Goal: Information Seeking & Learning: Find specific fact

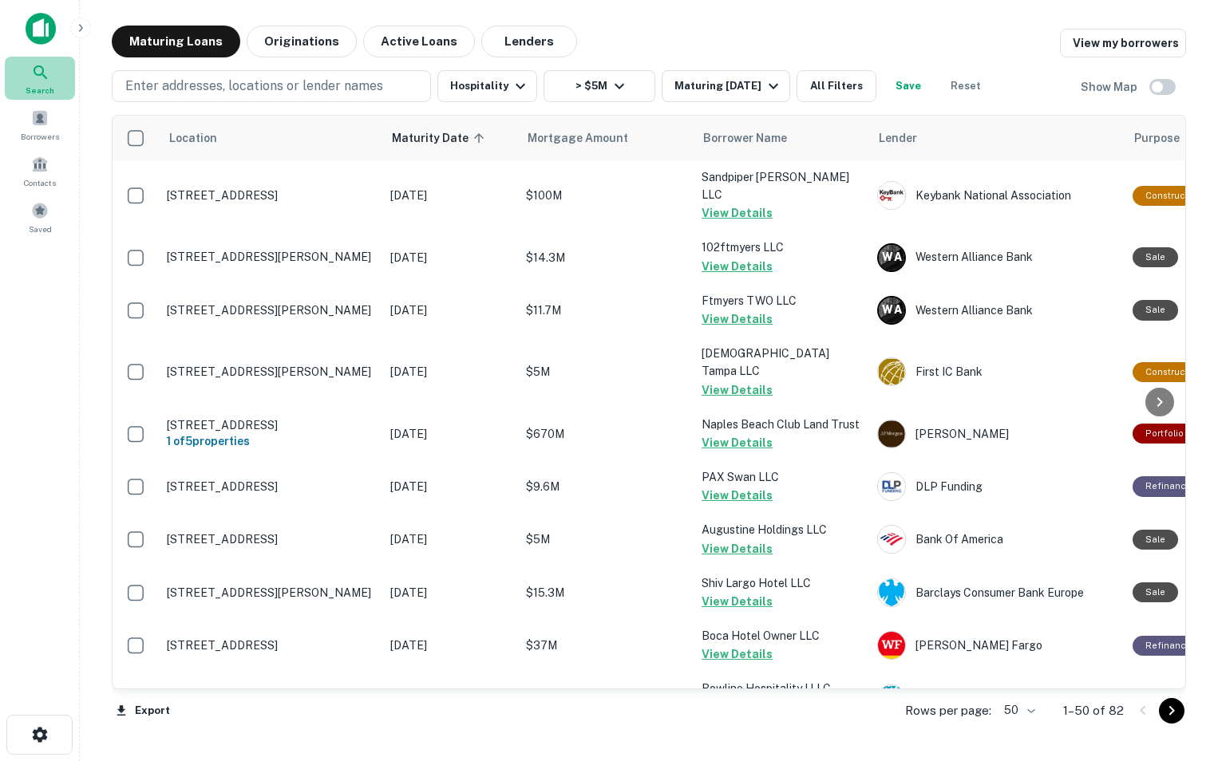
click at [56, 88] on div "Search" at bounding box center [40, 78] width 70 height 43
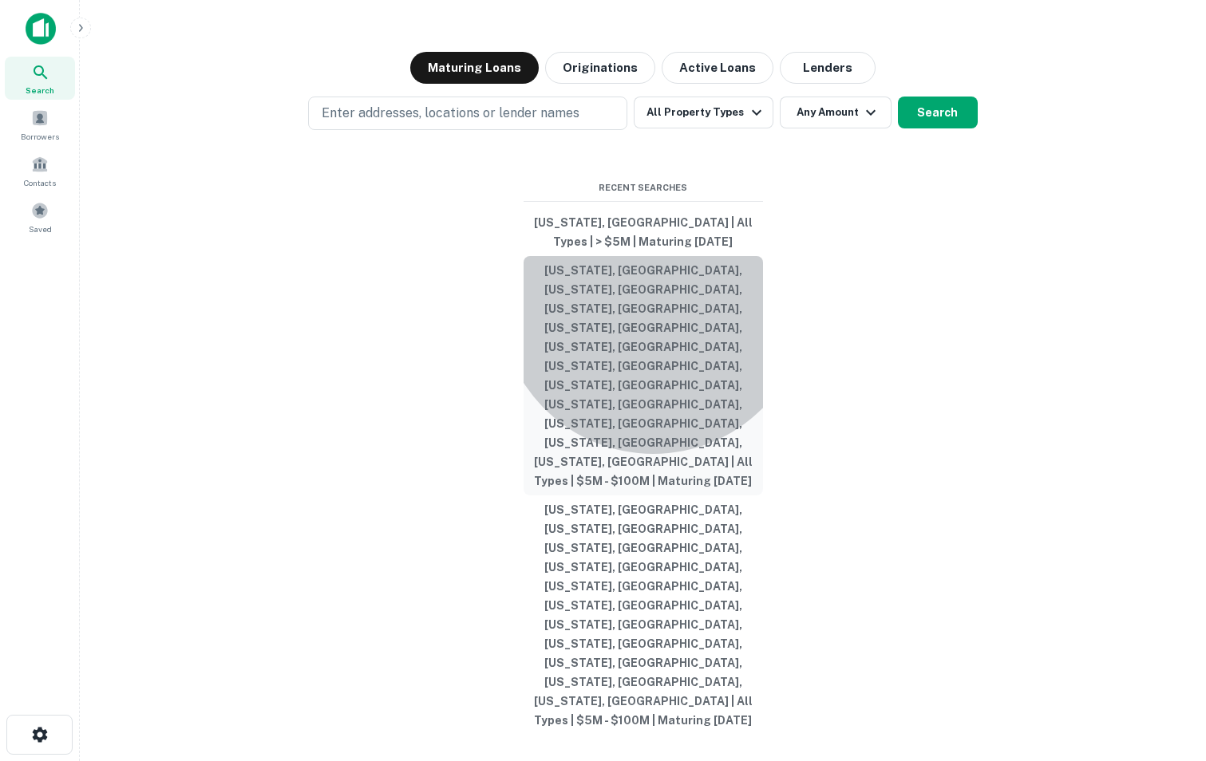
click at [653, 416] on button "[US_STATE], [GEOGRAPHIC_DATA], [US_STATE], [GEOGRAPHIC_DATA], [US_STATE], [GEOG…" at bounding box center [643, 375] width 239 height 239
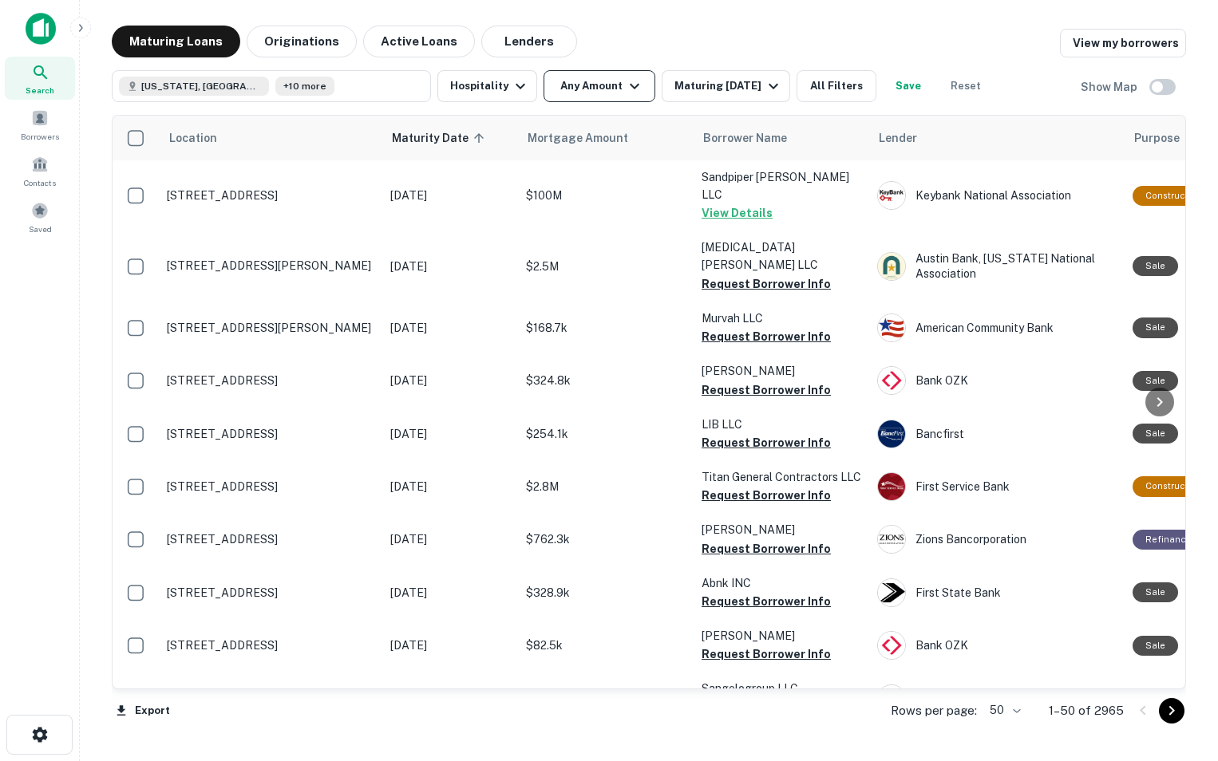
click at [635, 83] on icon "button" at bounding box center [634, 86] width 19 height 19
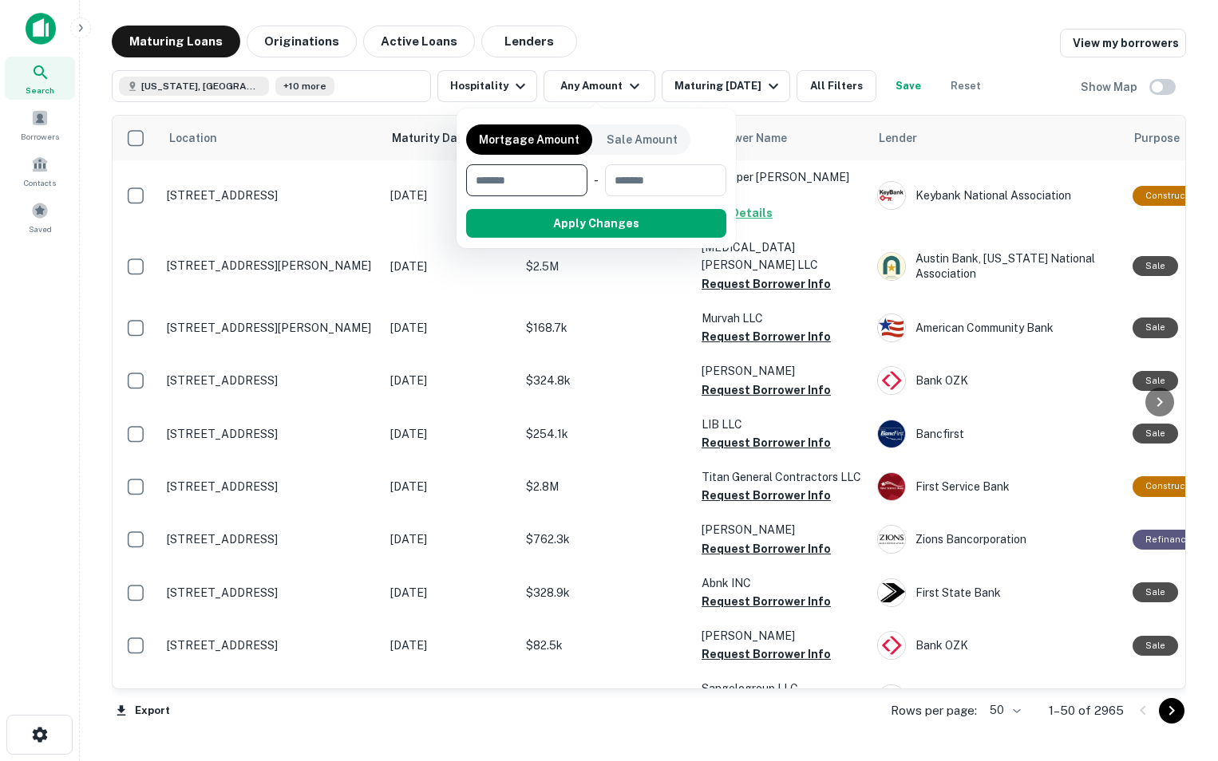
click at [558, 184] on input "number" at bounding box center [521, 180] width 110 height 32
type input "*******"
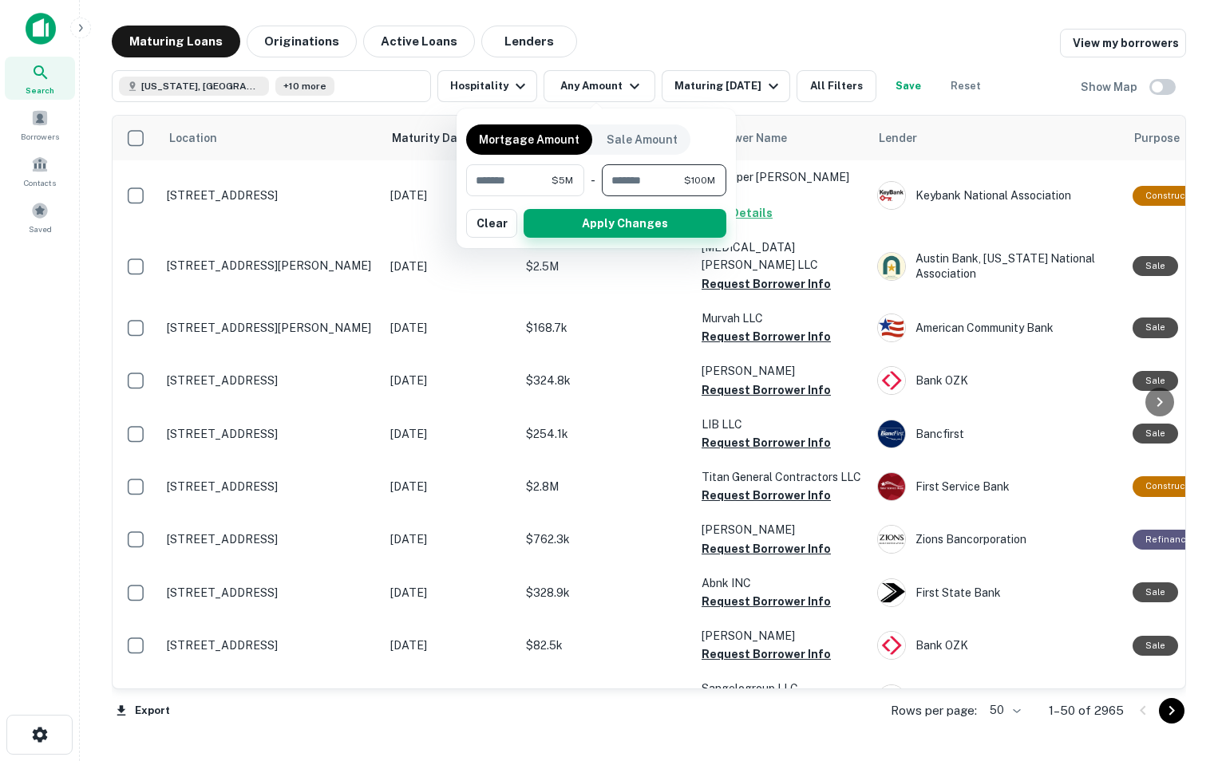
type input "*********"
click at [583, 224] on button "Apply Changes" at bounding box center [625, 223] width 203 height 29
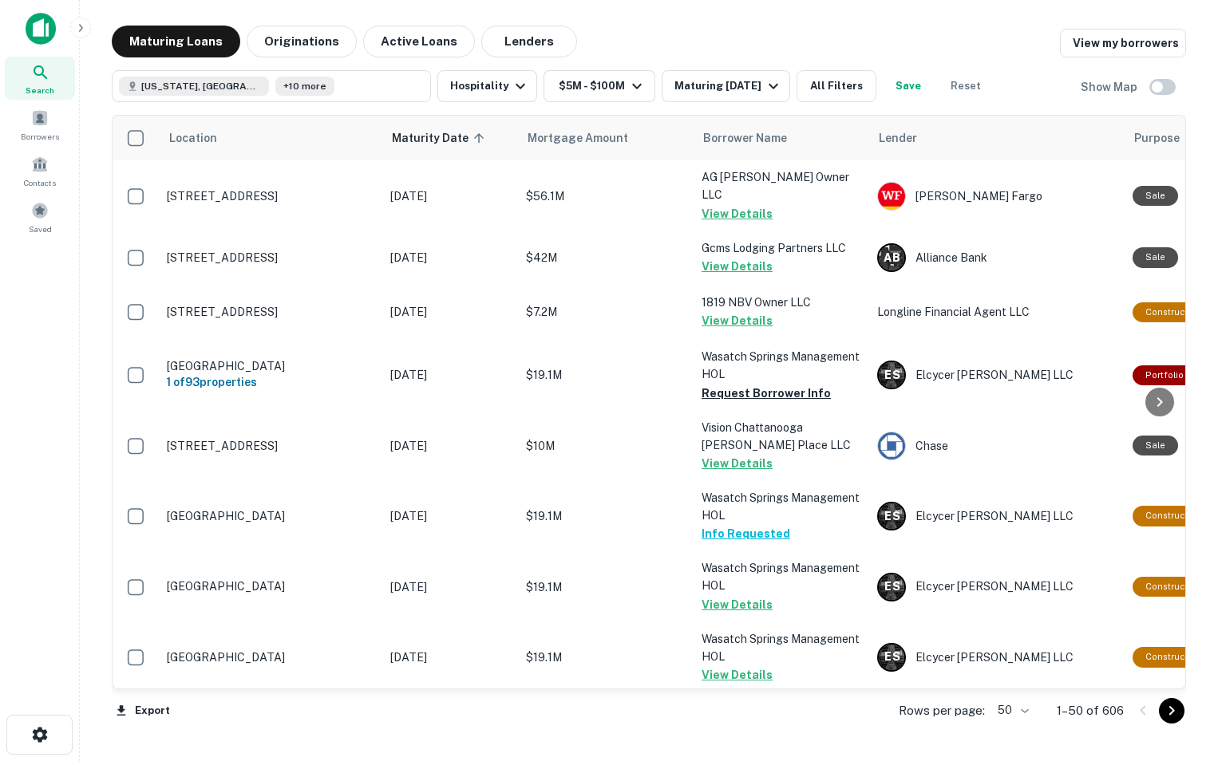
scroll to position [2417, 0]
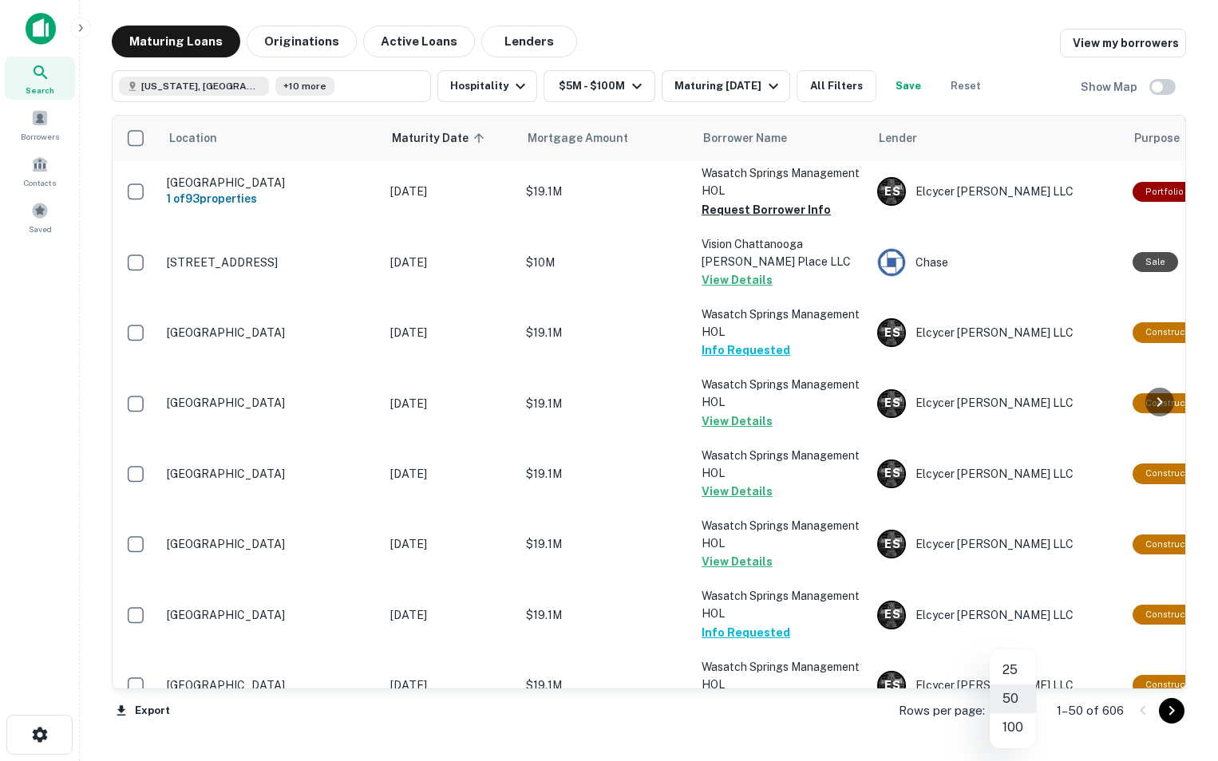
click at [1025, 709] on body "Search Borrowers Contacts Saved Maturing Loans Originations Active Loans Lender…" at bounding box center [609, 380] width 1218 height 761
click at [1018, 728] on li "100" at bounding box center [1013, 728] width 46 height 29
type input "***"
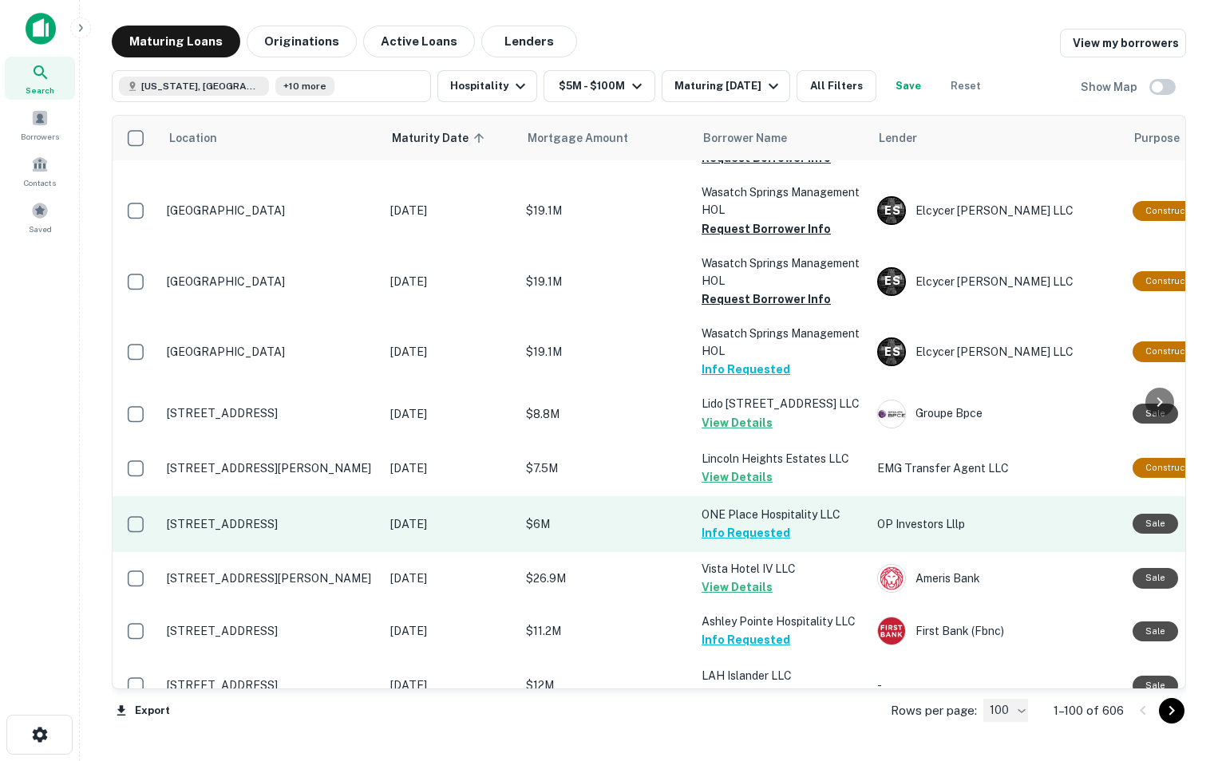
scroll to position [3527, 0]
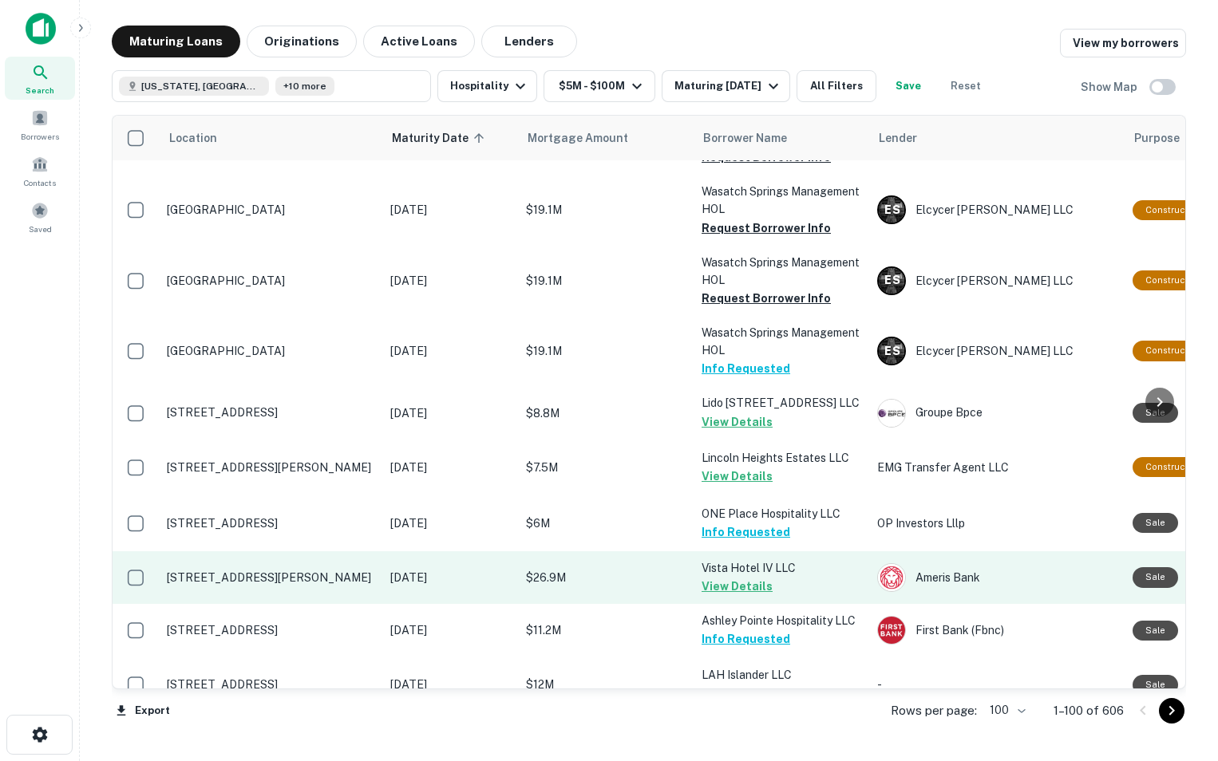
click at [307, 571] on p "[STREET_ADDRESS][PERSON_NAME]" at bounding box center [271, 578] width 208 height 14
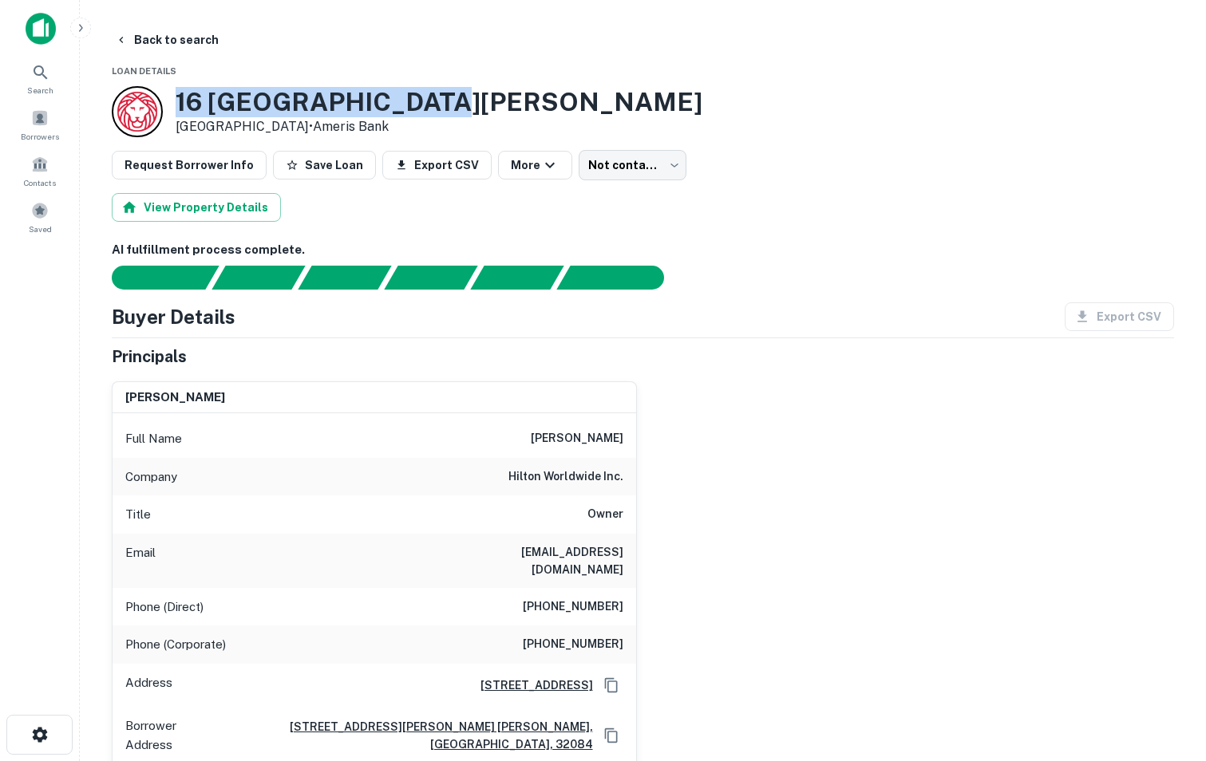
drag, startPoint x: 179, startPoint y: 97, endPoint x: 445, endPoint y: 86, distance: 266.0
click at [445, 86] on div "[STREET_ADDRESS][PERSON_NAME] • Ameris Bank" at bounding box center [643, 111] width 1062 height 51
copy h3 "16 [GEOGRAPHIC_DATA][PERSON_NAME]"
click at [164, 33] on button "Back to search" at bounding box center [167, 40] width 117 height 29
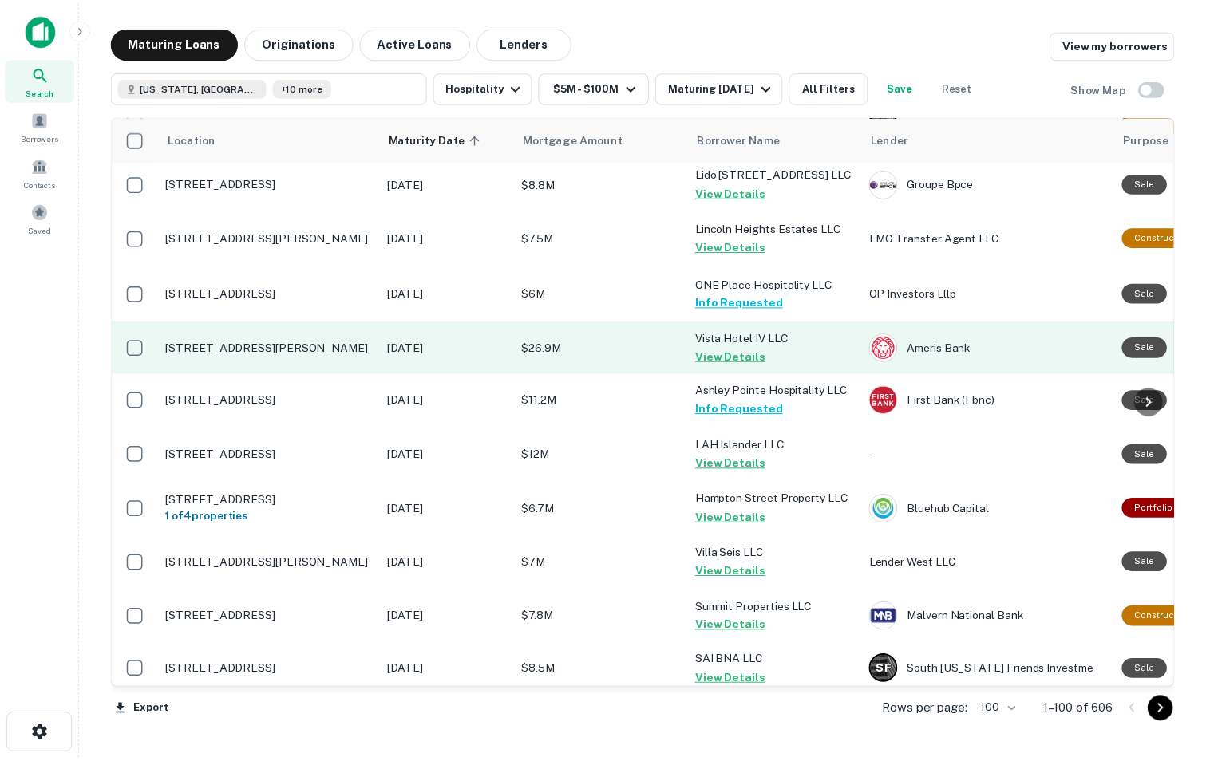
scroll to position [3754, 0]
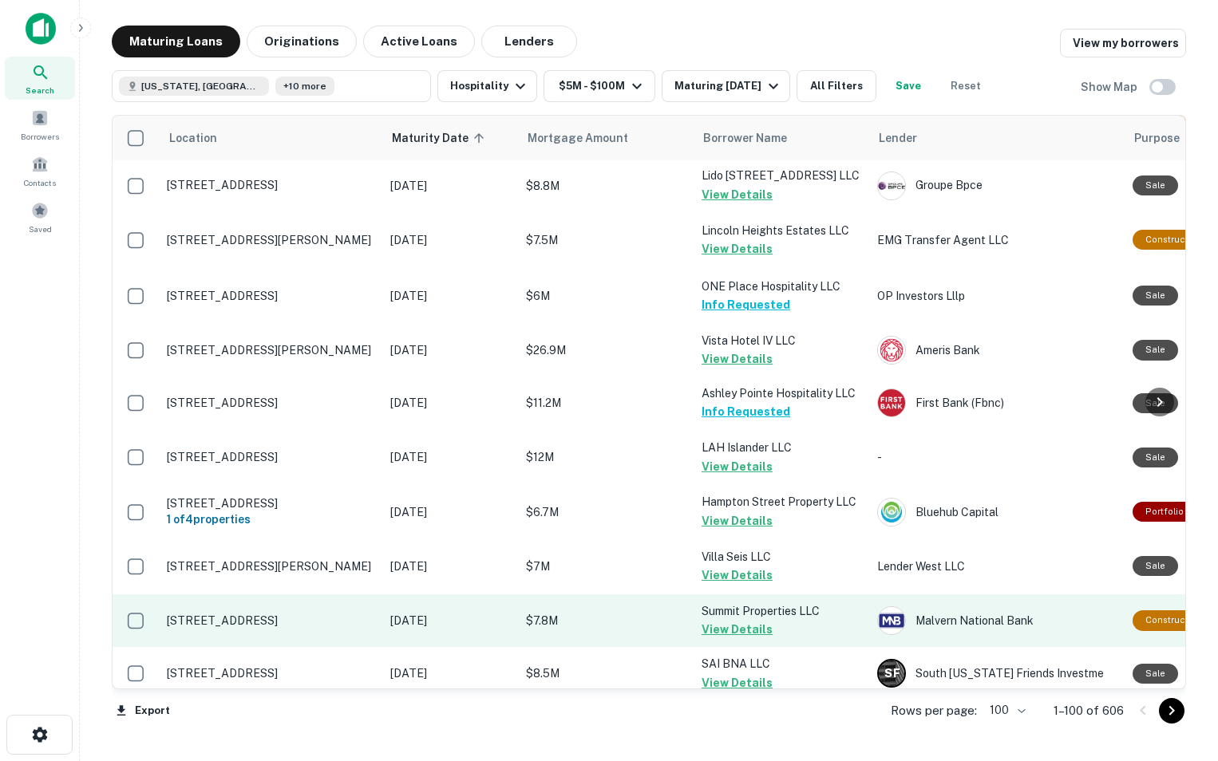
click at [354, 614] on p "[STREET_ADDRESS]" at bounding box center [271, 621] width 208 height 14
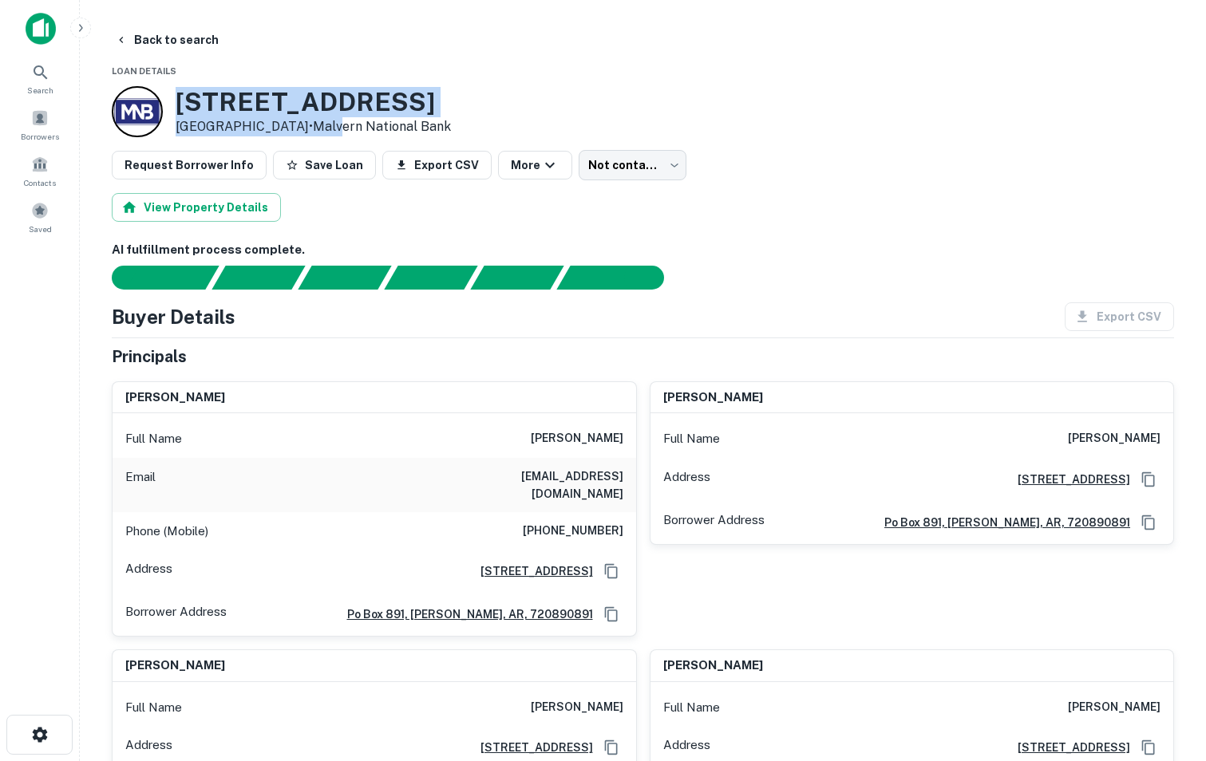
drag, startPoint x: 176, startPoint y: 101, endPoint x: 433, endPoint y: 118, distance: 256.7
click at [433, 118] on div "[STREET_ADDRESS] • Malvern National Bank" at bounding box center [313, 111] width 275 height 49
click at [433, 118] on p "[GEOGRAPHIC_DATA] • Malvern National Bank" at bounding box center [313, 126] width 275 height 19
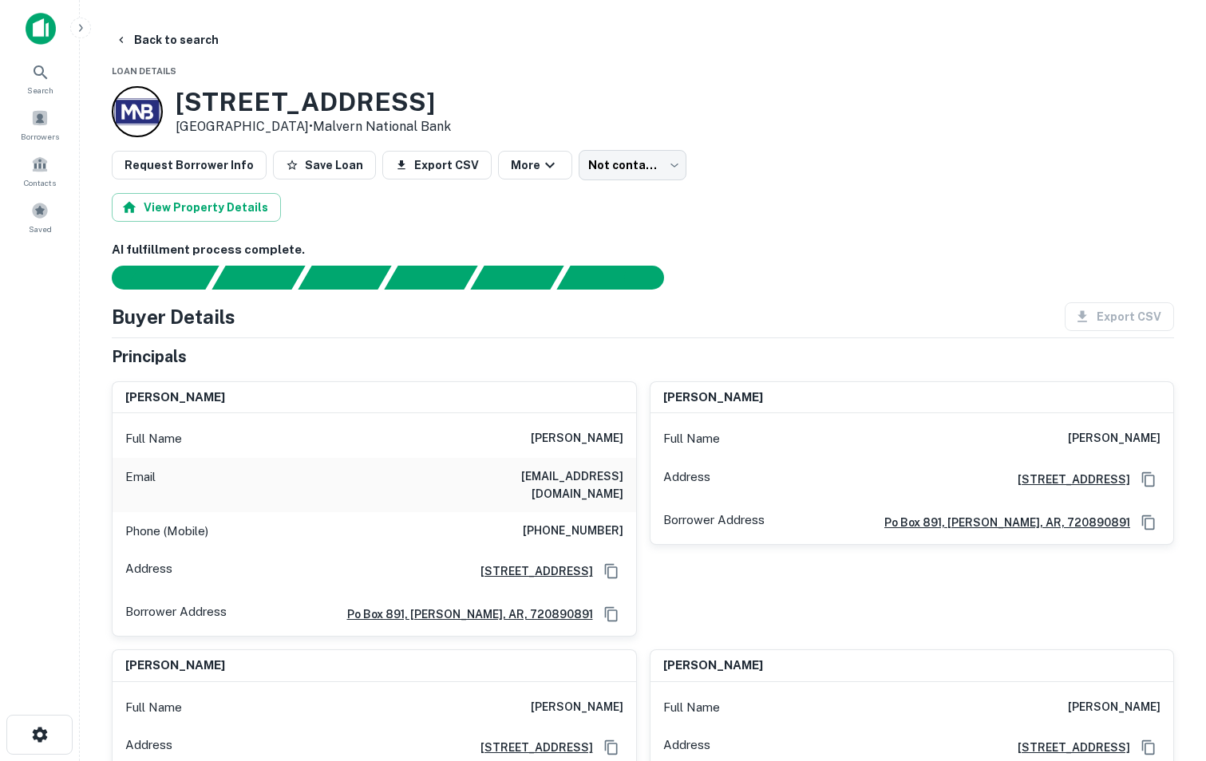
click at [414, 106] on h3 "[STREET_ADDRESS]" at bounding box center [313, 102] width 275 height 30
drag, startPoint x: 173, startPoint y: 95, endPoint x: 389, endPoint y: 112, distance: 216.1
click at [389, 112] on div "[STREET_ADDRESS] • Malvern National Bank" at bounding box center [281, 111] width 339 height 51
drag, startPoint x: 176, startPoint y: 103, endPoint x: 413, endPoint y: 106, distance: 237.9
click at [413, 106] on h3 "[STREET_ADDRESS]" at bounding box center [313, 102] width 275 height 30
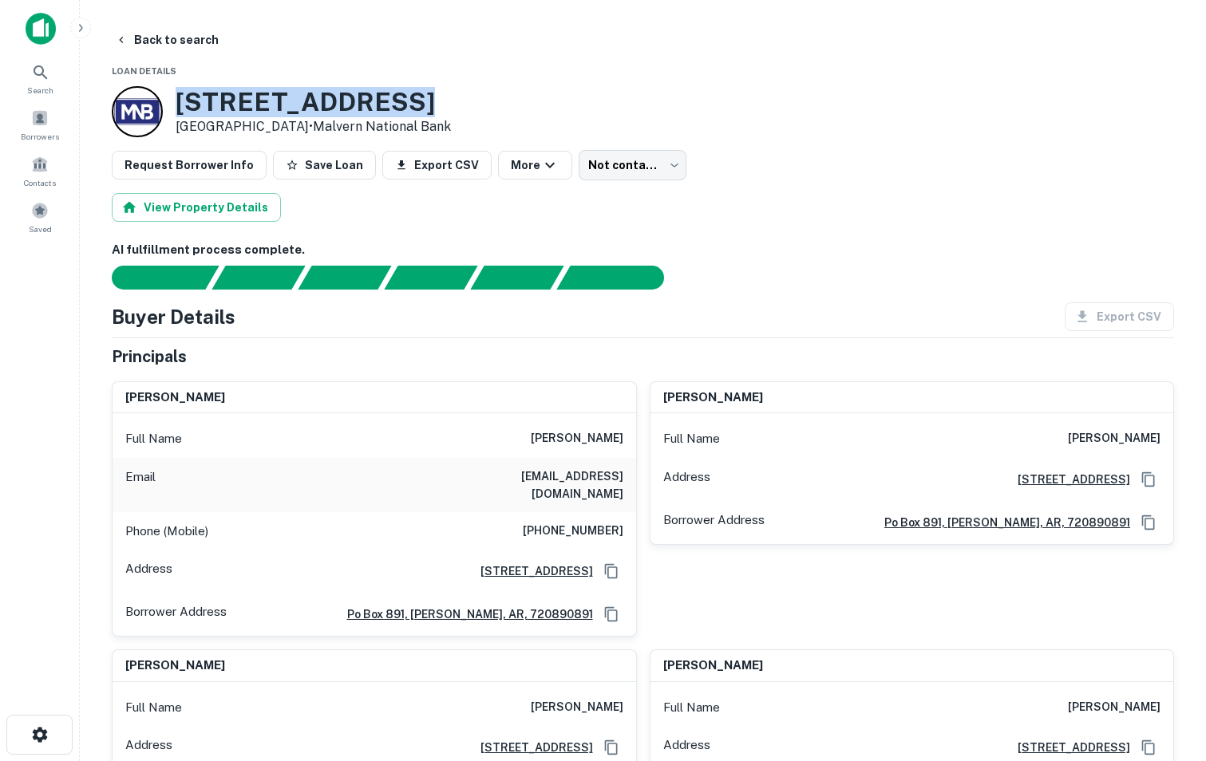
copy h3 "[STREET_ADDRESS]"
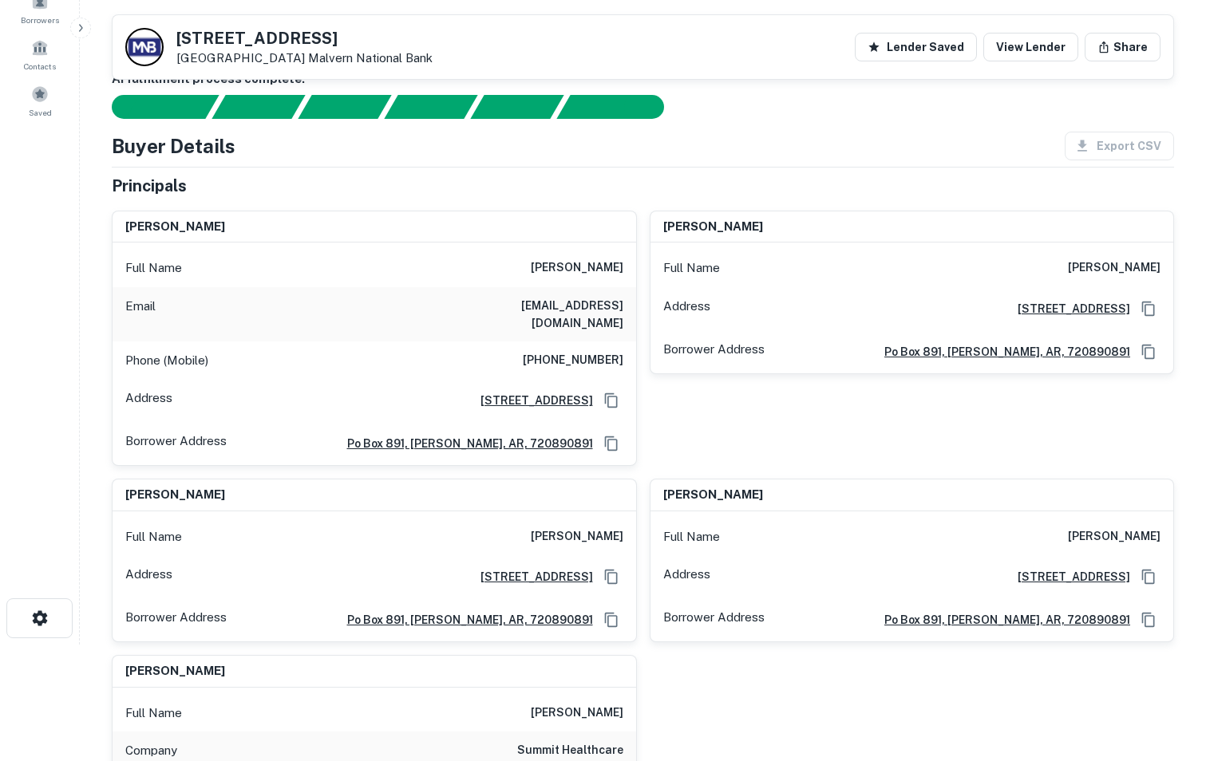
scroll to position [112, 0]
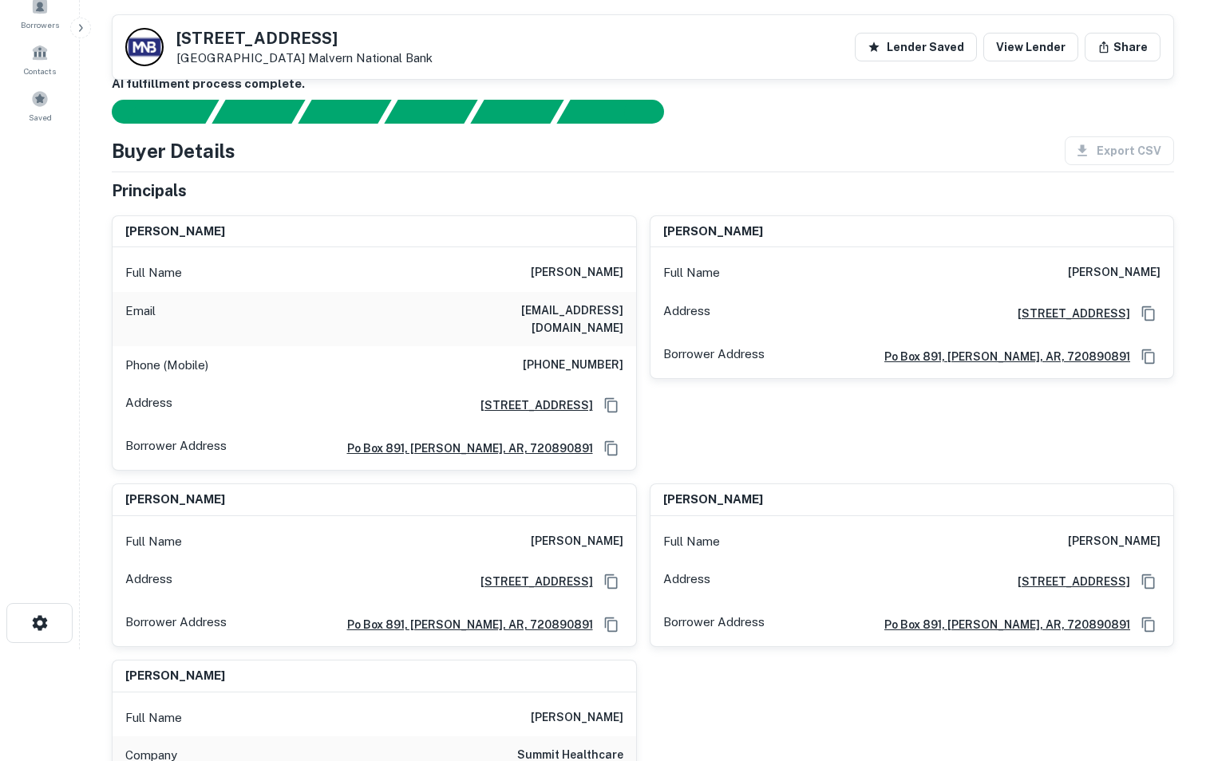
drag, startPoint x: 531, startPoint y: 272, endPoint x: 623, endPoint y: 255, distance: 93.4
click at [623, 255] on div "Full Name [PERSON_NAME]" at bounding box center [375, 273] width 524 height 38
copy h6 "[PERSON_NAME]"
drag, startPoint x: 473, startPoint y: 310, endPoint x: 623, endPoint y: 307, distance: 149.3
click at [623, 307] on div "Email [EMAIL_ADDRESS][DOMAIN_NAME]" at bounding box center [375, 319] width 524 height 54
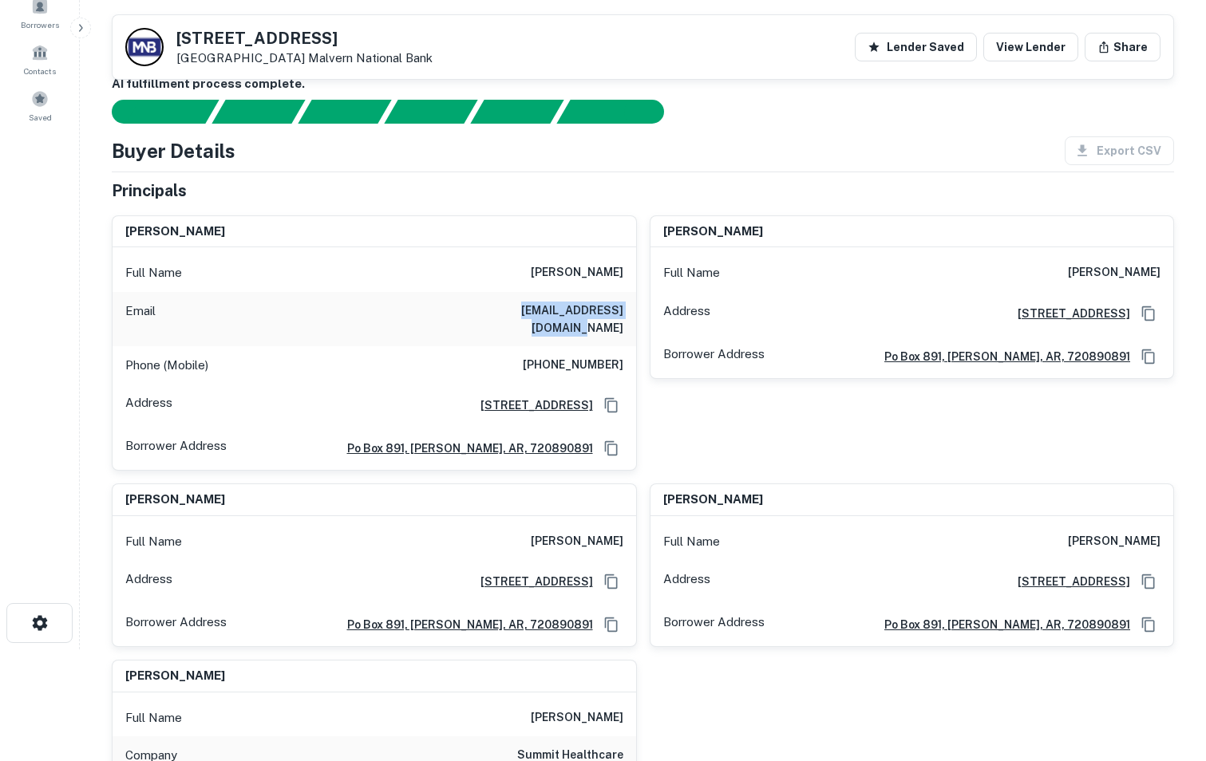
copy h6 "[EMAIL_ADDRESS][DOMAIN_NAME]"
drag, startPoint x: 538, startPoint y: 349, endPoint x: 635, endPoint y: 338, distance: 97.1
click at [635, 346] on div "Phone (Mobile) [PHONE_NUMBER]" at bounding box center [375, 365] width 524 height 38
copy h6 "[PHONE_NUMBER]"
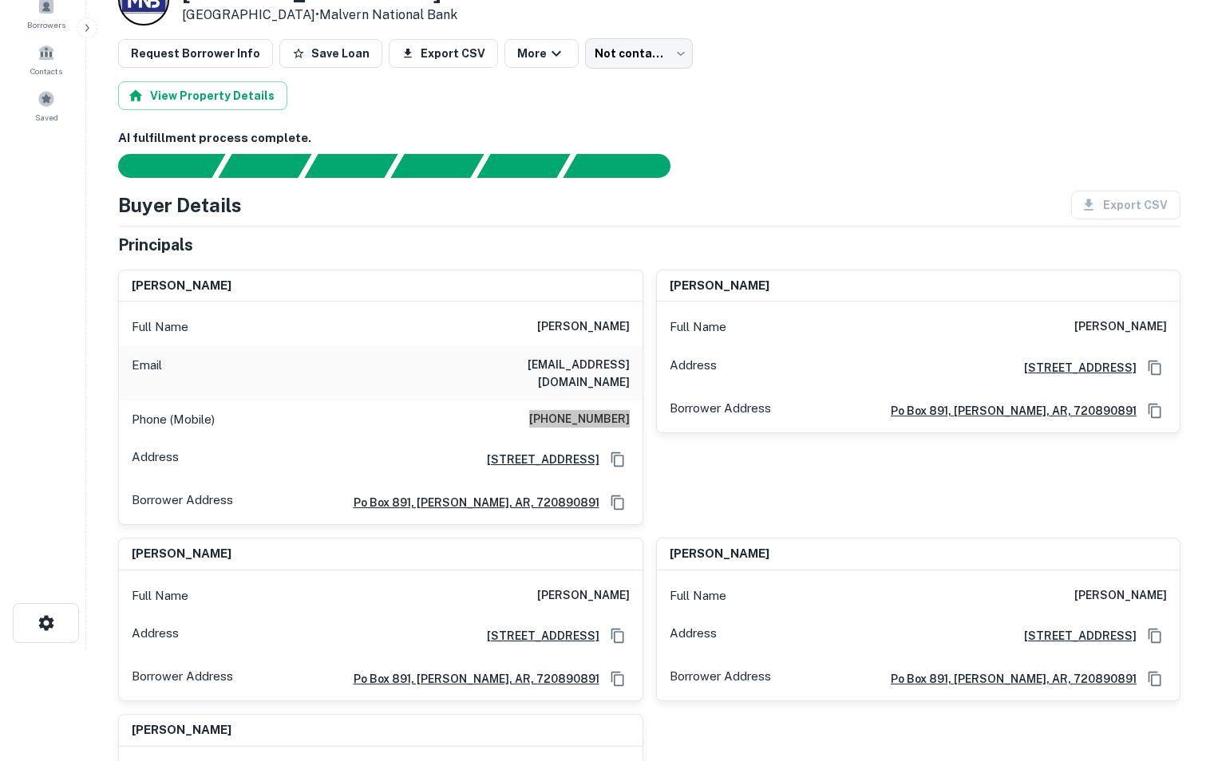
scroll to position [0, 0]
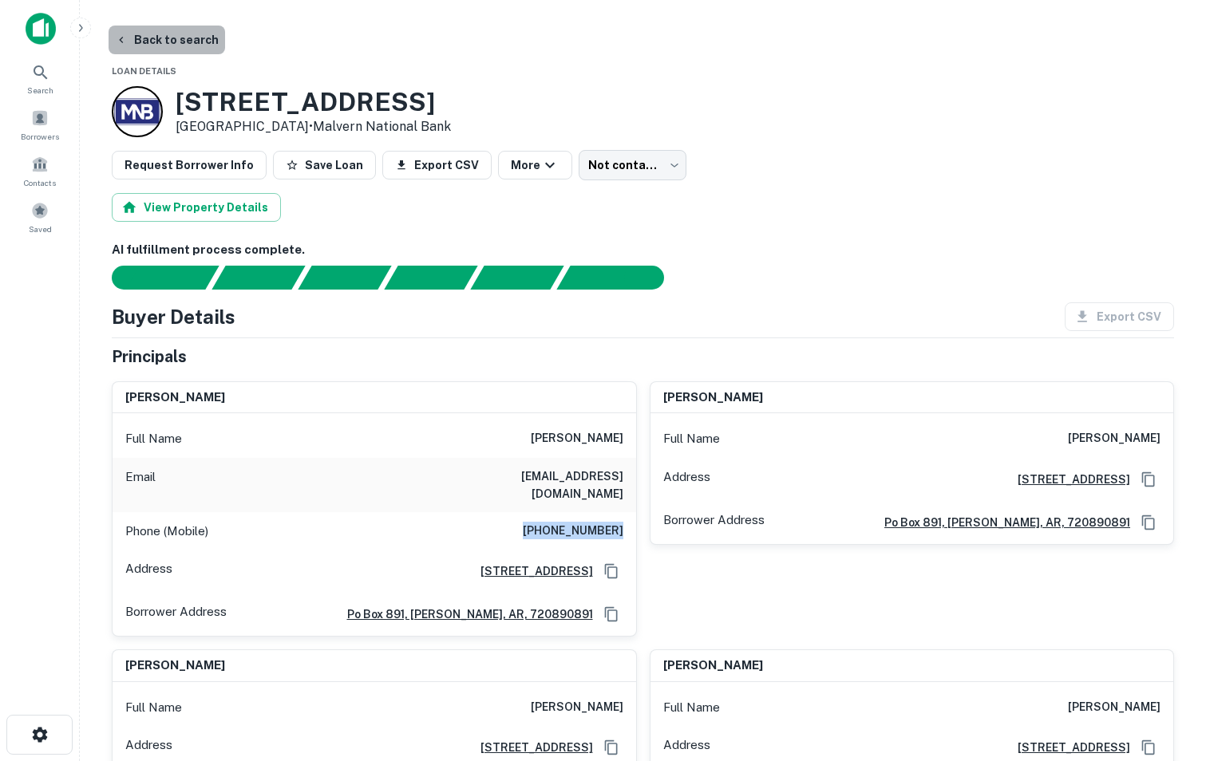
click at [171, 42] on button "Back to search" at bounding box center [167, 40] width 117 height 29
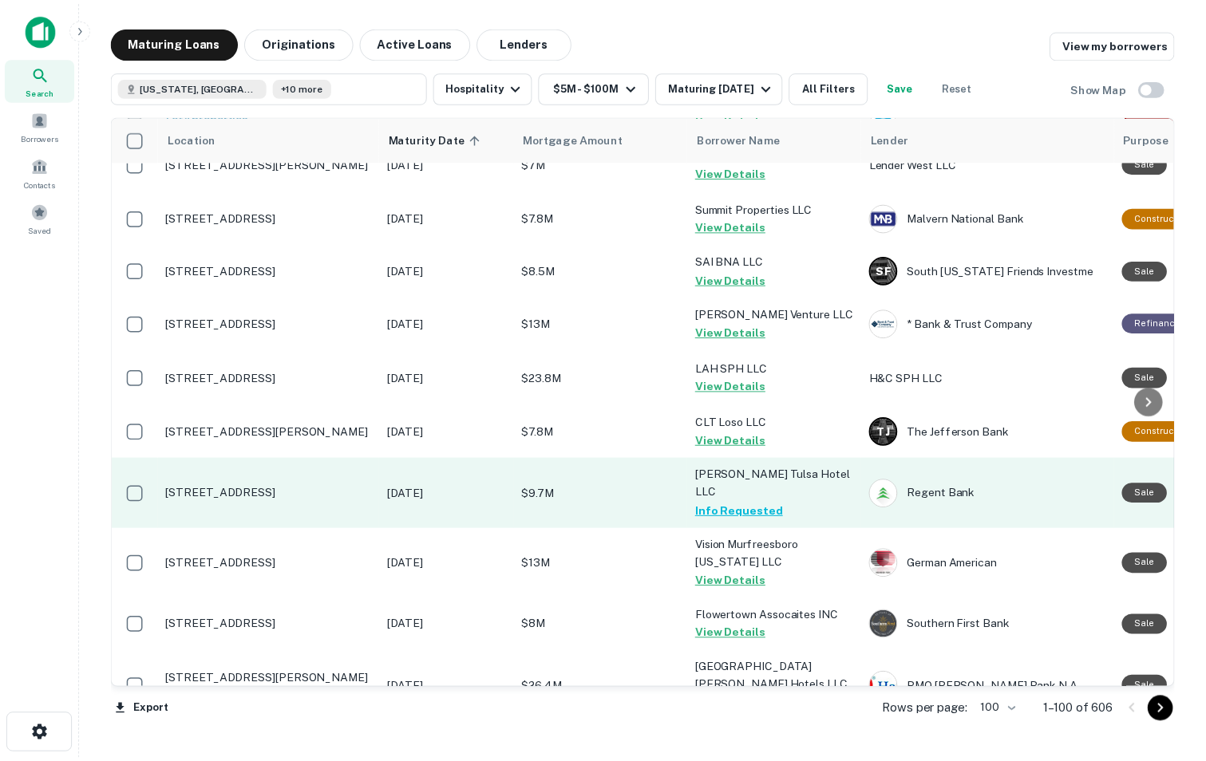
scroll to position [4157, 0]
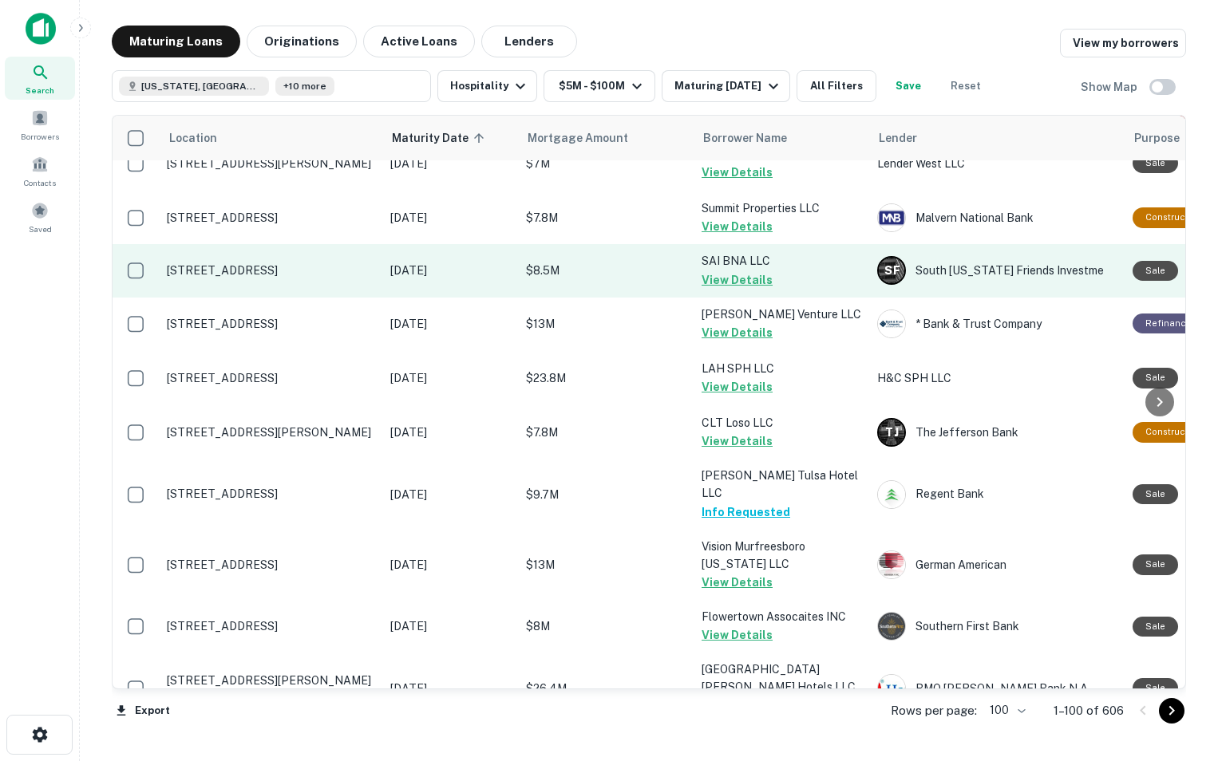
drag, startPoint x: 296, startPoint y: 234, endPoint x: 261, endPoint y: 232, distance: 35.2
click at [261, 263] on p "[STREET_ADDRESS]" at bounding box center [271, 270] width 208 height 14
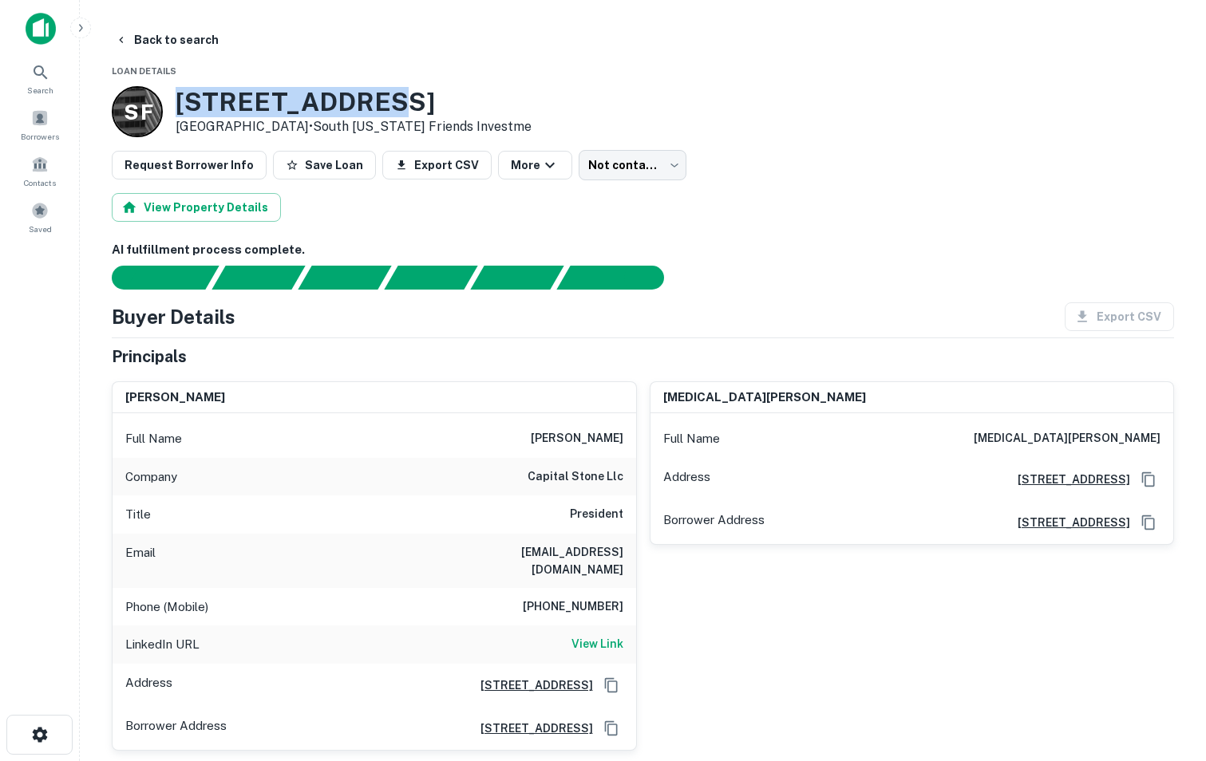
drag, startPoint x: 173, startPoint y: 100, endPoint x: 384, endPoint y: 113, distance: 211.1
click at [384, 113] on div "S F [STREET_ADDRESS] • South [US_STATE] Friends Investme" at bounding box center [322, 111] width 420 height 51
copy h3 "[STREET_ADDRESS]"
click at [384, 113] on h3 "[STREET_ADDRESS]" at bounding box center [354, 102] width 356 height 30
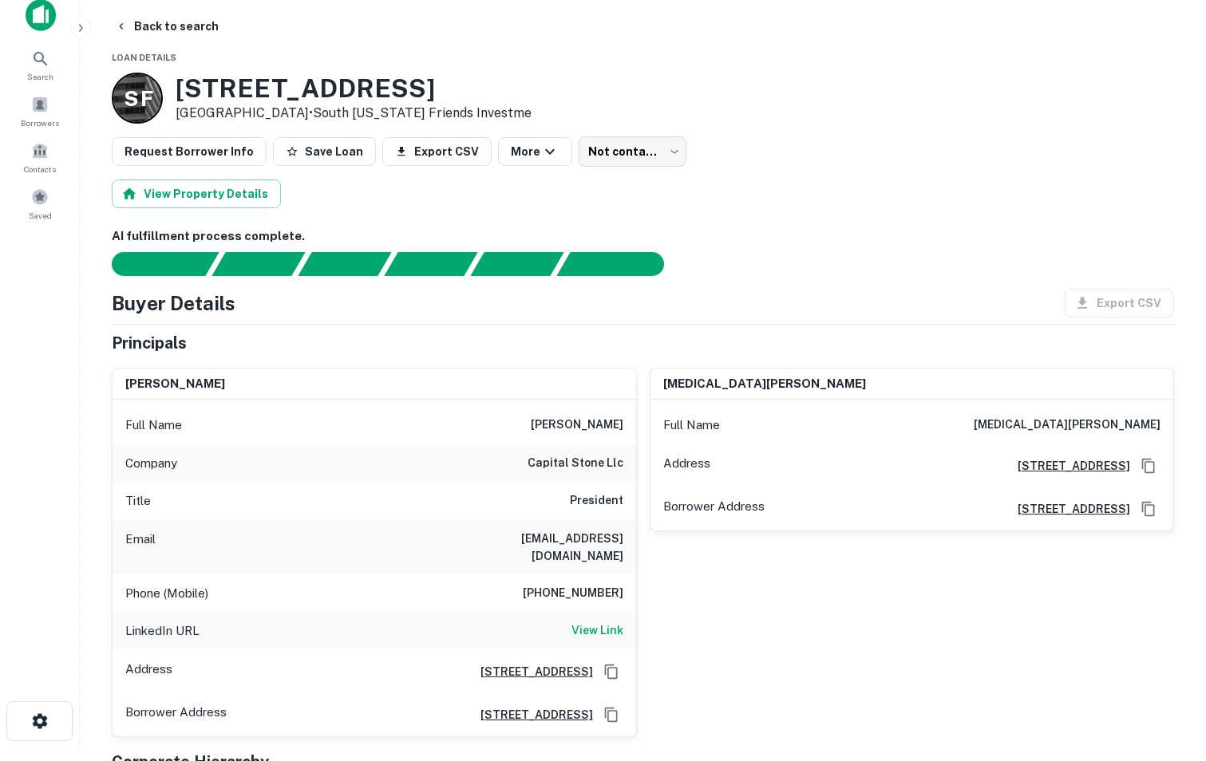
scroll to position [14, 0]
drag, startPoint x: 532, startPoint y: 434, endPoint x: 627, endPoint y: 426, distance: 95.3
click at [627, 426] on div "Full Name [PERSON_NAME]" at bounding box center [375, 425] width 524 height 38
copy h6 "[PERSON_NAME]"
drag, startPoint x: 544, startPoint y: 575, endPoint x: 629, endPoint y: 570, distance: 84.7
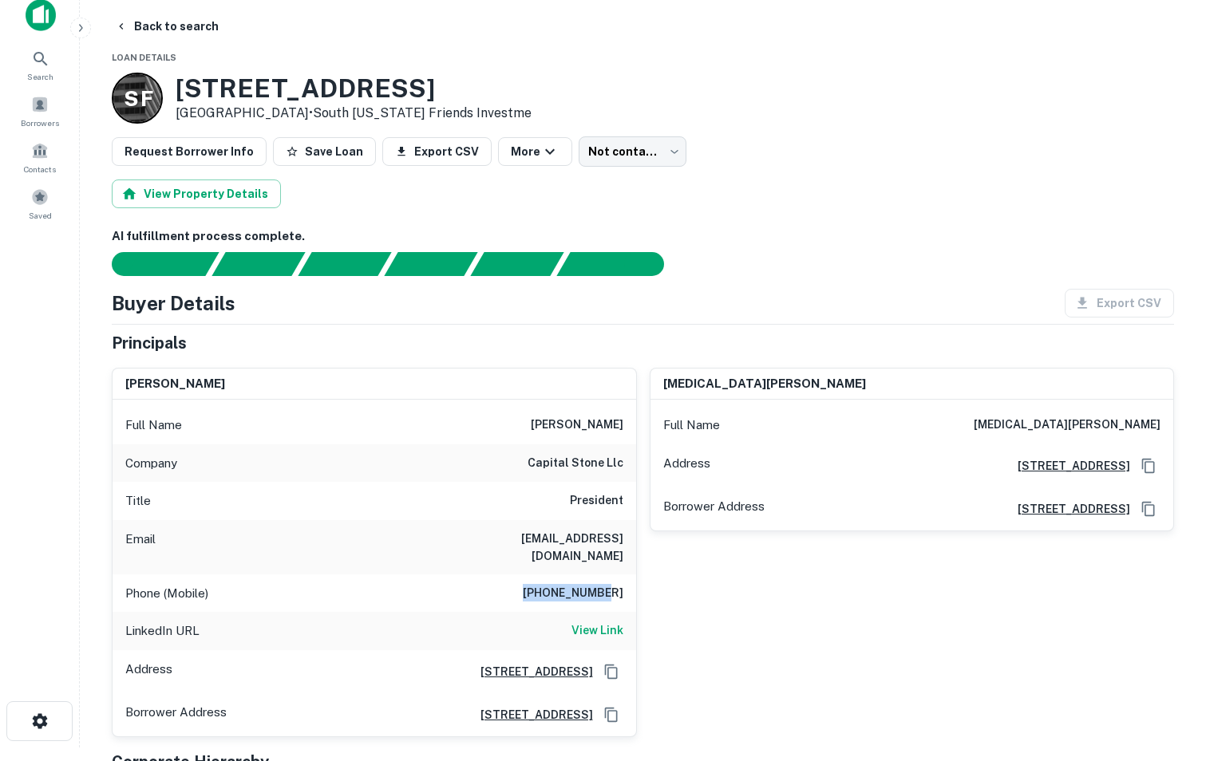
click at [629, 575] on div "Phone (Mobile) [PHONE_NUMBER]" at bounding box center [375, 594] width 524 height 38
copy h6 "[PHONE_NUMBER]"
click at [616, 622] on h6 "View Link" at bounding box center [597, 631] width 52 height 18
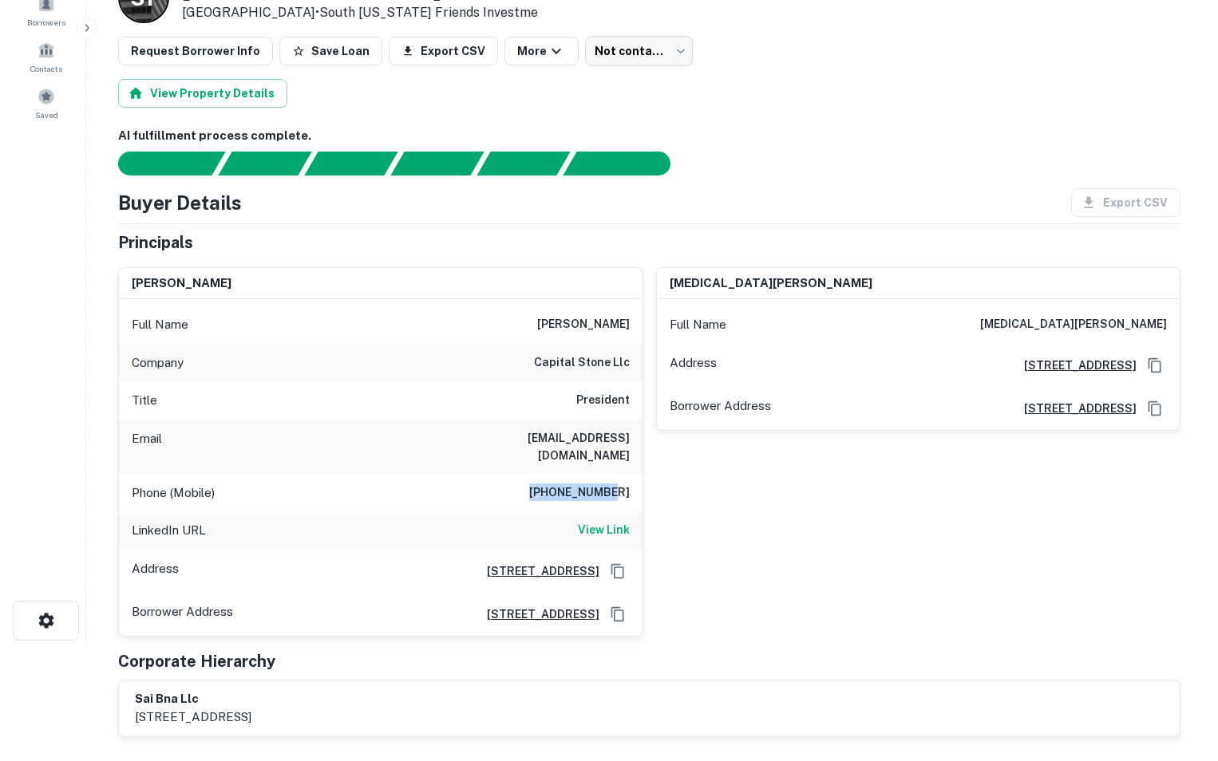
scroll to position [0, 0]
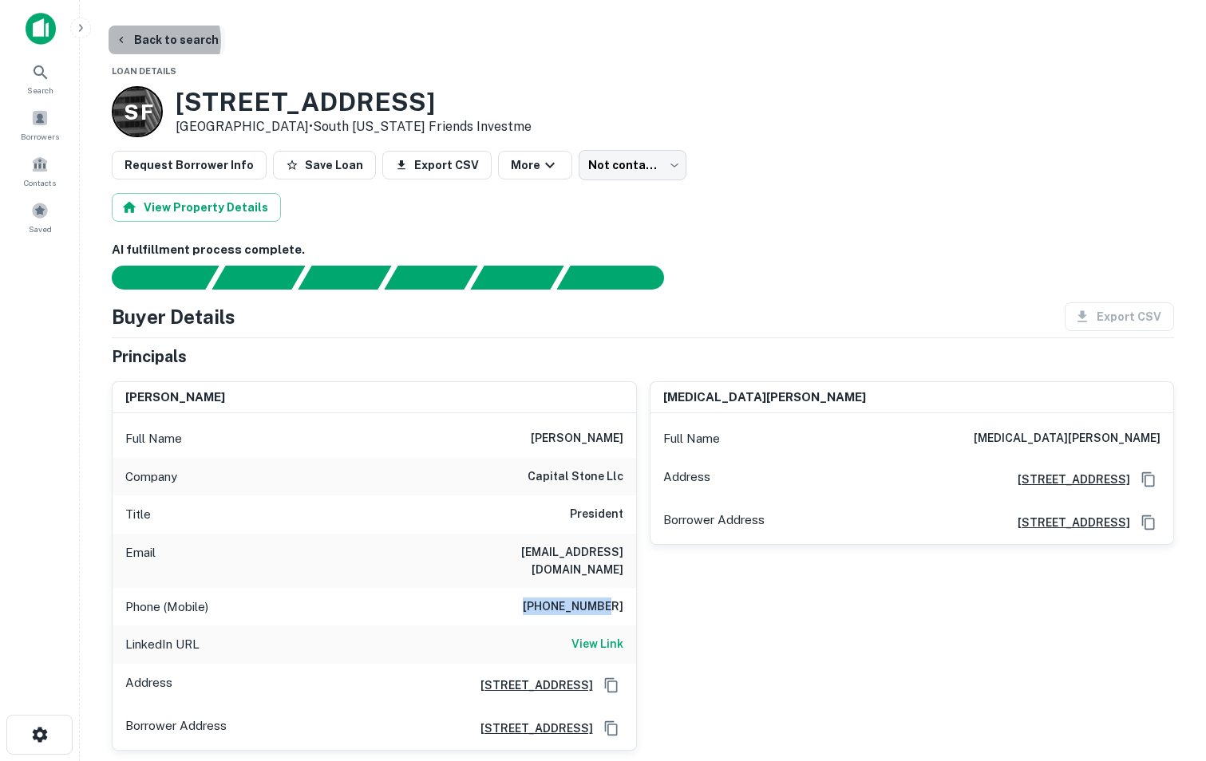
click at [155, 41] on button "Back to search" at bounding box center [167, 40] width 117 height 29
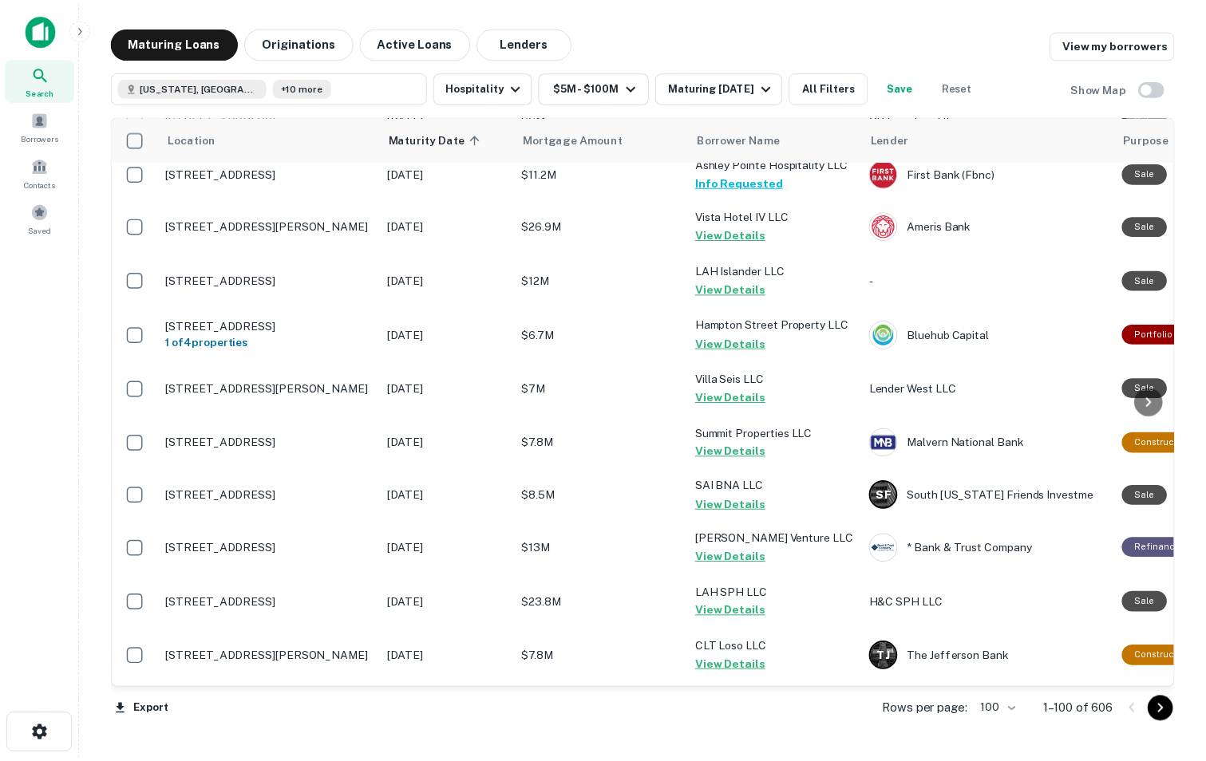
scroll to position [3933, 0]
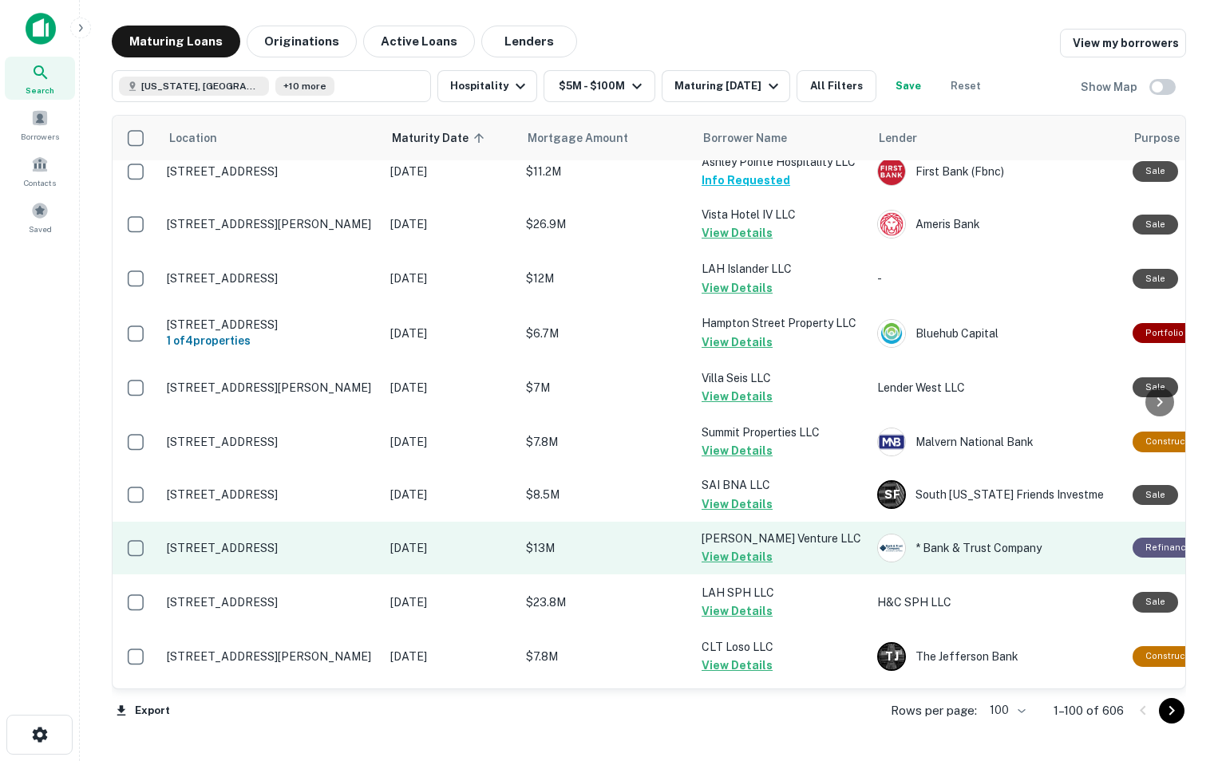
click at [294, 522] on td "[STREET_ADDRESS]" at bounding box center [270, 548] width 223 height 53
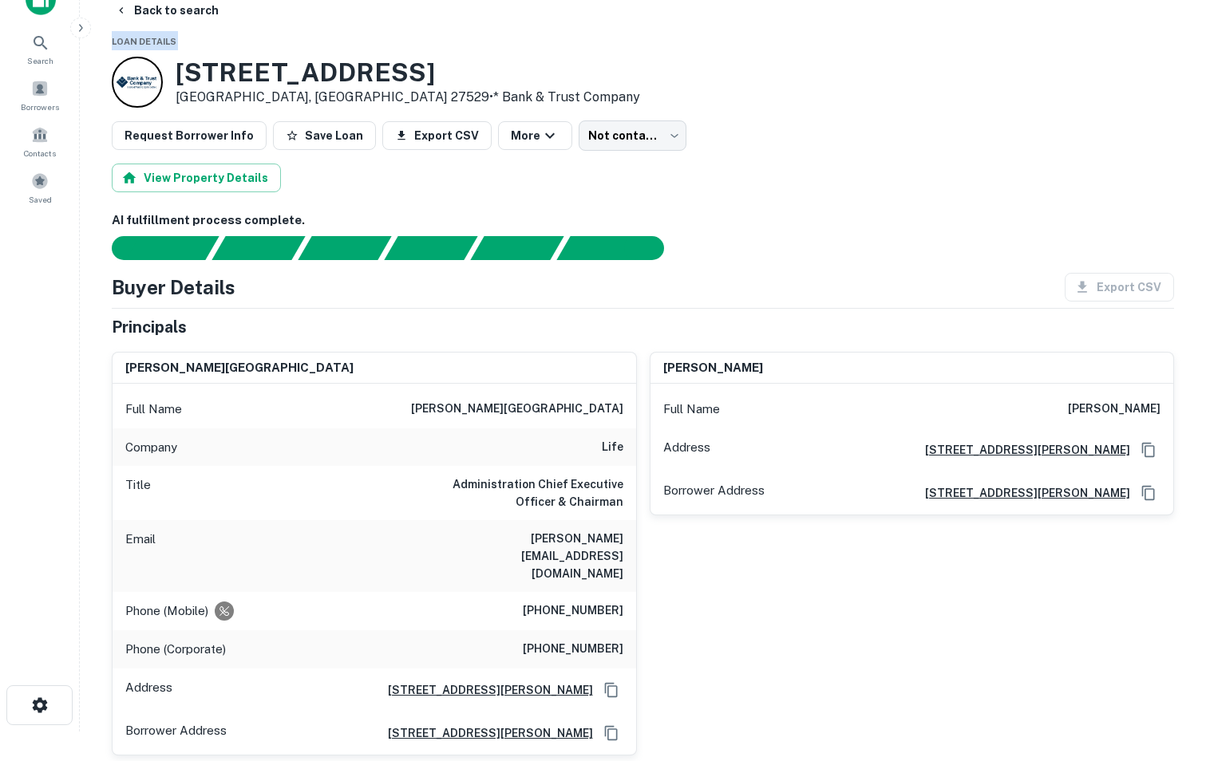
scroll to position [29, 0]
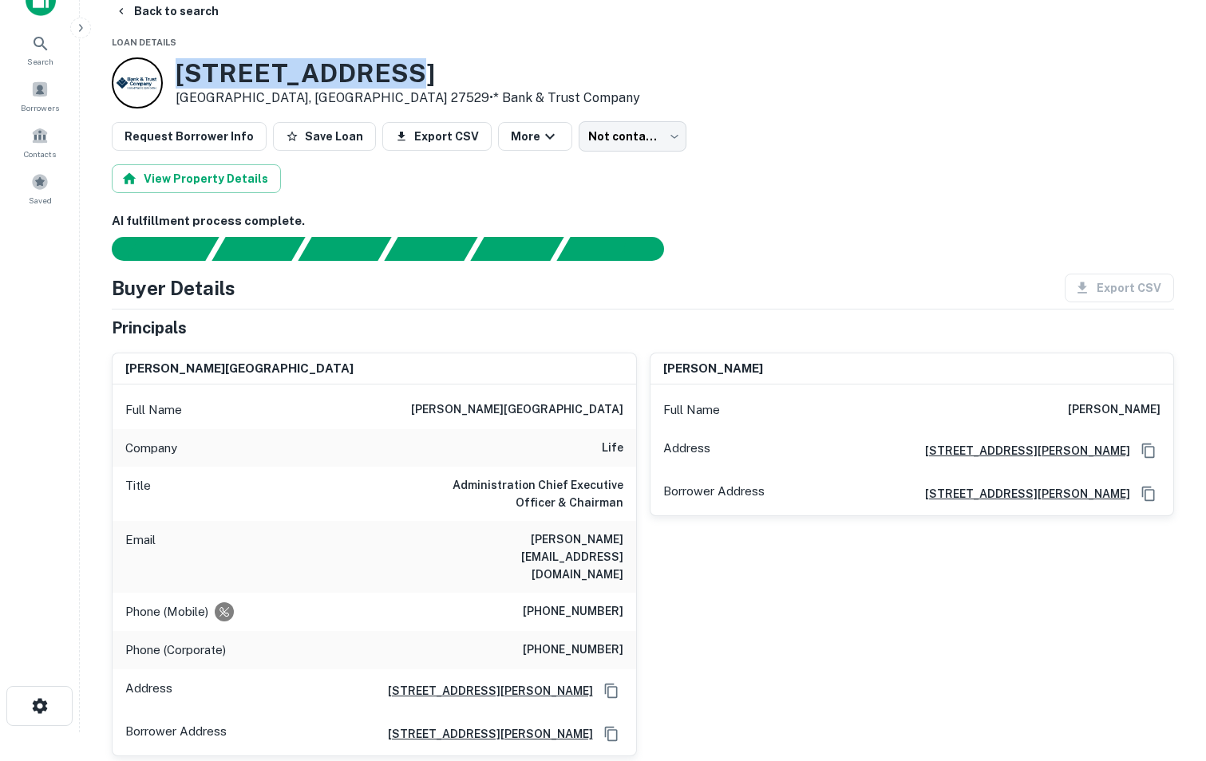
drag, startPoint x: 171, startPoint y: 20, endPoint x: 389, endPoint y: 55, distance: 220.7
copy h3 "[STREET_ADDRESS]"
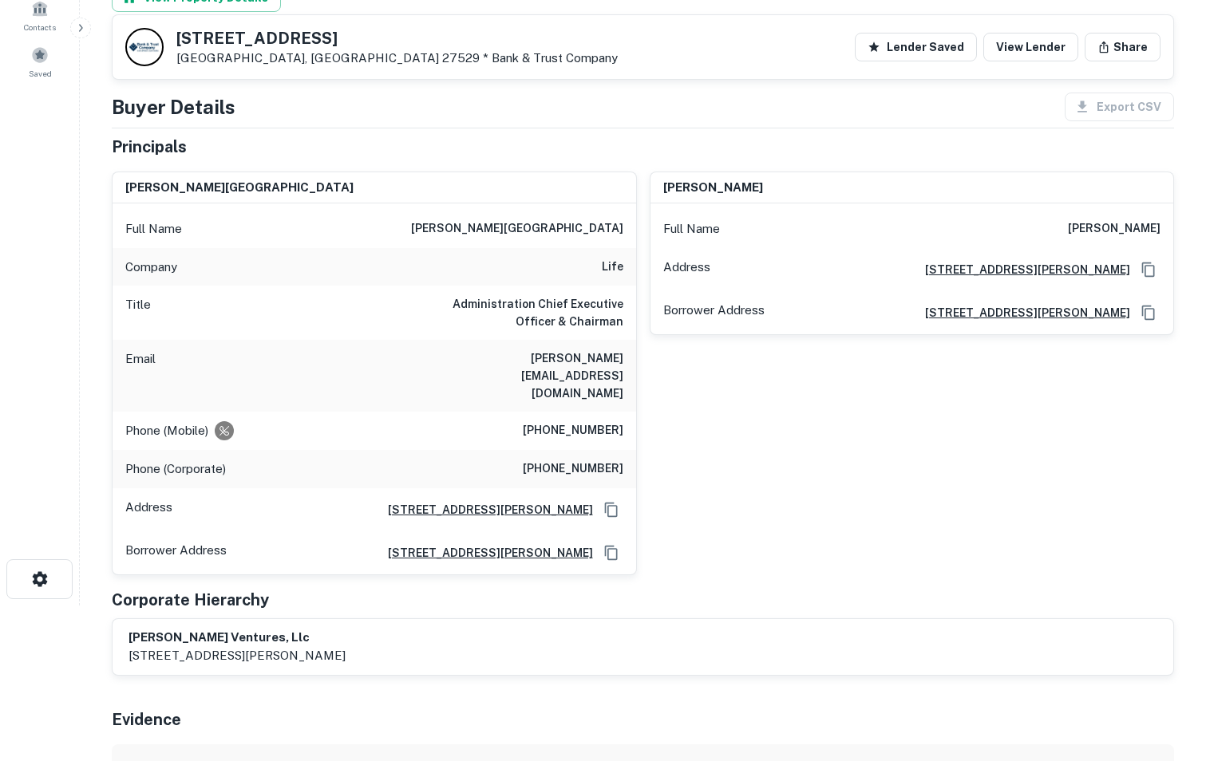
scroll to position [155, 0]
drag, startPoint x: 466, startPoint y: 366, endPoint x: 634, endPoint y: 354, distance: 168.0
click at [634, 354] on div "Email [PERSON_NAME][EMAIL_ADDRESS][DOMAIN_NAME]" at bounding box center [375, 377] width 524 height 72
copy h6 "[PERSON_NAME][EMAIL_ADDRESS][DOMAIN_NAME]"
drag, startPoint x: 536, startPoint y: 394, endPoint x: 633, endPoint y: 392, distance: 97.4
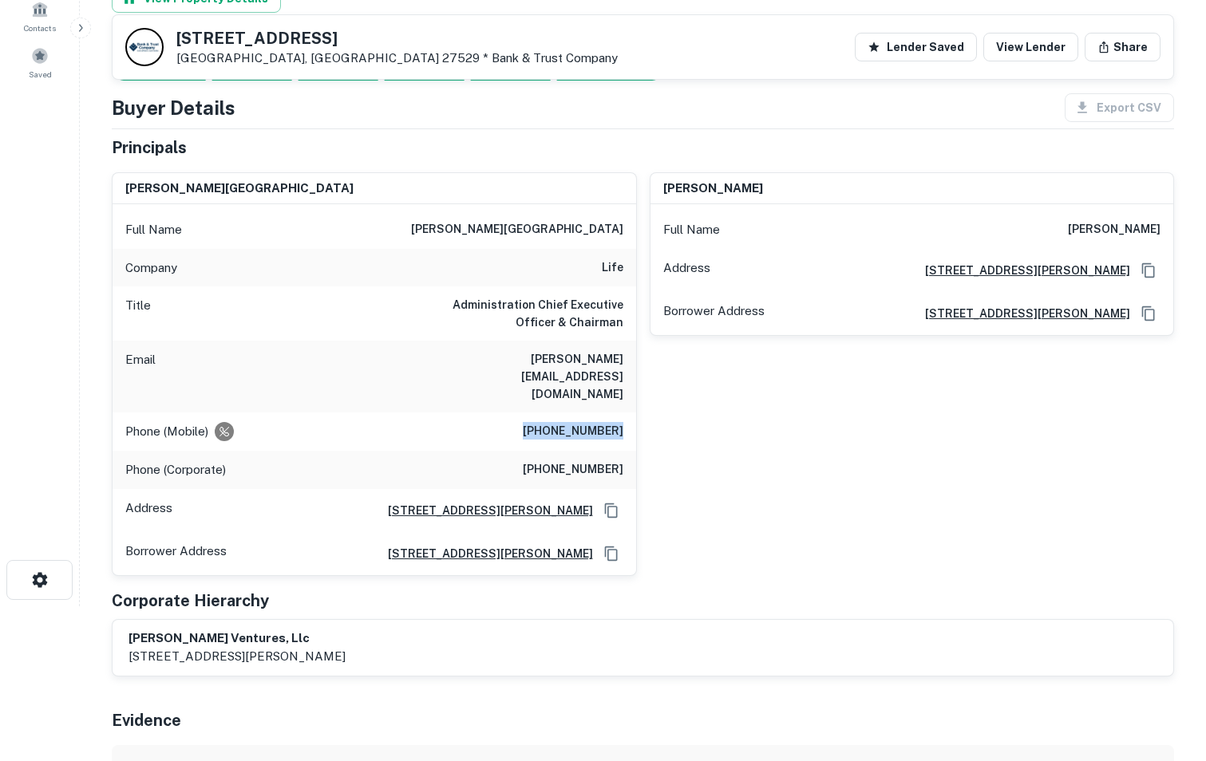
click at [633, 413] on div "Phone (Mobile) [PHONE_NUMBER]" at bounding box center [375, 432] width 524 height 38
drag, startPoint x: 543, startPoint y: 440, endPoint x: 636, endPoint y: 449, distance: 93.9
click at [636, 449] on div "[PERSON_NAME] Full Name [PERSON_NAME] Company life Title Administration Chief E…" at bounding box center [374, 374] width 525 height 404
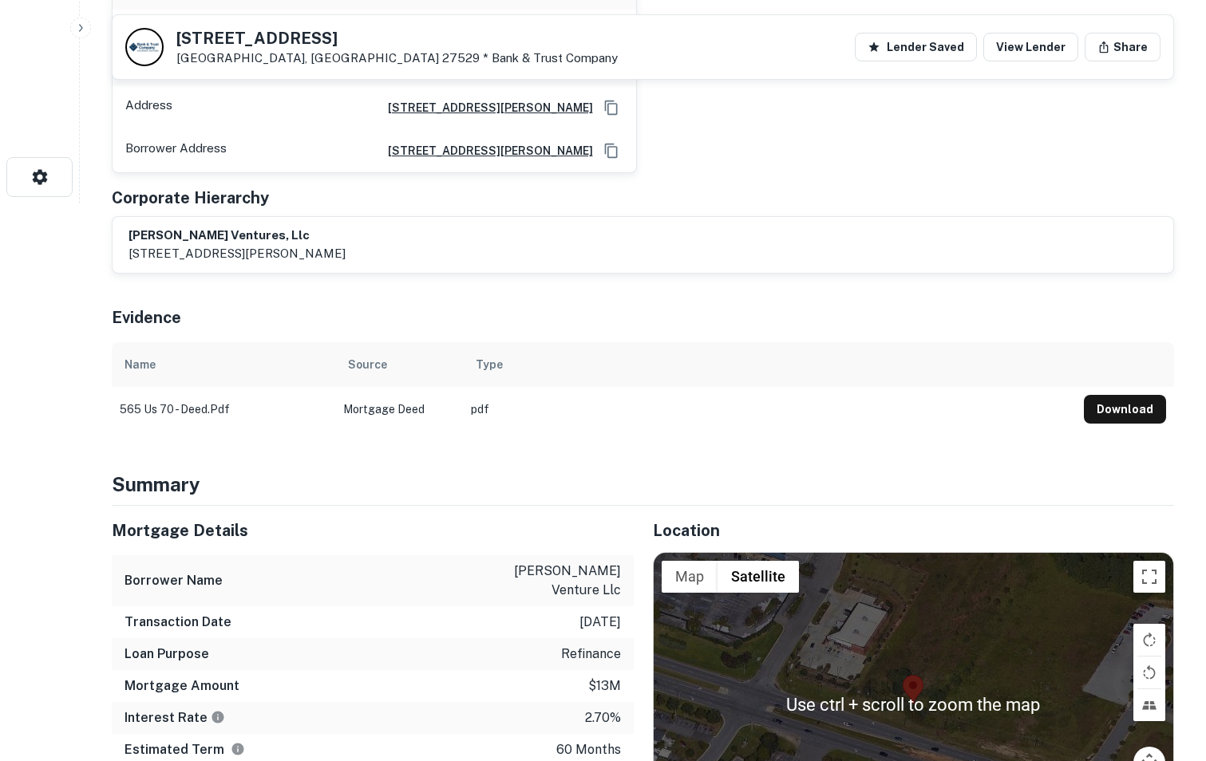
scroll to position [557, 0]
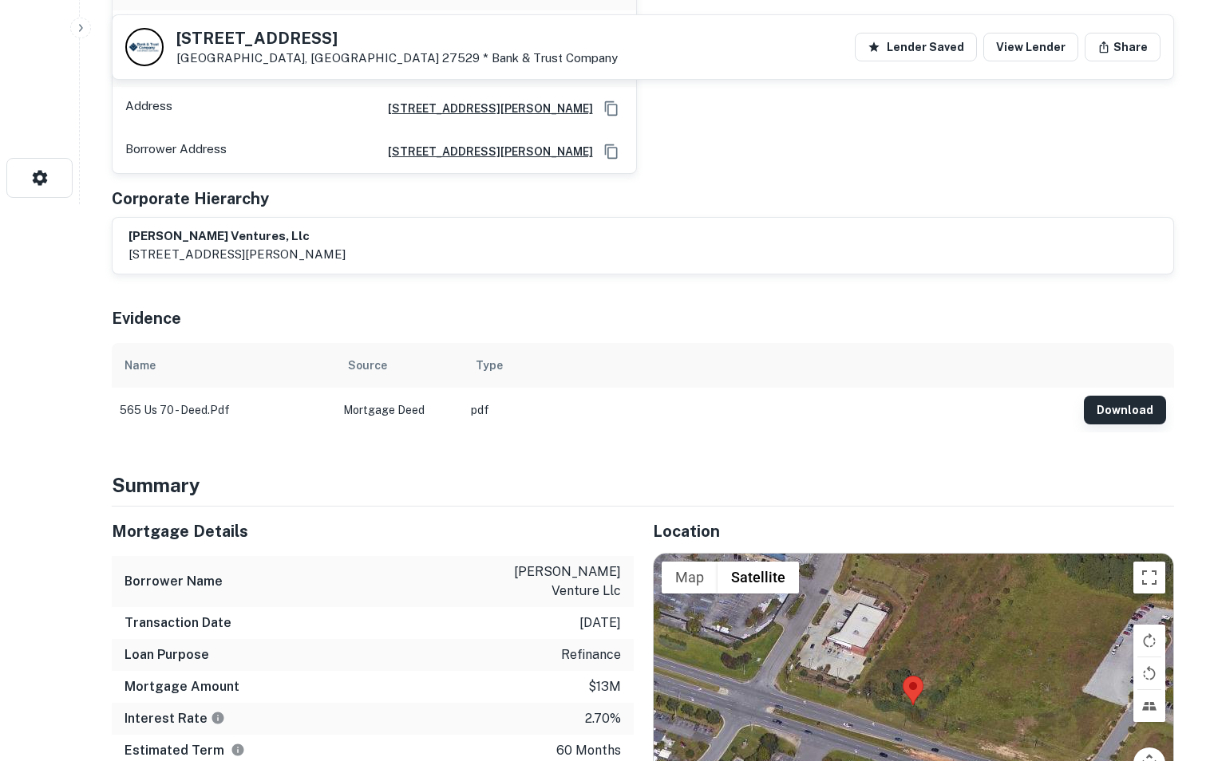
click at [1108, 396] on button "Download" at bounding box center [1125, 410] width 82 height 29
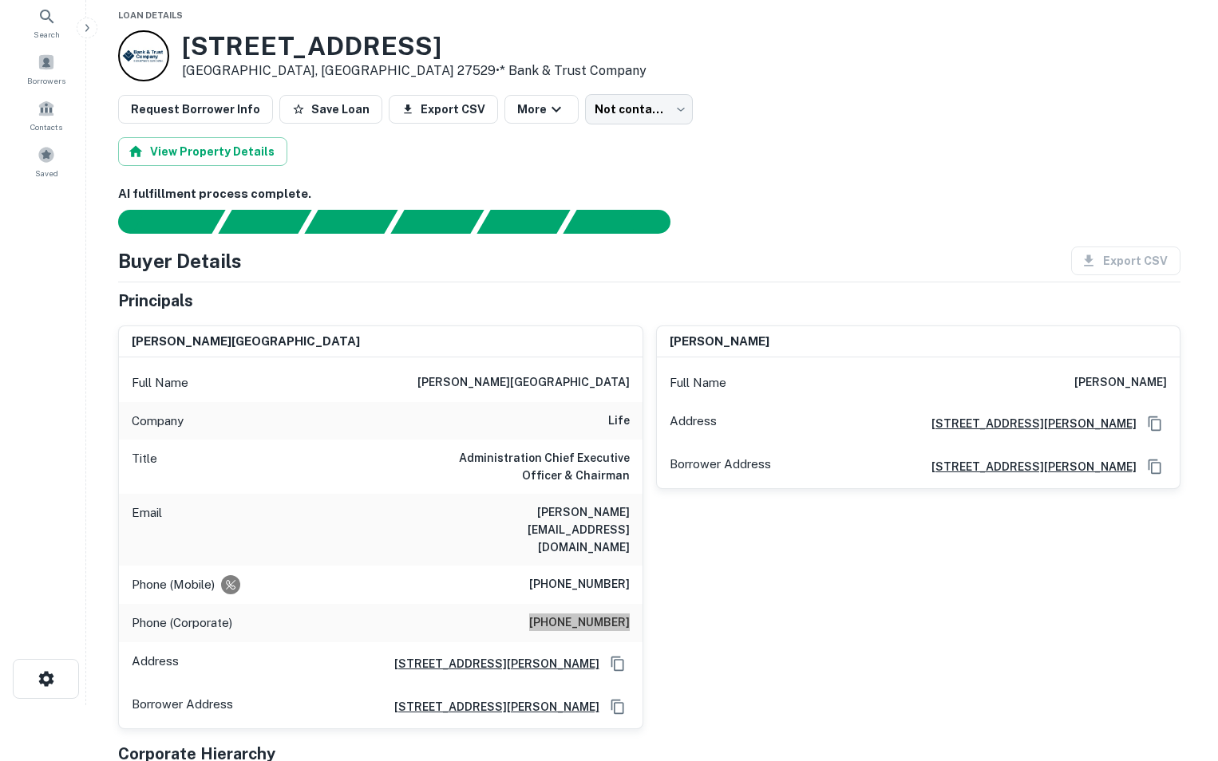
scroll to position [0, 0]
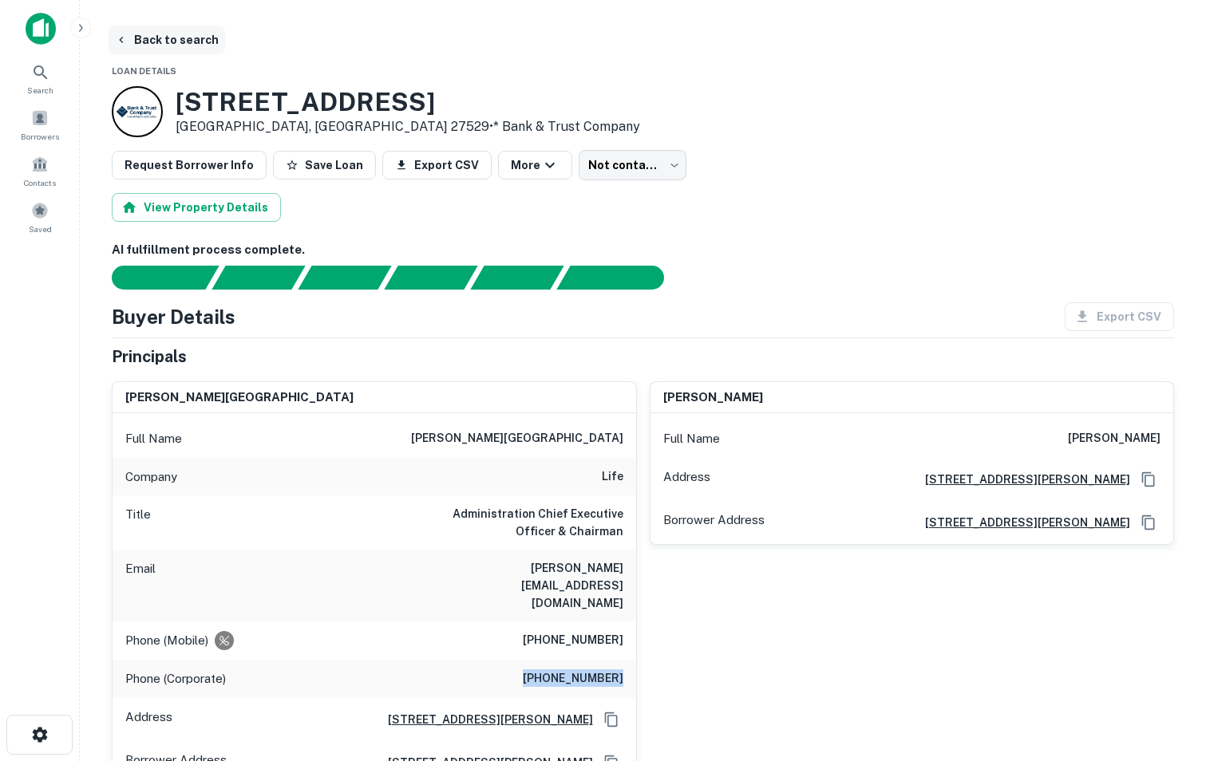
click at [166, 40] on button "Back to search" at bounding box center [167, 40] width 117 height 29
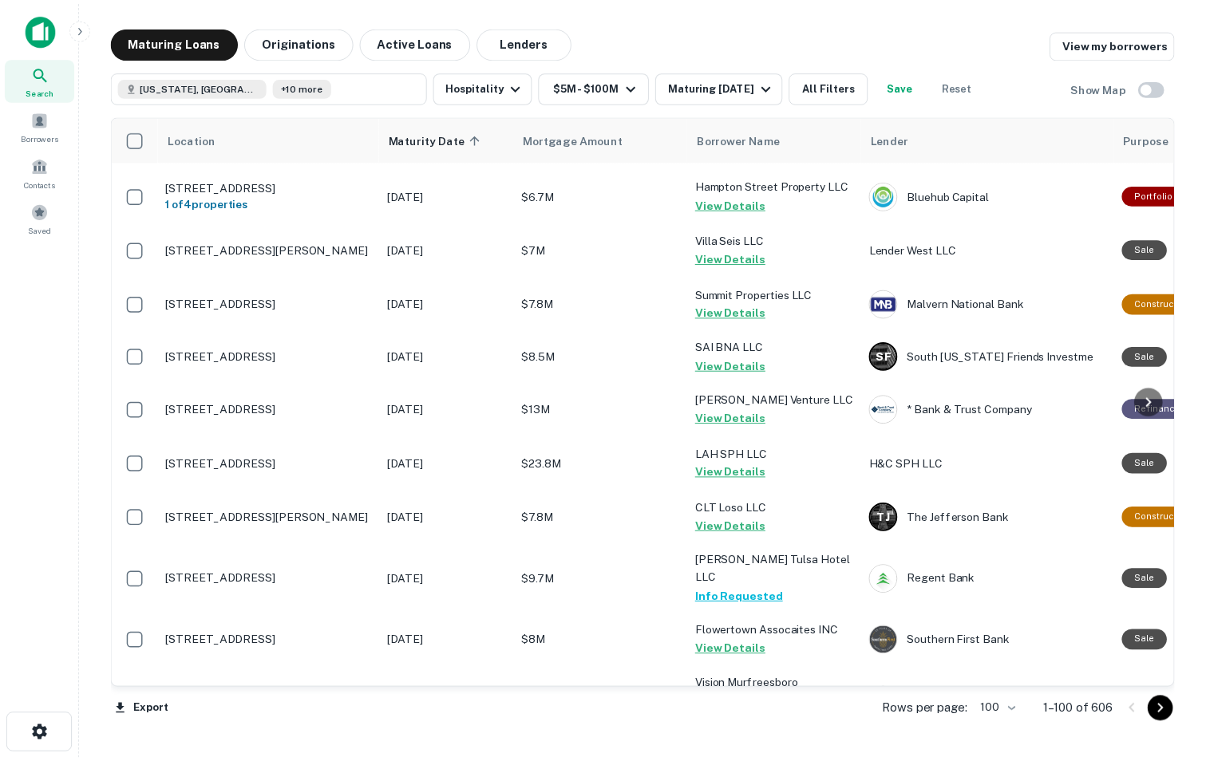
scroll to position [4073, 0]
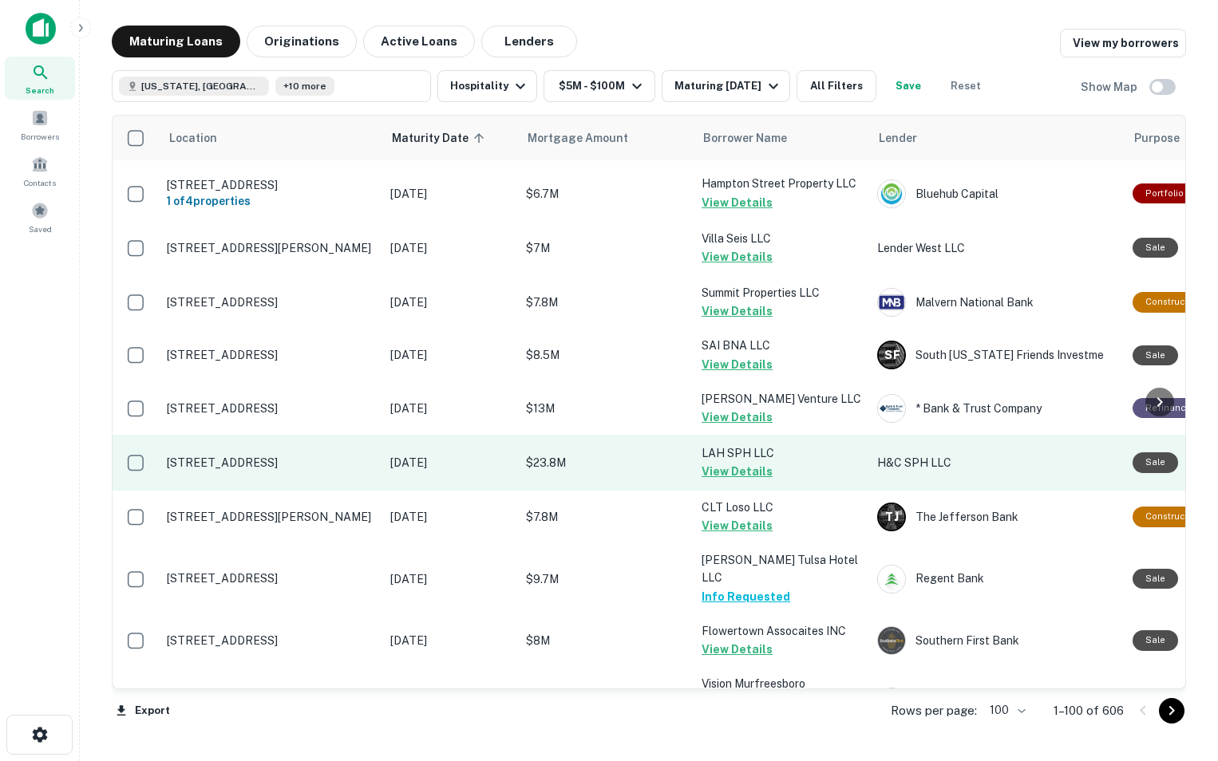
click at [337, 456] on p "[STREET_ADDRESS]" at bounding box center [271, 463] width 208 height 14
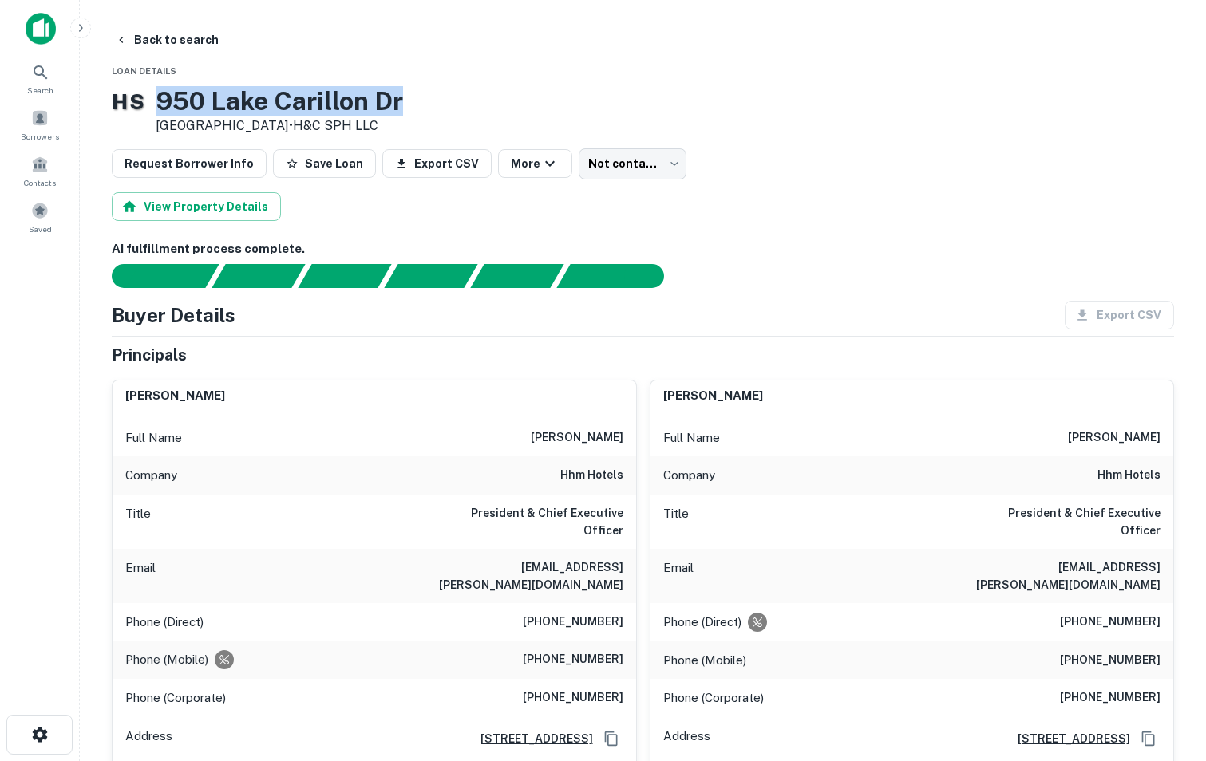
drag, startPoint x: 181, startPoint y: 100, endPoint x: 431, endPoint y: 111, distance: 250.1
click at [431, 111] on div "H S [STREET_ADDRESS] • H&C SPH LLC" at bounding box center [643, 110] width 1062 height 49
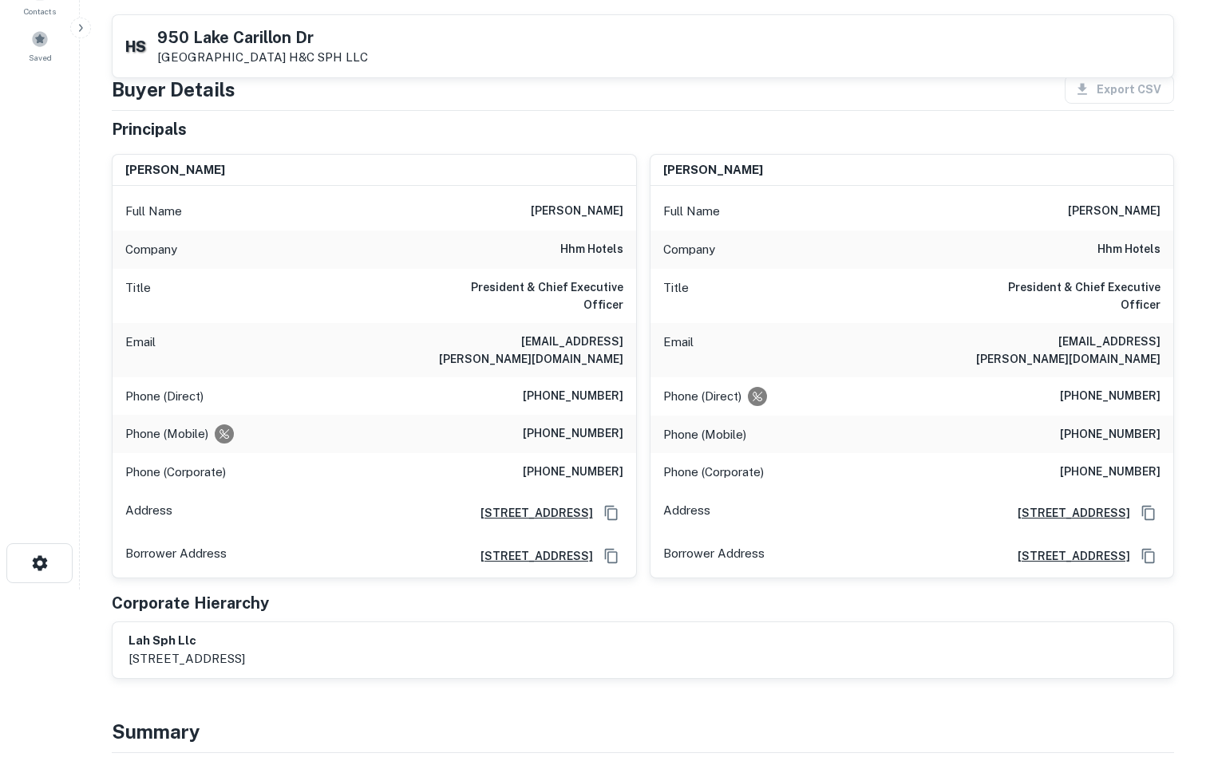
scroll to position [172, 0]
drag, startPoint x: 538, startPoint y: 399, endPoint x: 631, endPoint y: 403, distance: 93.5
click at [631, 414] on div "Phone (Mobile) [PHONE_NUMBER]" at bounding box center [375, 433] width 524 height 38
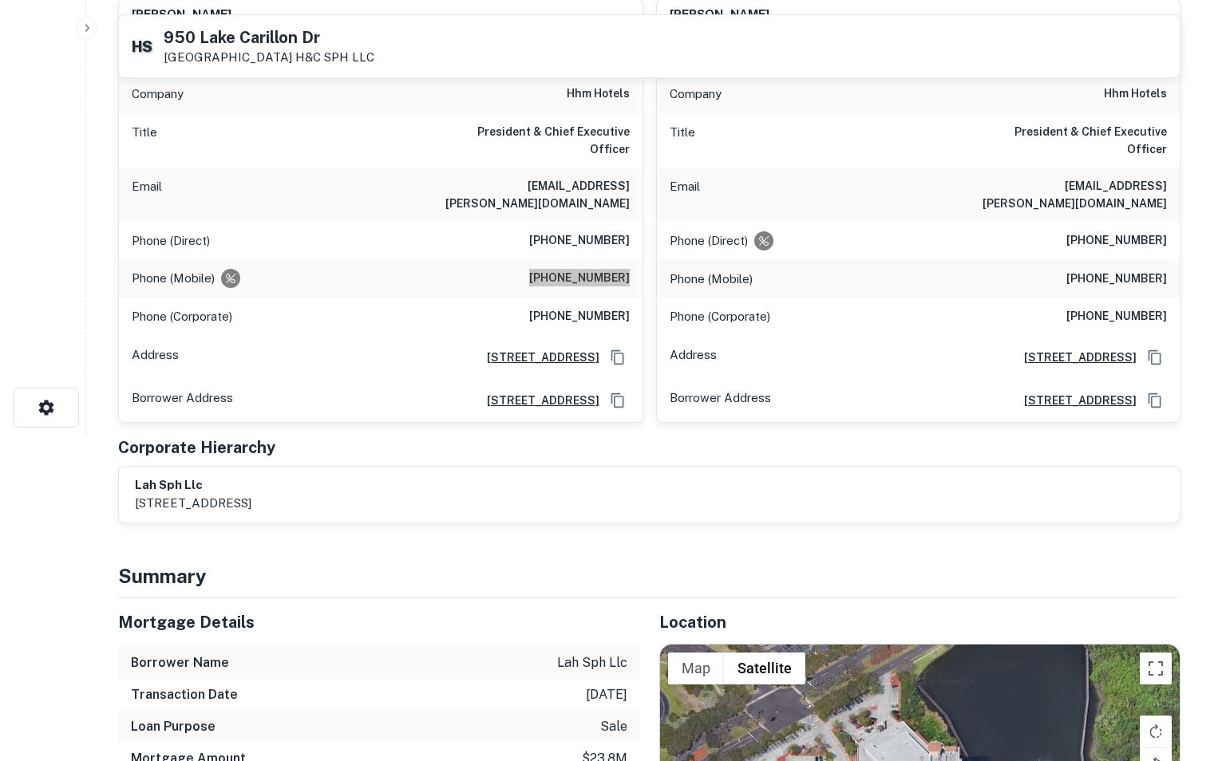
scroll to position [0, 0]
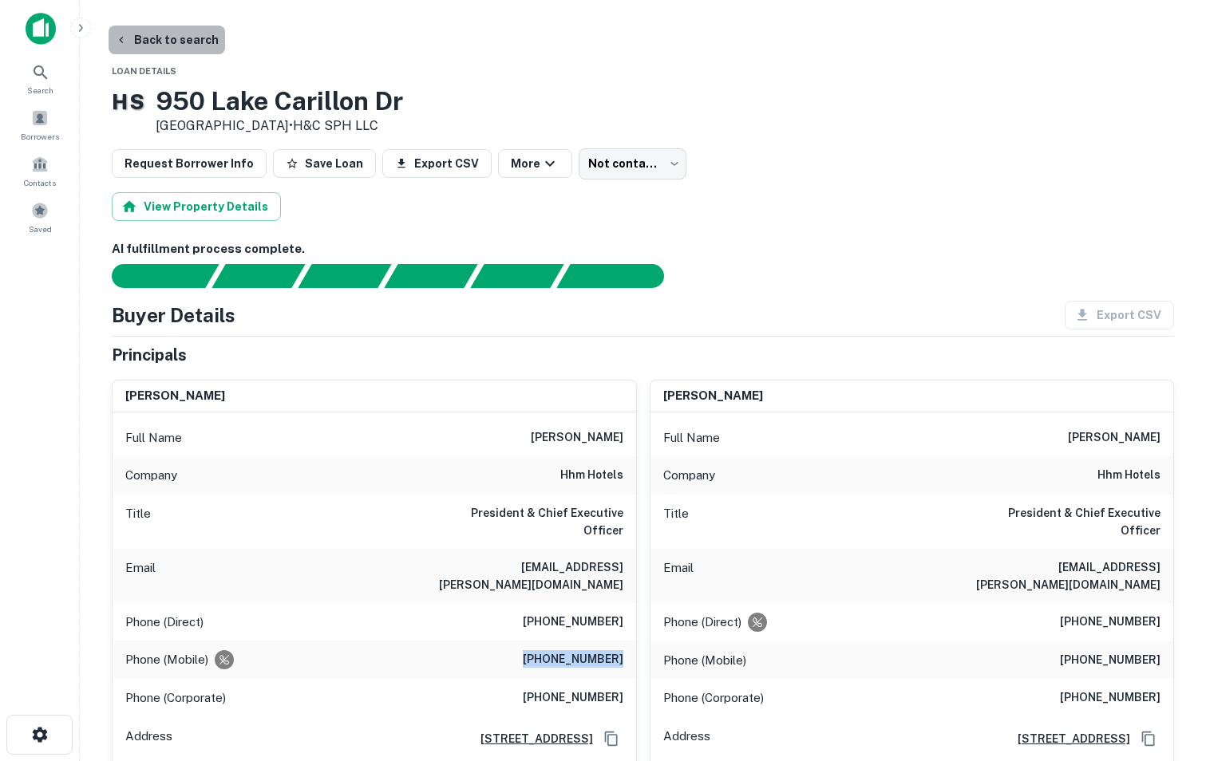
click at [196, 39] on button "Back to search" at bounding box center [167, 40] width 117 height 29
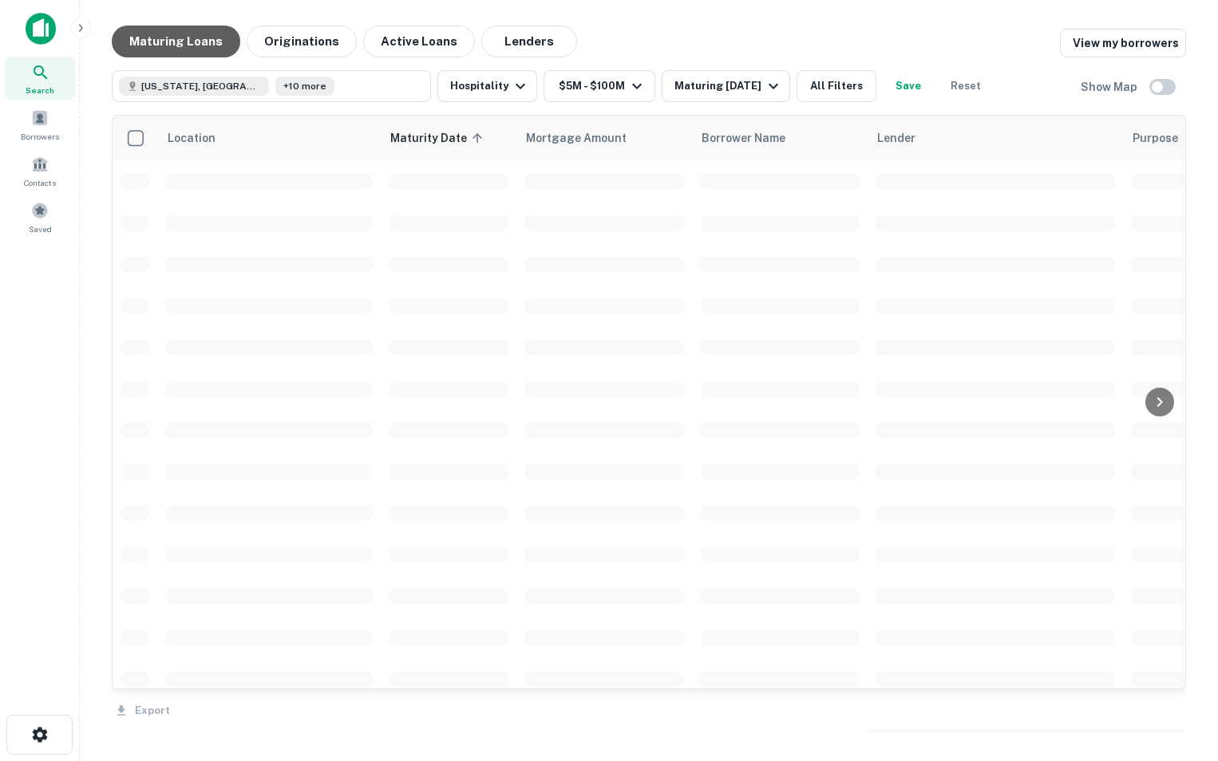
drag, startPoint x: 196, startPoint y: 39, endPoint x: 156, endPoint y: 57, distance: 43.2
click at [156, 57] on div "Maturing Loans Originations Active Loans Lenders View my borrowers [US_STATE], …" at bounding box center [649, 383] width 1074 height 714
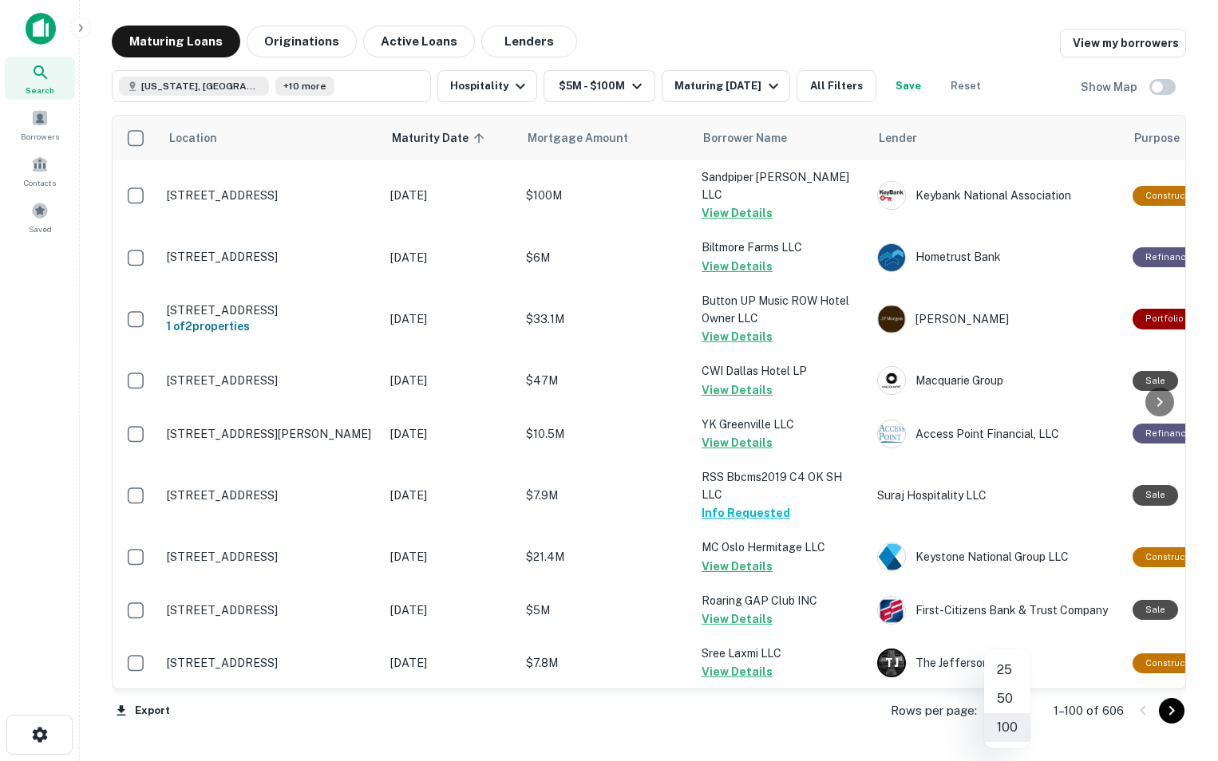
click at [1028, 710] on body "Search Borrowers Contacts Saved Maturing Loans Originations Active Loans Lender…" at bounding box center [609, 380] width 1218 height 761
click at [1006, 703] on li "50" at bounding box center [1007, 699] width 46 height 29
type input "**"
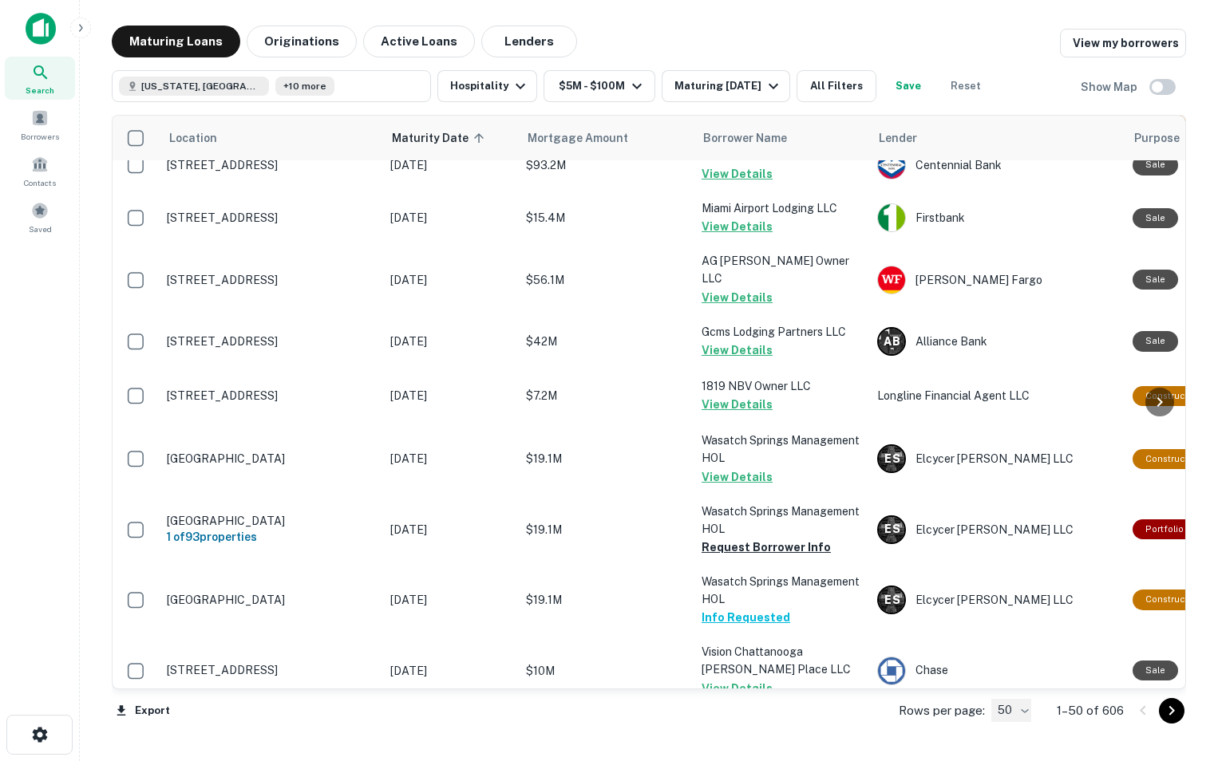
scroll to position [2417, 0]
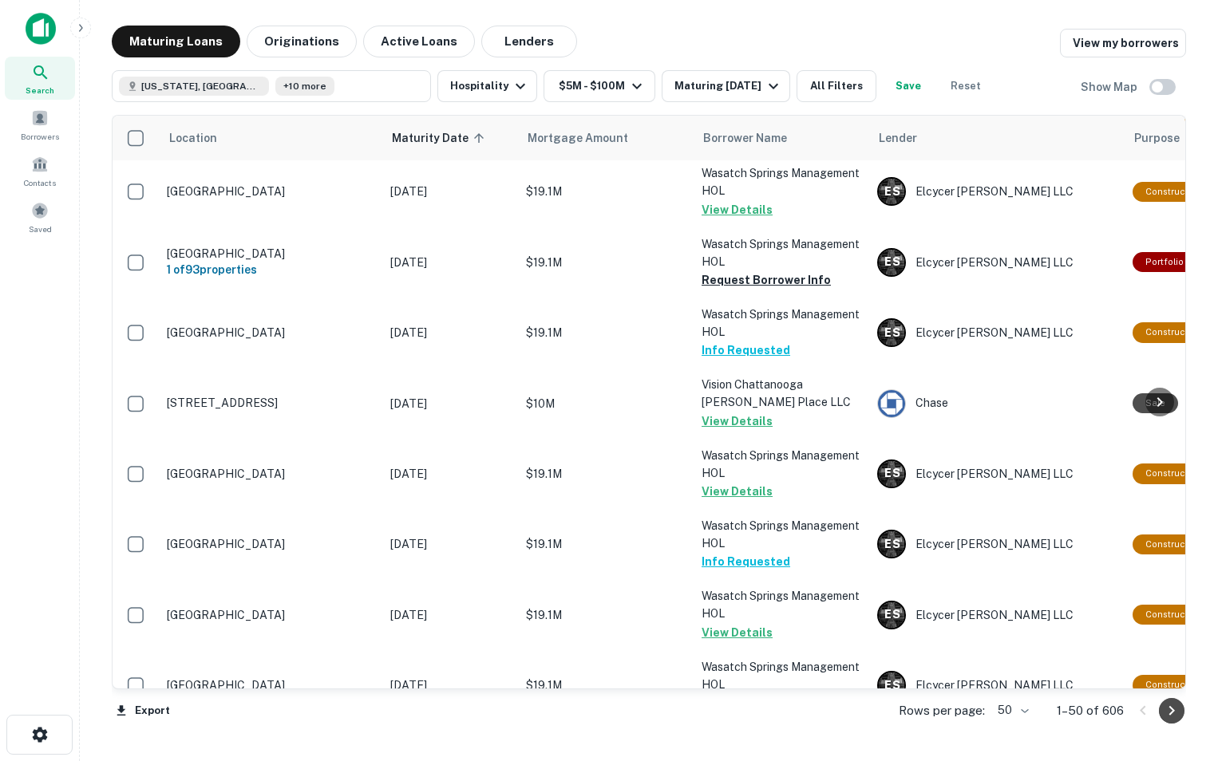
click at [1167, 712] on icon "Go to next page" at bounding box center [1171, 711] width 19 height 19
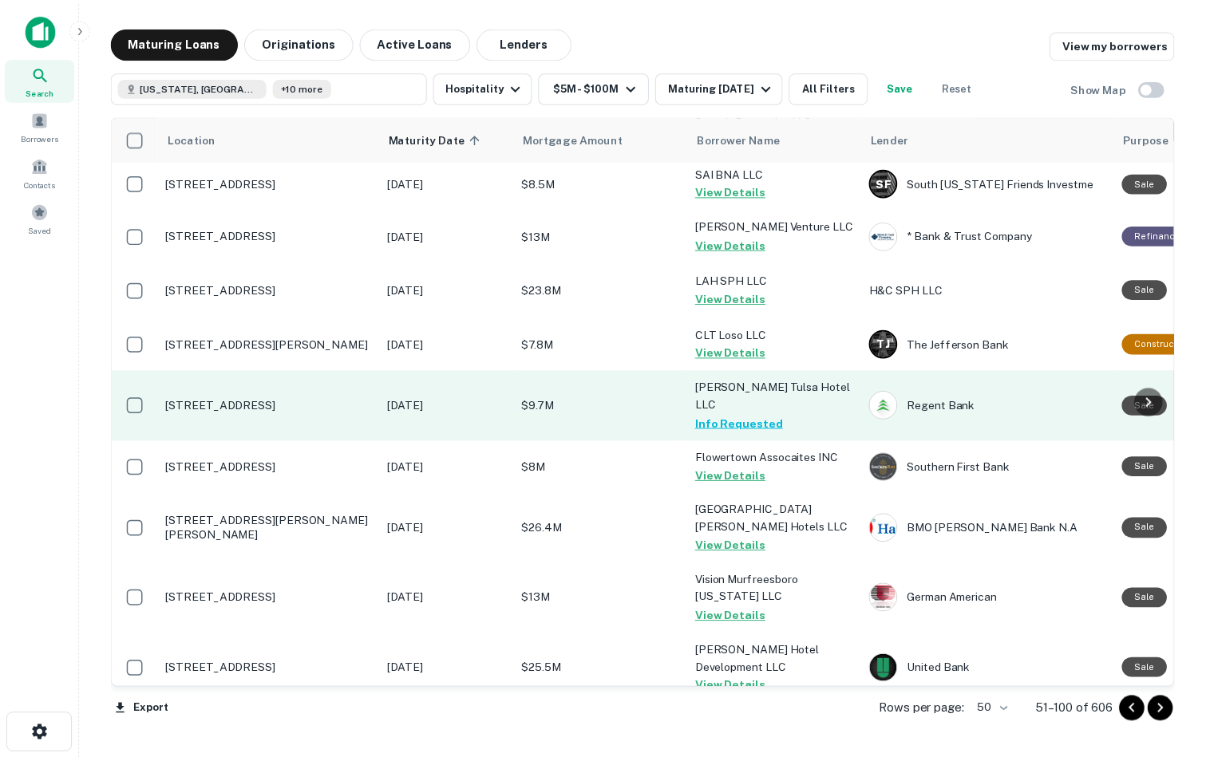
scroll to position [1268, 0]
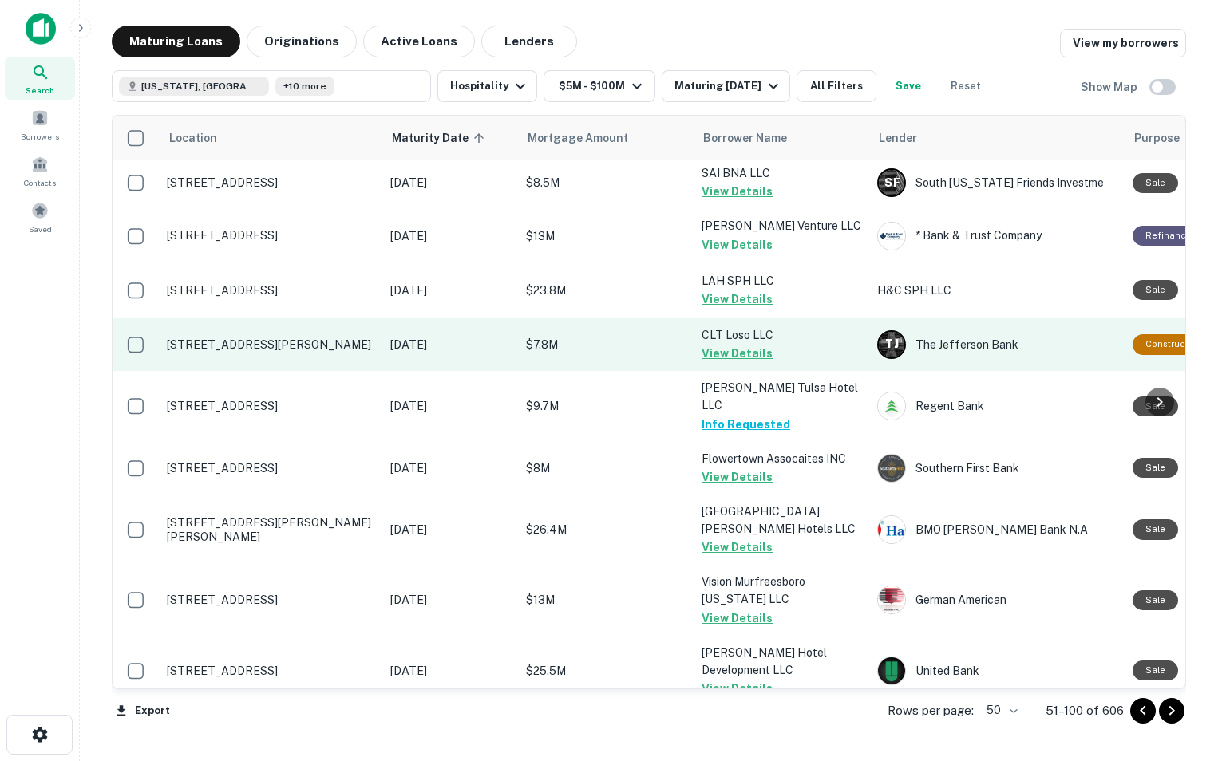
click at [309, 346] on p "[STREET_ADDRESS][PERSON_NAME]" at bounding box center [271, 345] width 208 height 14
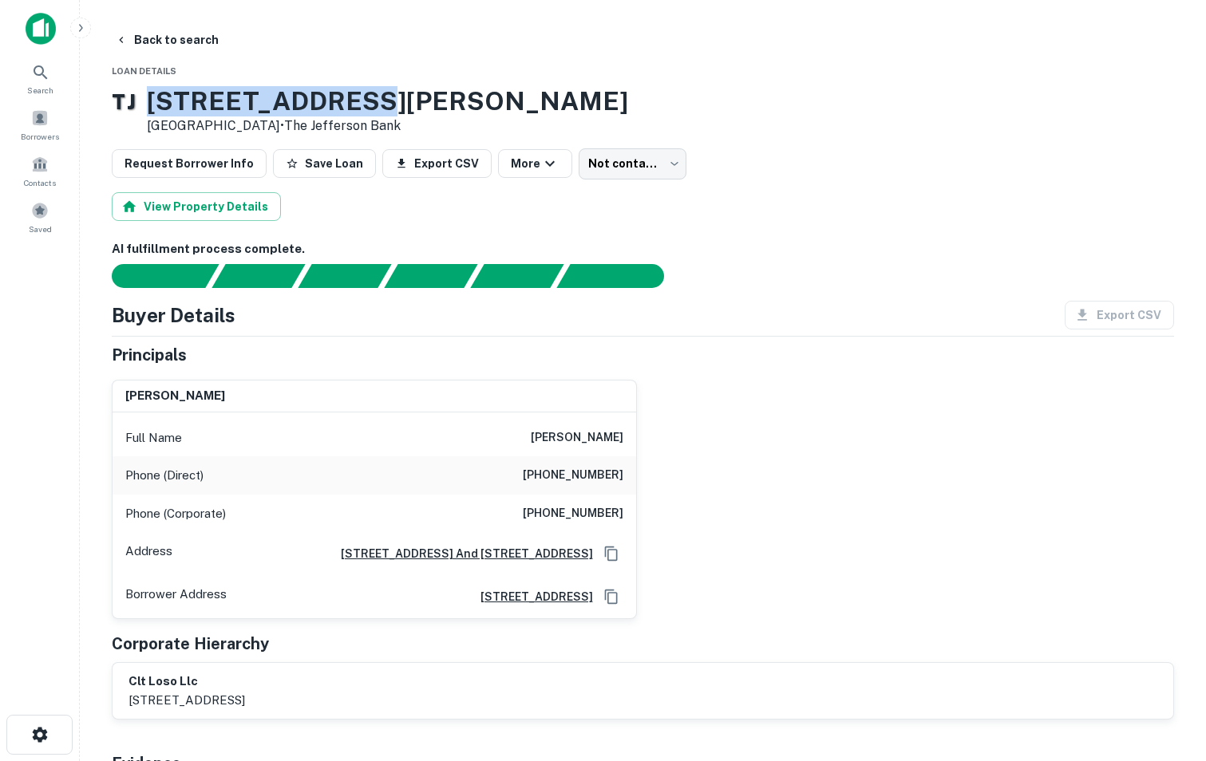
drag, startPoint x: 184, startPoint y: 101, endPoint x: 401, endPoint y: 96, distance: 217.9
click at [401, 96] on h3 "[STREET_ADDRESS][PERSON_NAME]" at bounding box center [387, 101] width 481 height 30
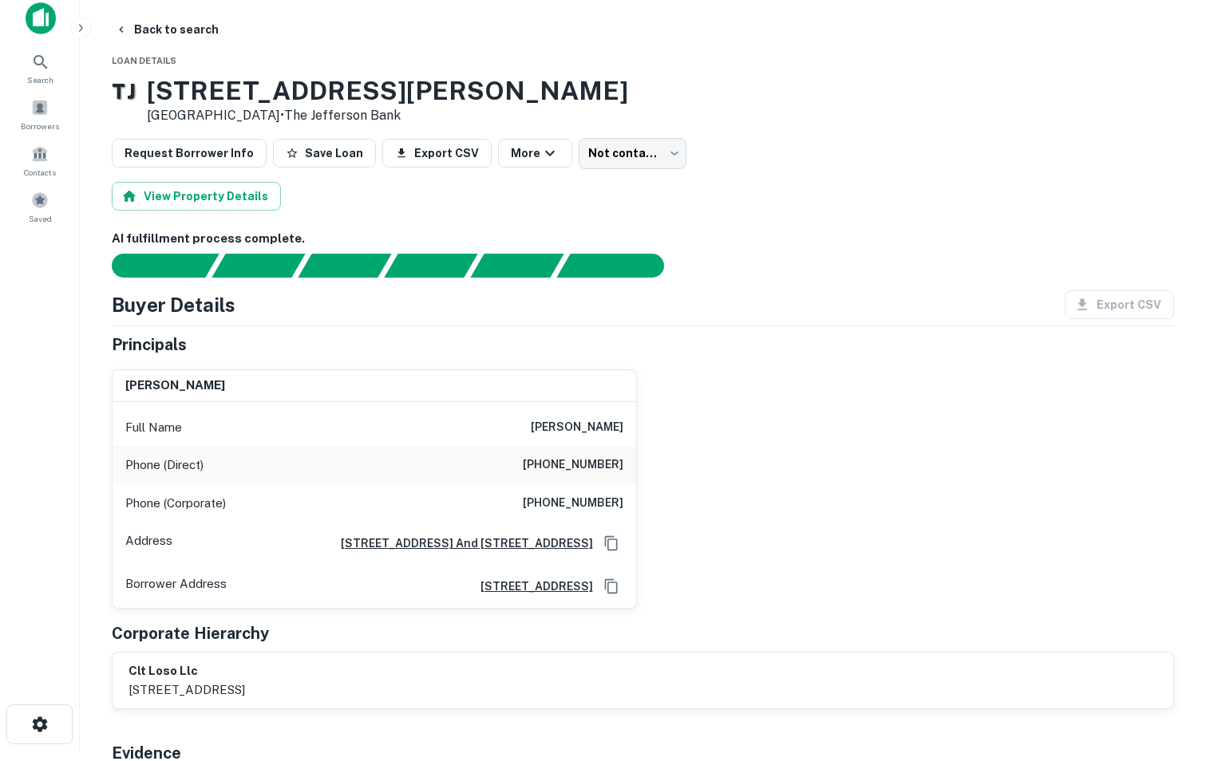
scroll to position [10, 0]
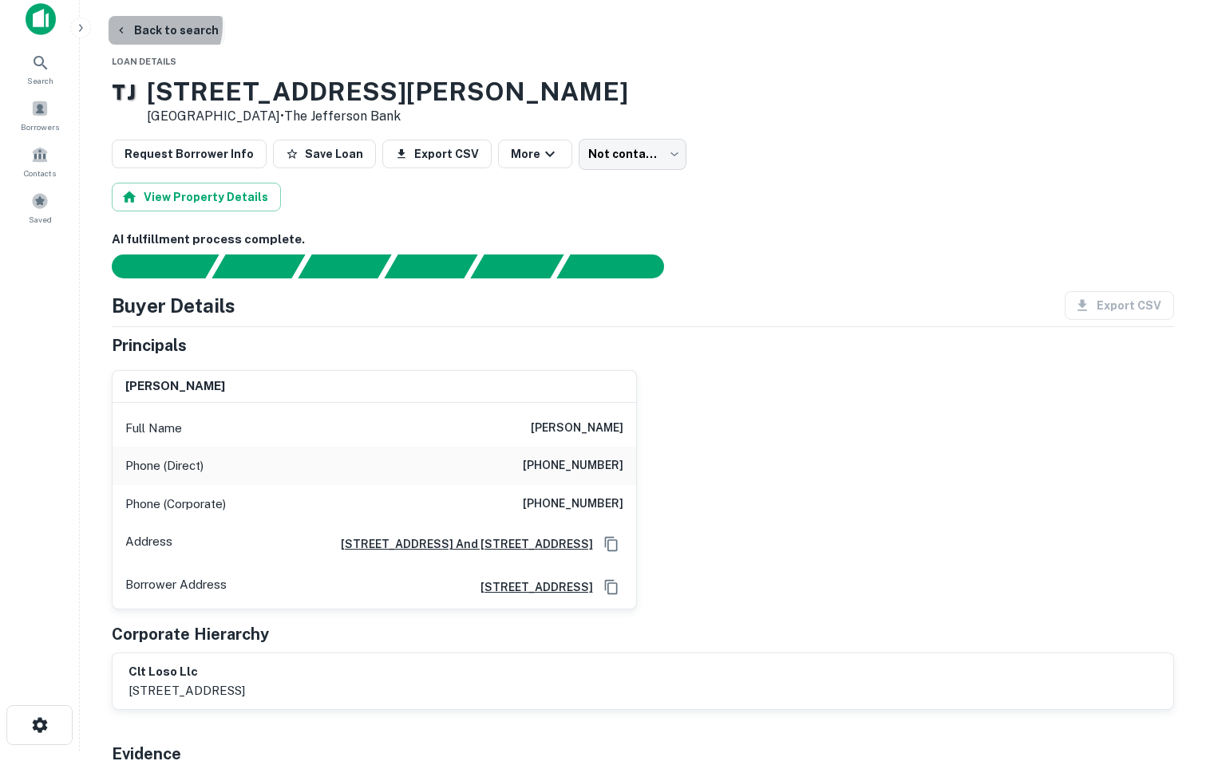
drag, startPoint x: 163, startPoint y: 35, endPoint x: 145, endPoint y: 25, distance: 20.4
click at [145, 25] on button "Back to search" at bounding box center [167, 30] width 117 height 29
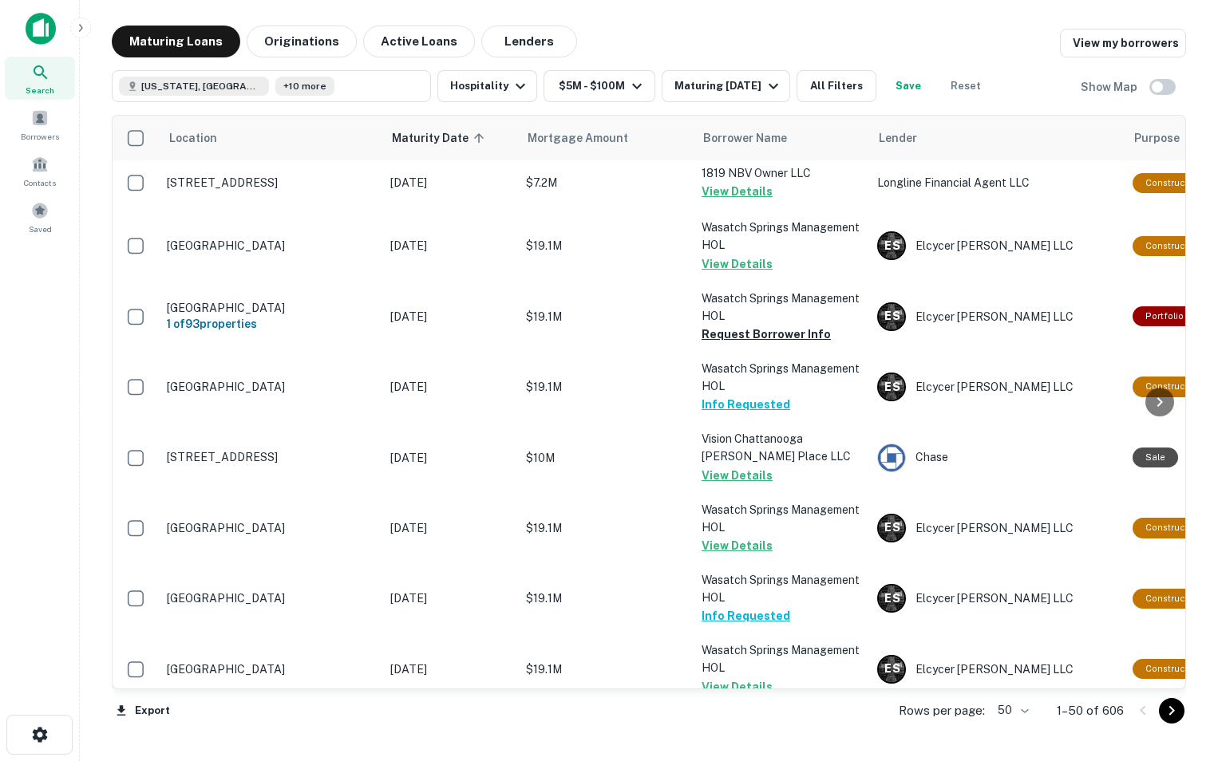
scroll to position [2417, 0]
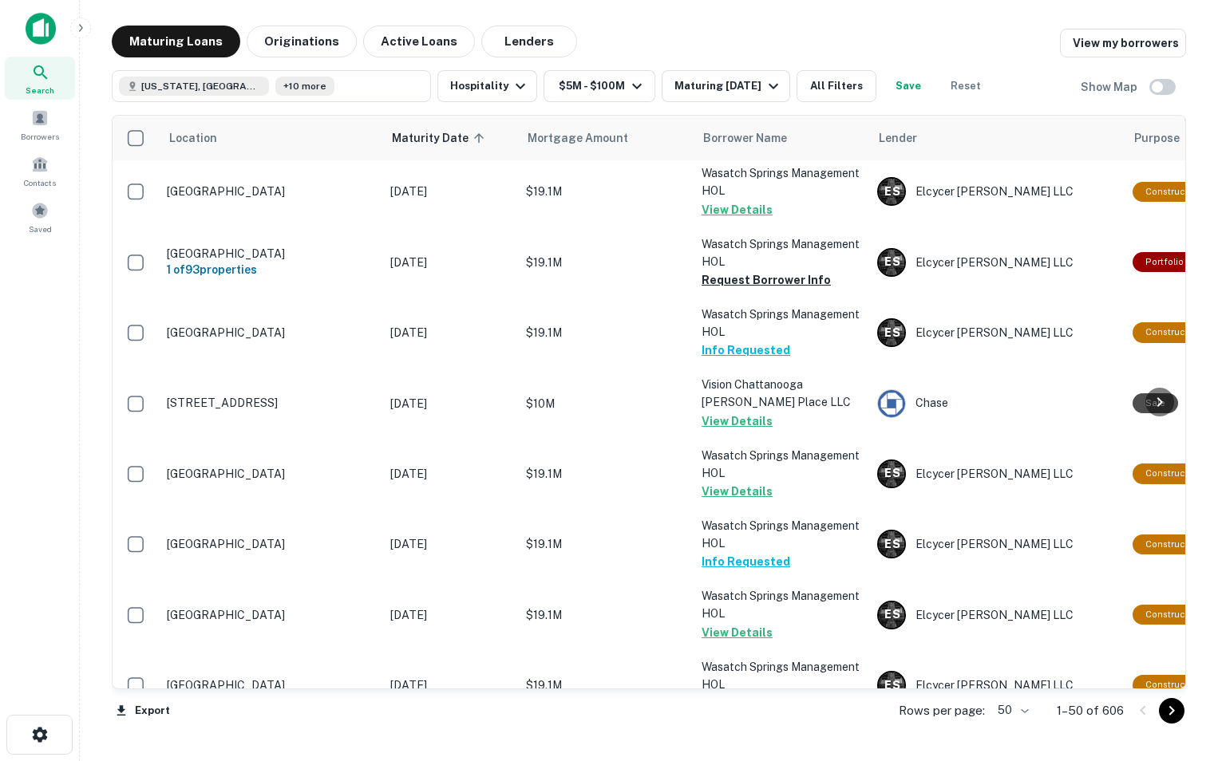
click at [1179, 715] on icon "Go to next page" at bounding box center [1171, 711] width 19 height 19
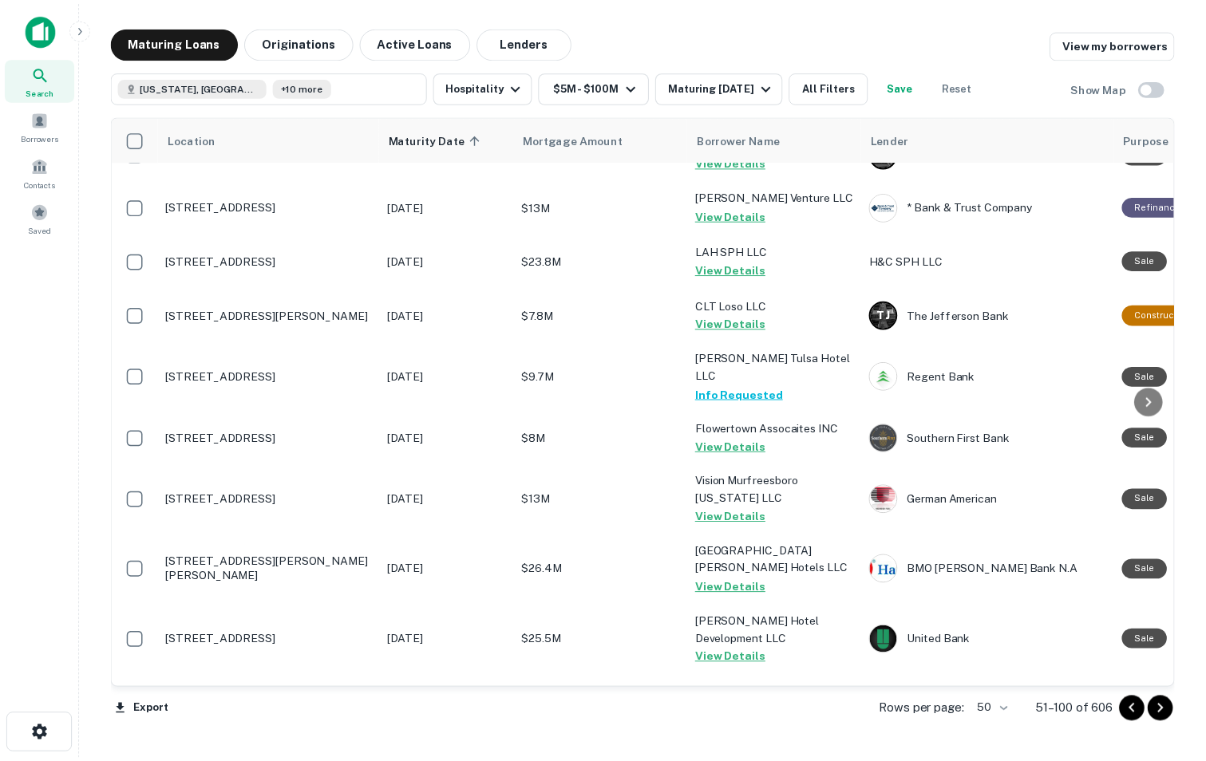
scroll to position [1298, 0]
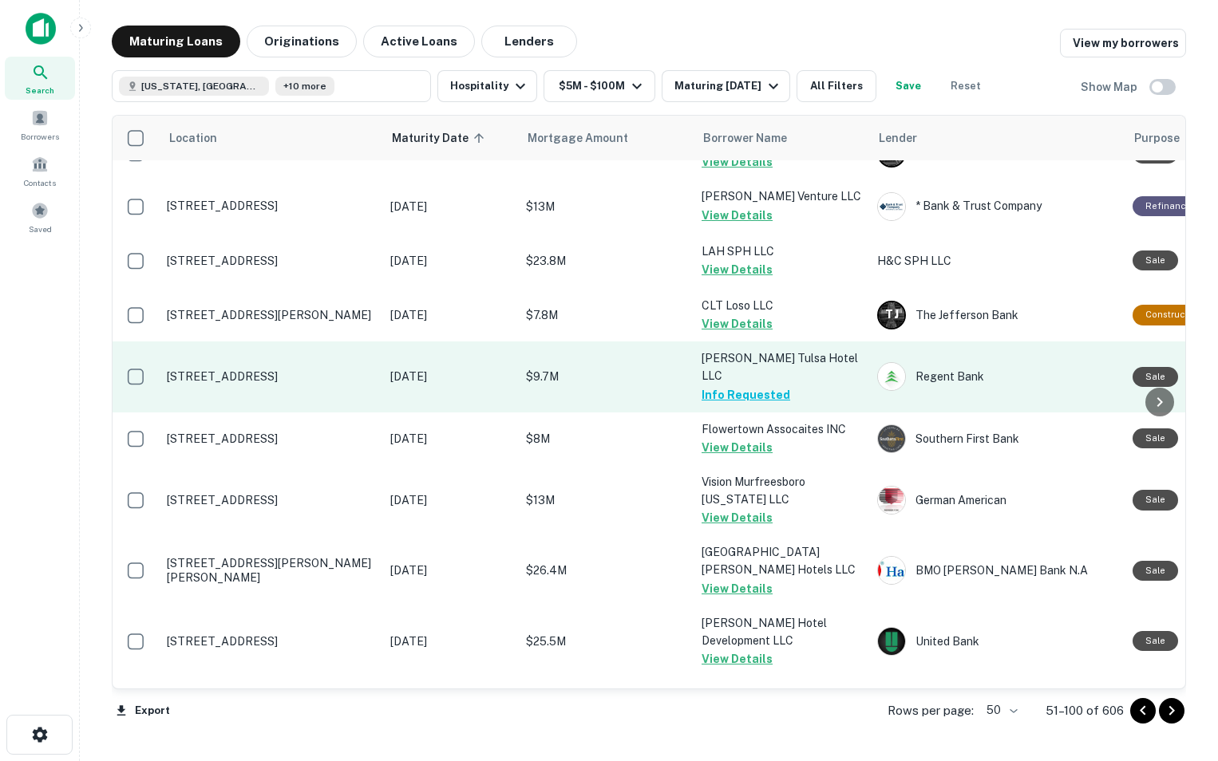
click at [314, 370] on p "[STREET_ADDRESS]" at bounding box center [271, 377] width 208 height 14
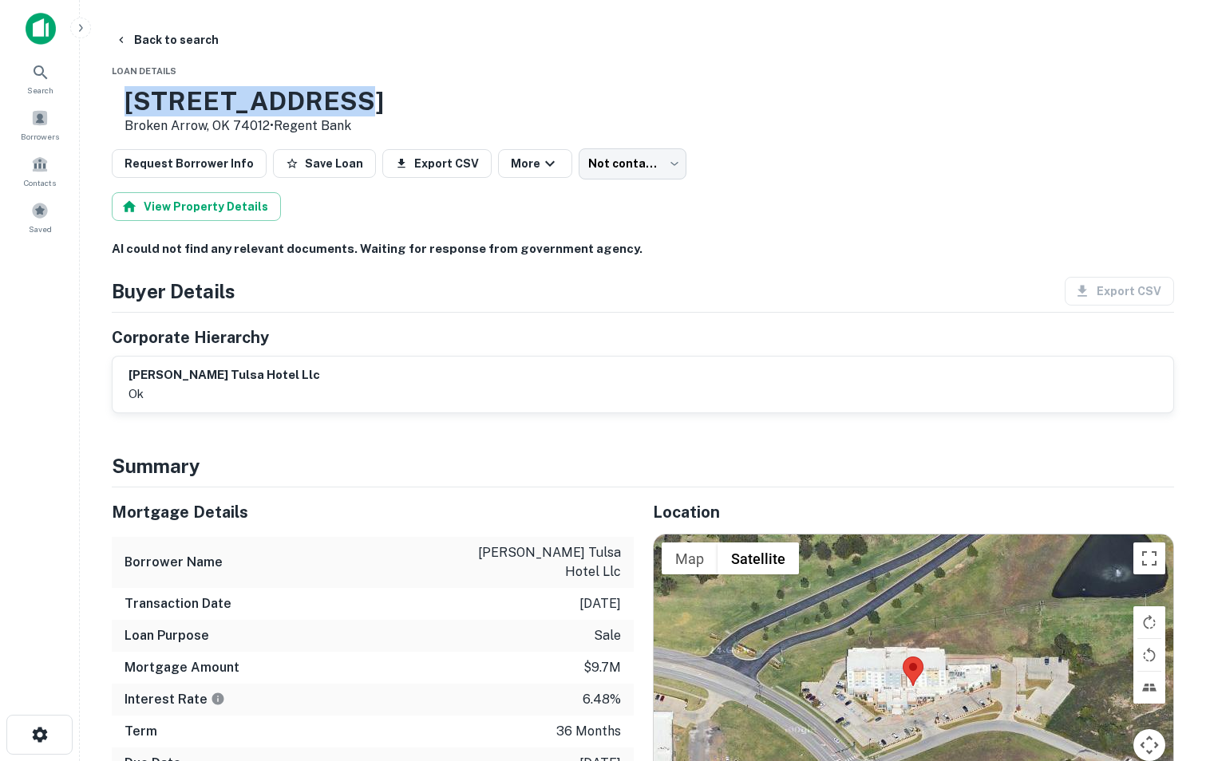
drag, startPoint x: 180, startPoint y: 100, endPoint x: 472, endPoint y: 87, distance: 292.4
click at [472, 87] on div "[STREET_ADDRESS] • Regent Bank" at bounding box center [643, 110] width 1062 height 49
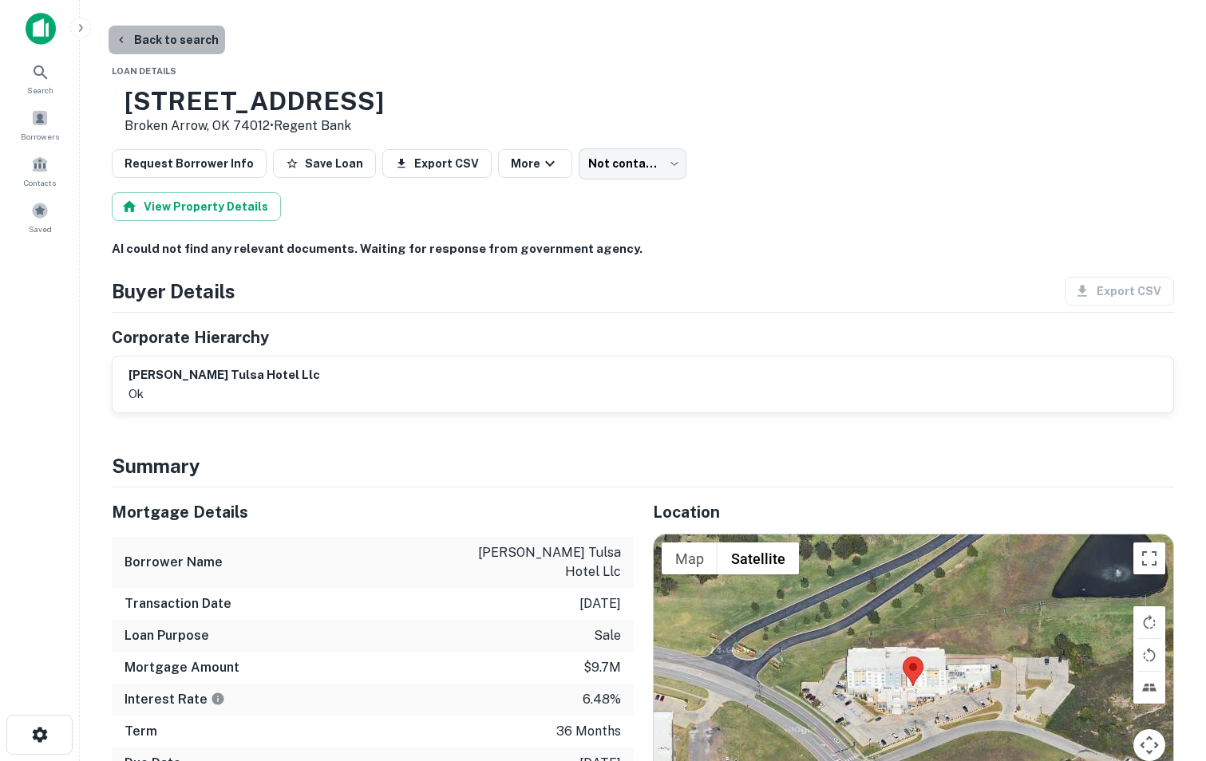
click at [184, 40] on button "Back to search" at bounding box center [167, 40] width 117 height 29
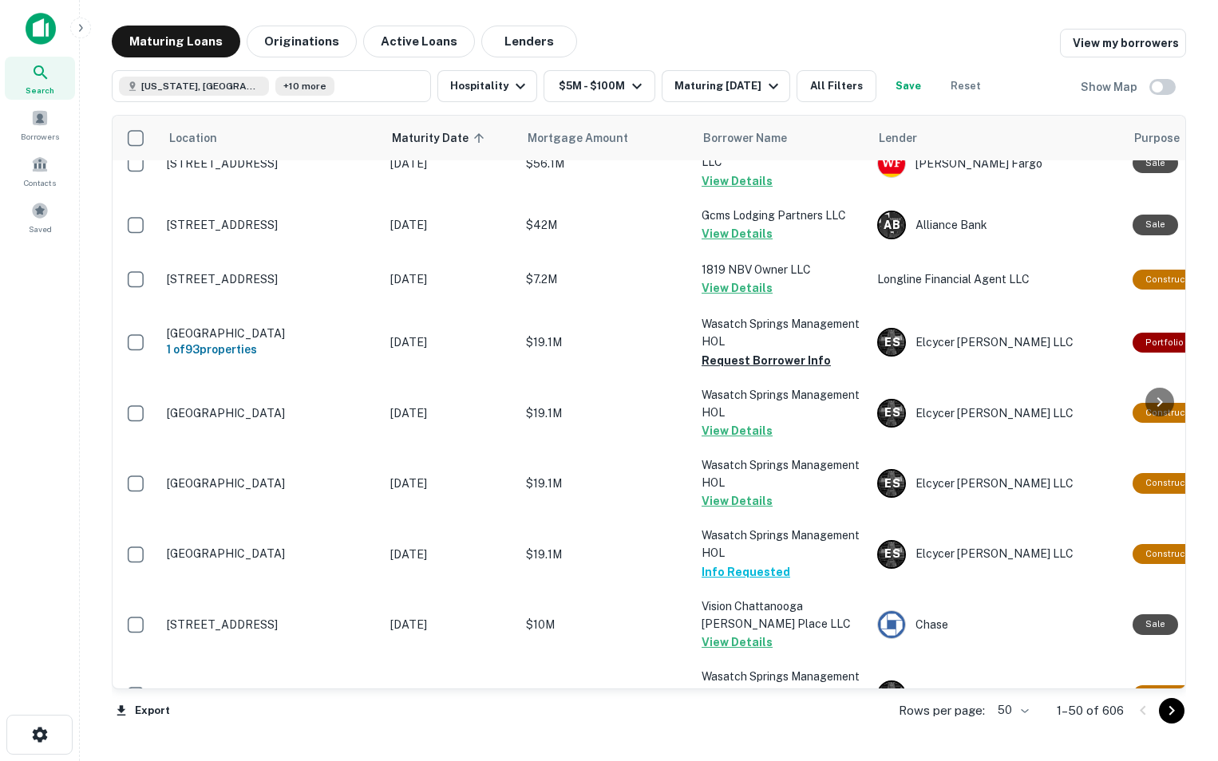
scroll to position [2417, 0]
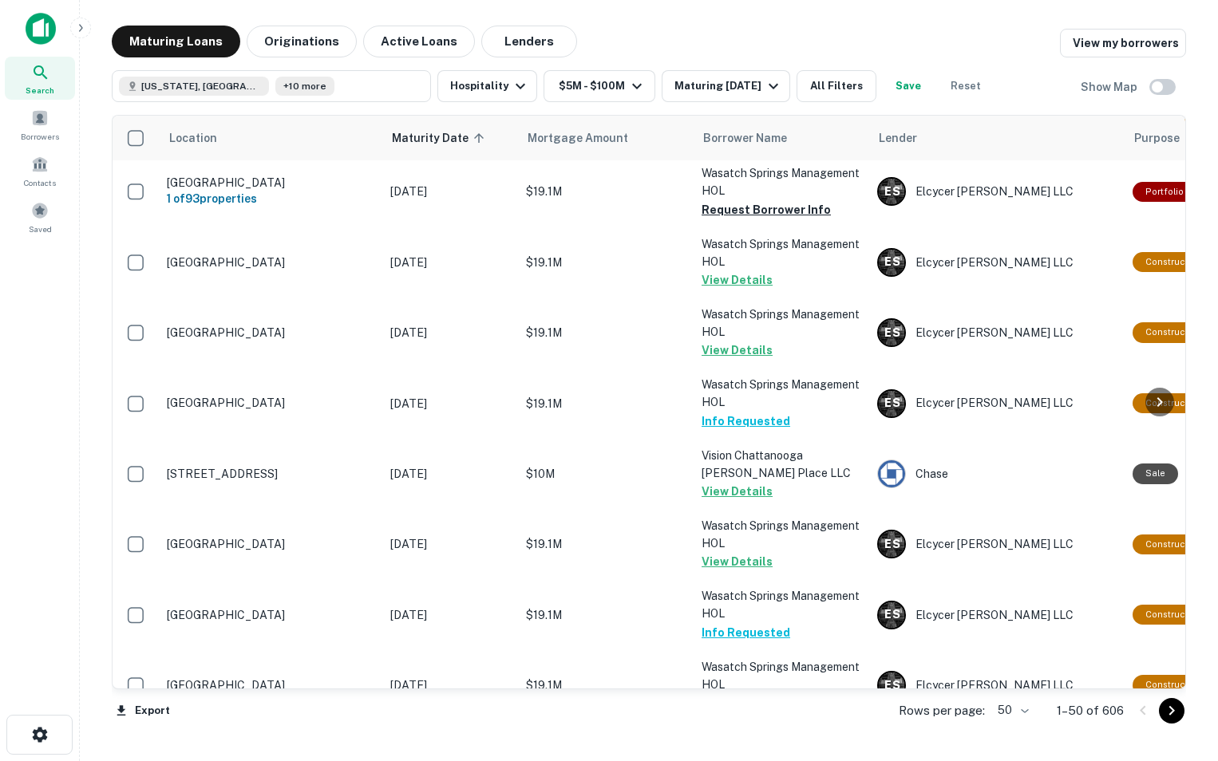
click at [1174, 700] on button "Go to next page" at bounding box center [1172, 711] width 26 height 26
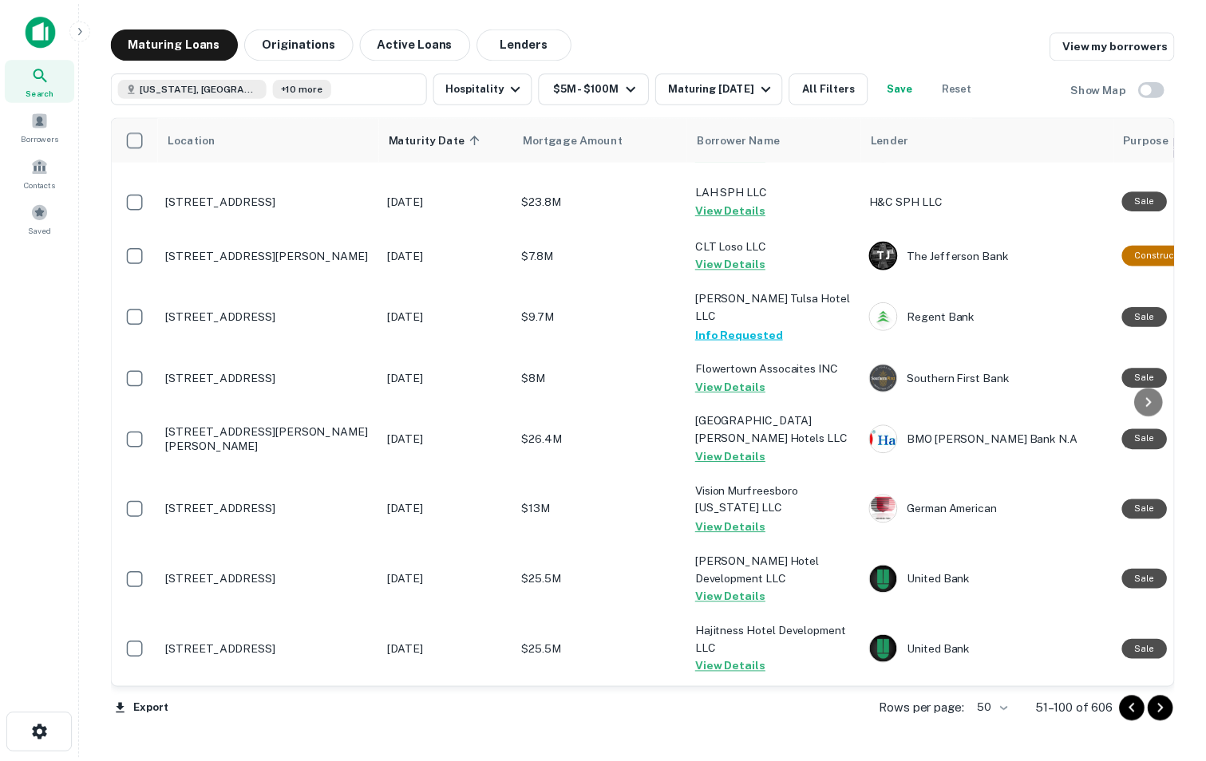
scroll to position [1360, 0]
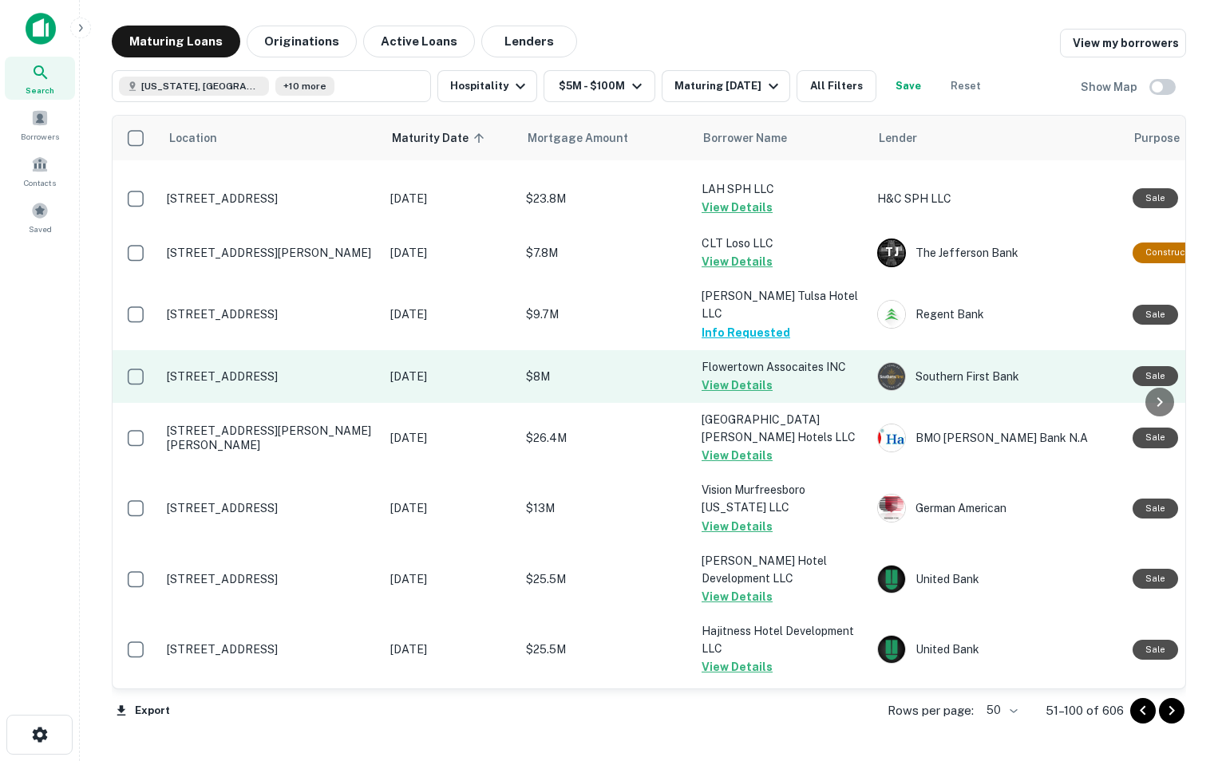
click at [232, 370] on p "[STREET_ADDRESS]" at bounding box center [271, 377] width 208 height 14
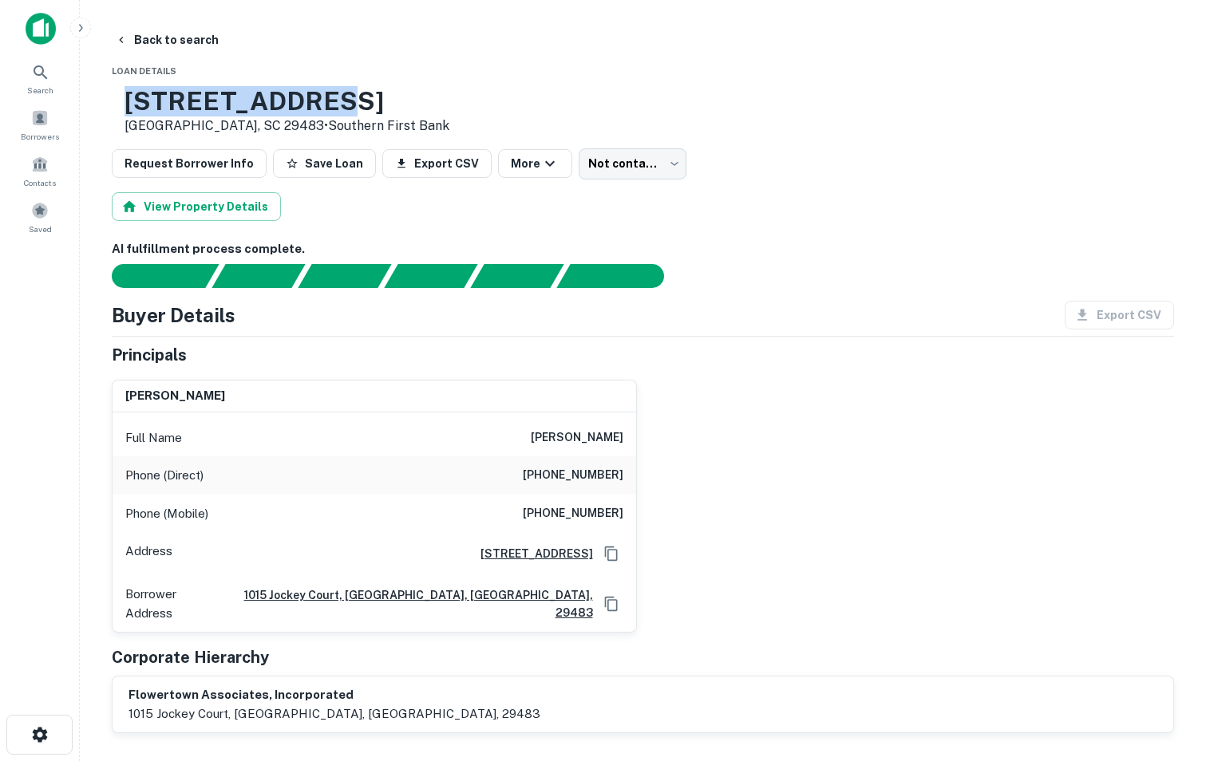
drag, startPoint x: 176, startPoint y: 101, endPoint x: 385, endPoint y: 94, distance: 209.2
click at [385, 94] on h3 "[STREET_ADDRESS]" at bounding box center [287, 101] width 325 height 30
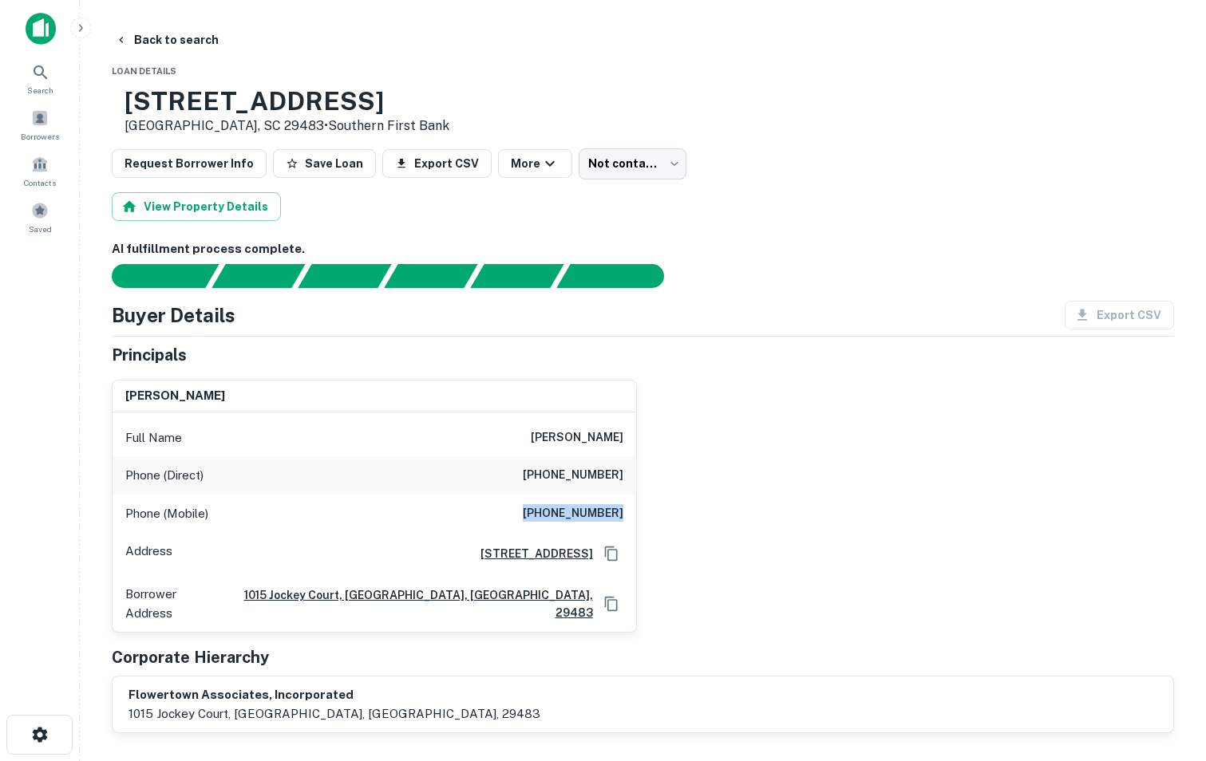
drag, startPoint x: 526, startPoint y: 518, endPoint x: 623, endPoint y: 516, distance: 97.4
click at [623, 516] on div "Phone (Mobile) [PHONE_NUMBER]" at bounding box center [375, 514] width 524 height 38
click at [170, 46] on button "Back to search" at bounding box center [167, 40] width 117 height 29
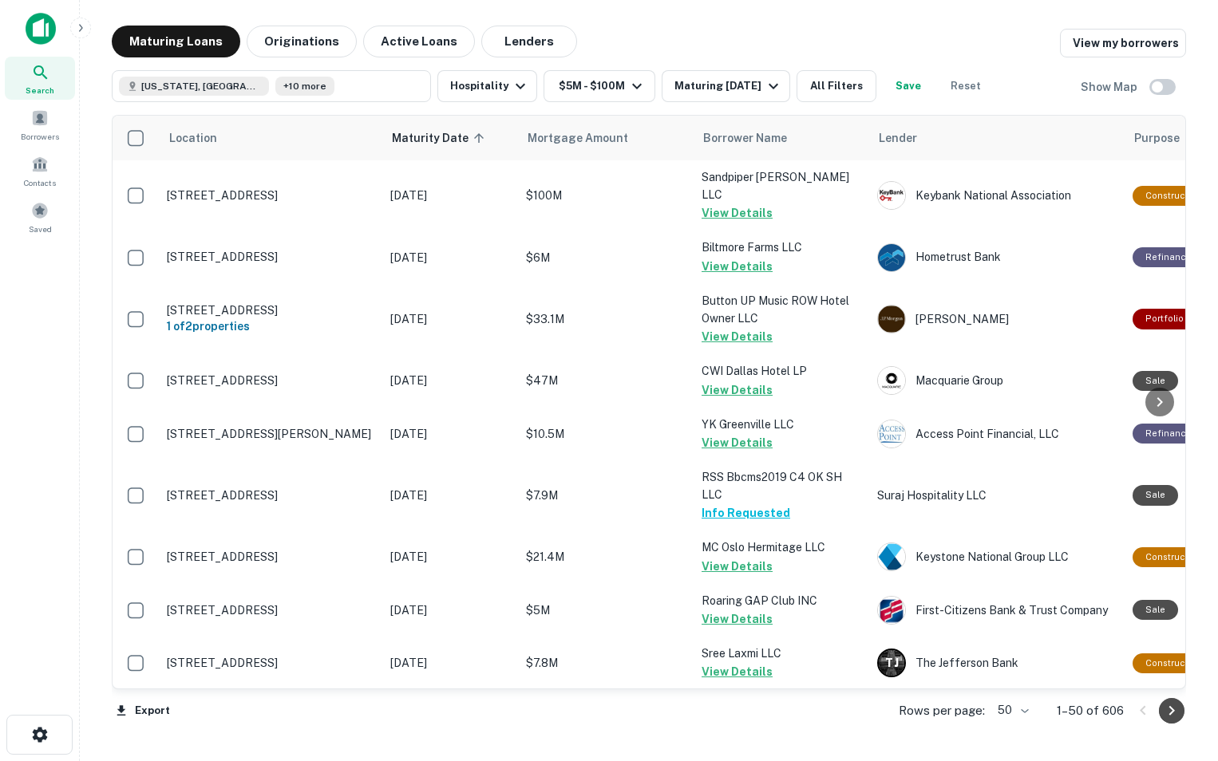
click at [1168, 710] on icon "Go to next page" at bounding box center [1171, 711] width 19 height 19
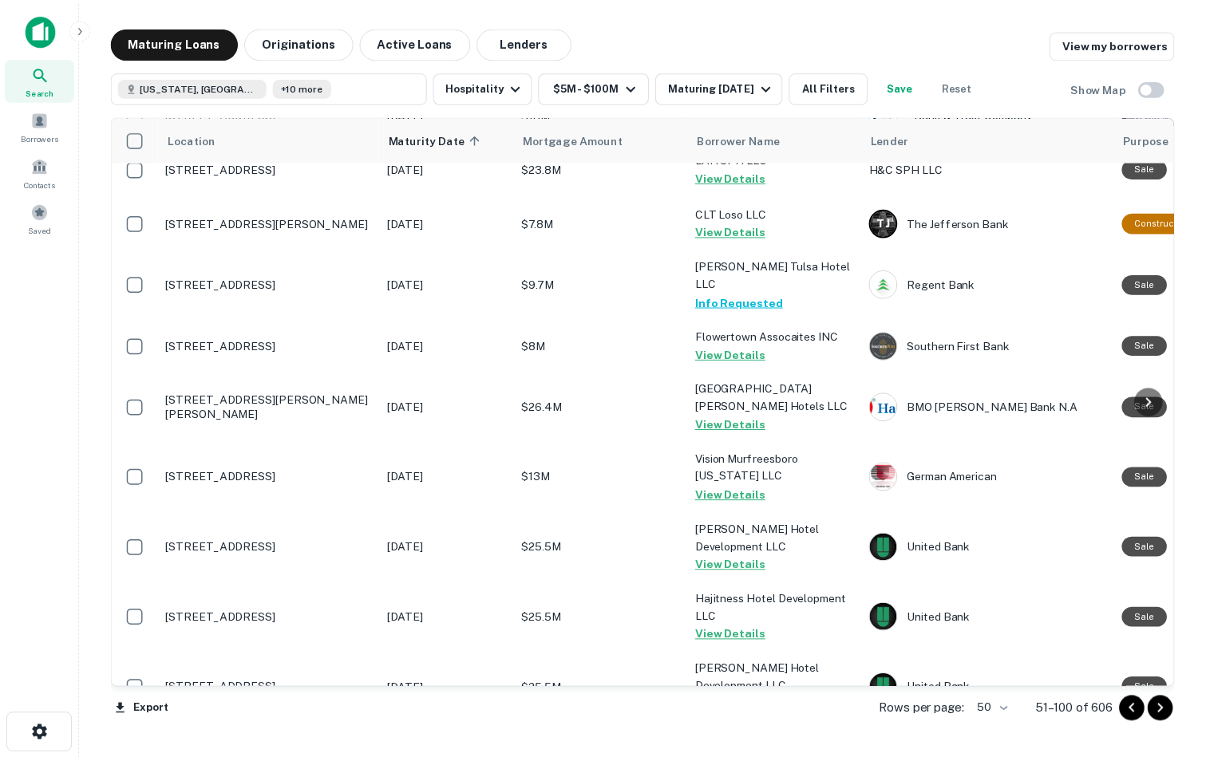
scroll to position [1390, 0]
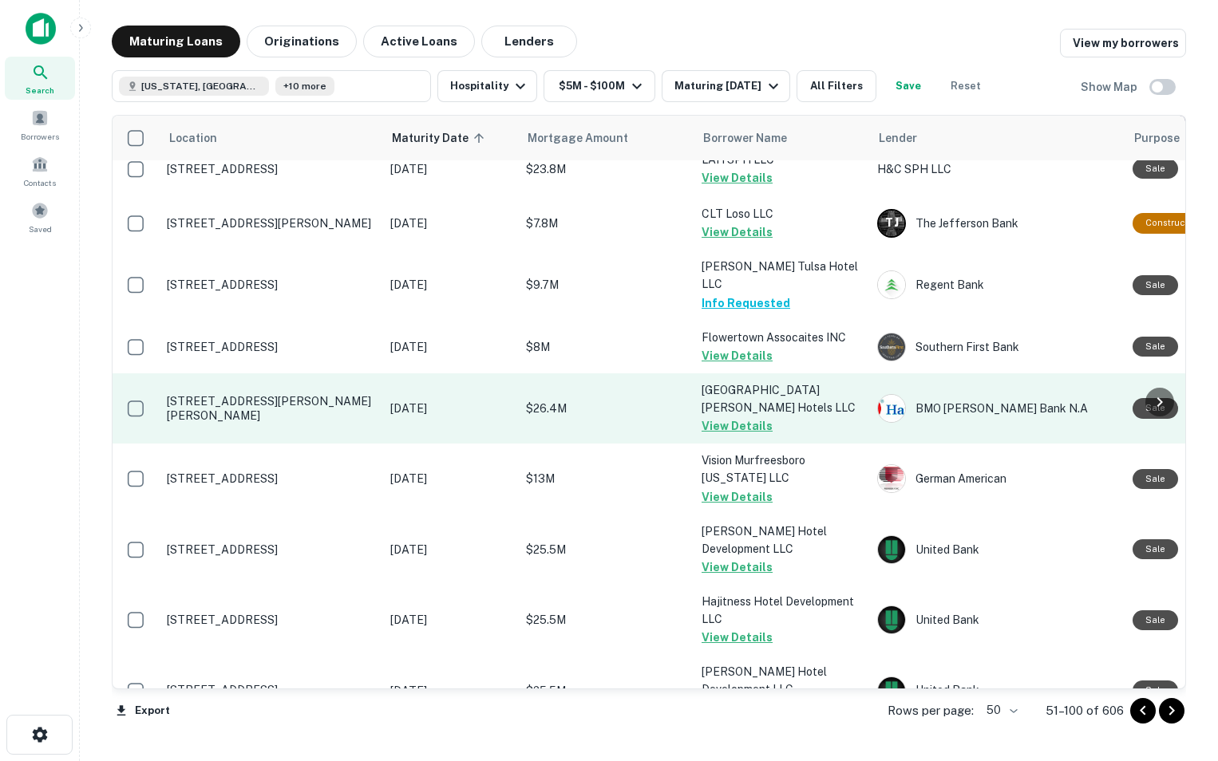
click at [327, 394] on p "[STREET_ADDRESS][PERSON_NAME][PERSON_NAME]" at bounding box center [271, 408] width 208 height 29
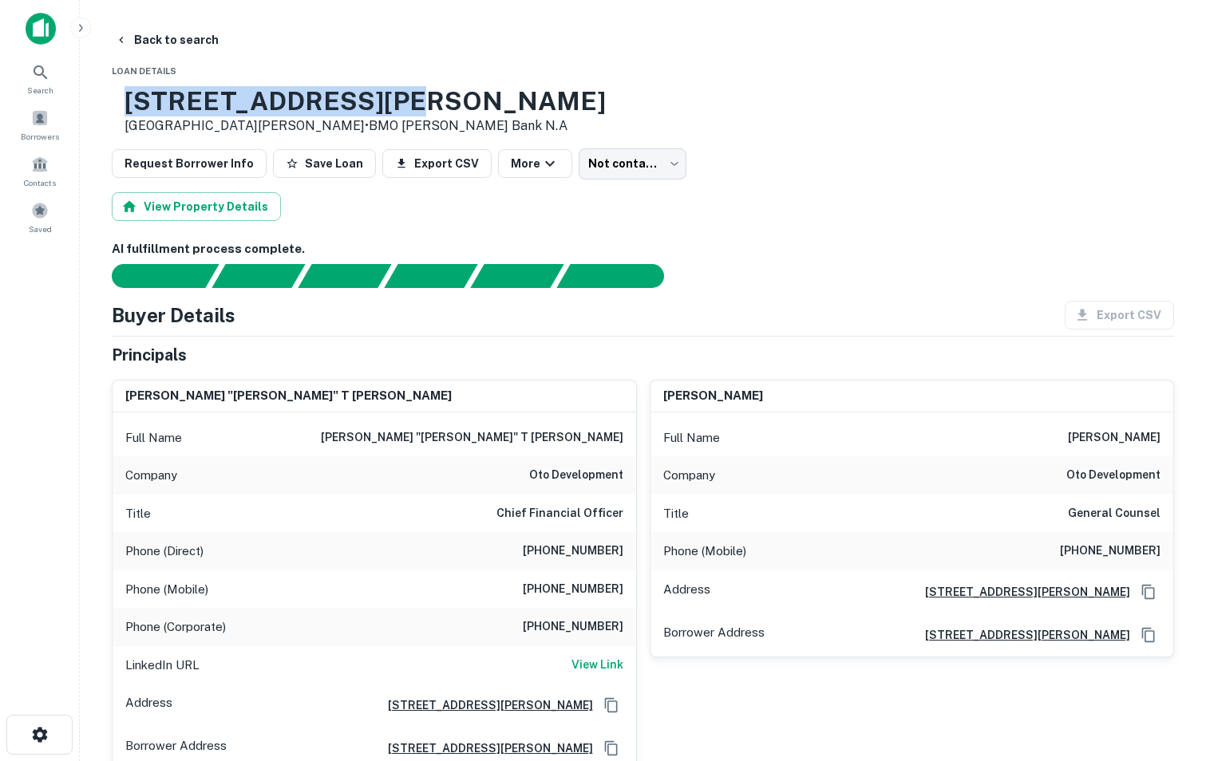
drag, startPoint x: 180, startPoint y: 99, endPoint x: 460, endPoint y: 91, distance: 279.5
click at [460, 91] on h3 "[STREET_ADDRESS][PERSON_NAME]" at bounding box center [365, 101] width 481 height 30
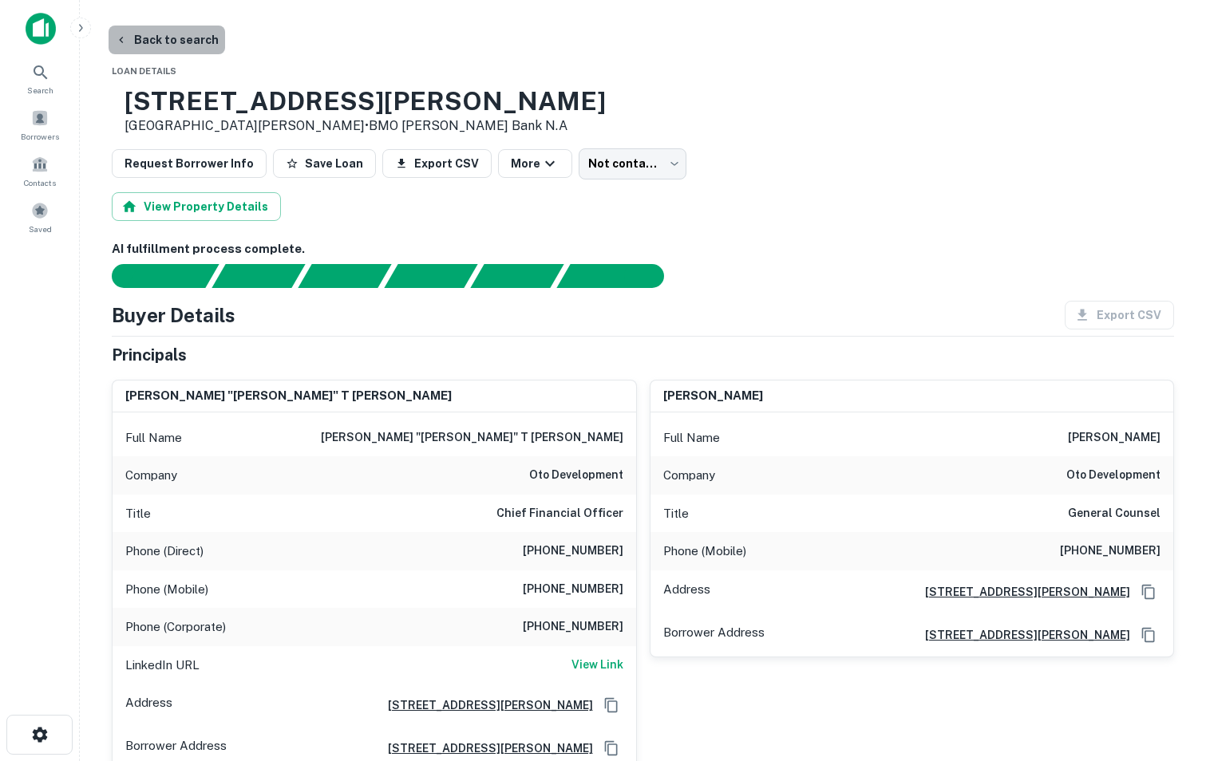
click at [171, 35] on button "Back to search" at bounding box center [167, 40] width 117 height 29
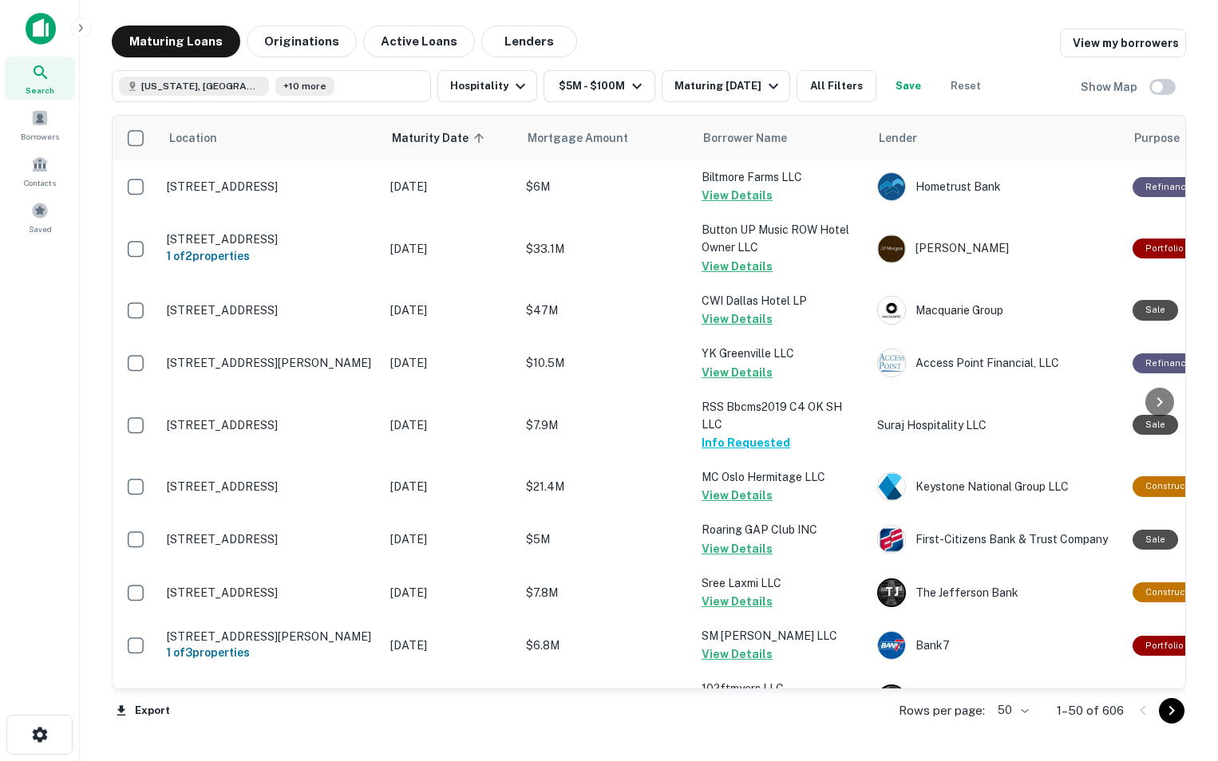
click at [1175, 711] on icon "Go to next page" at bounding box center [1171, 711] width 19 height 19
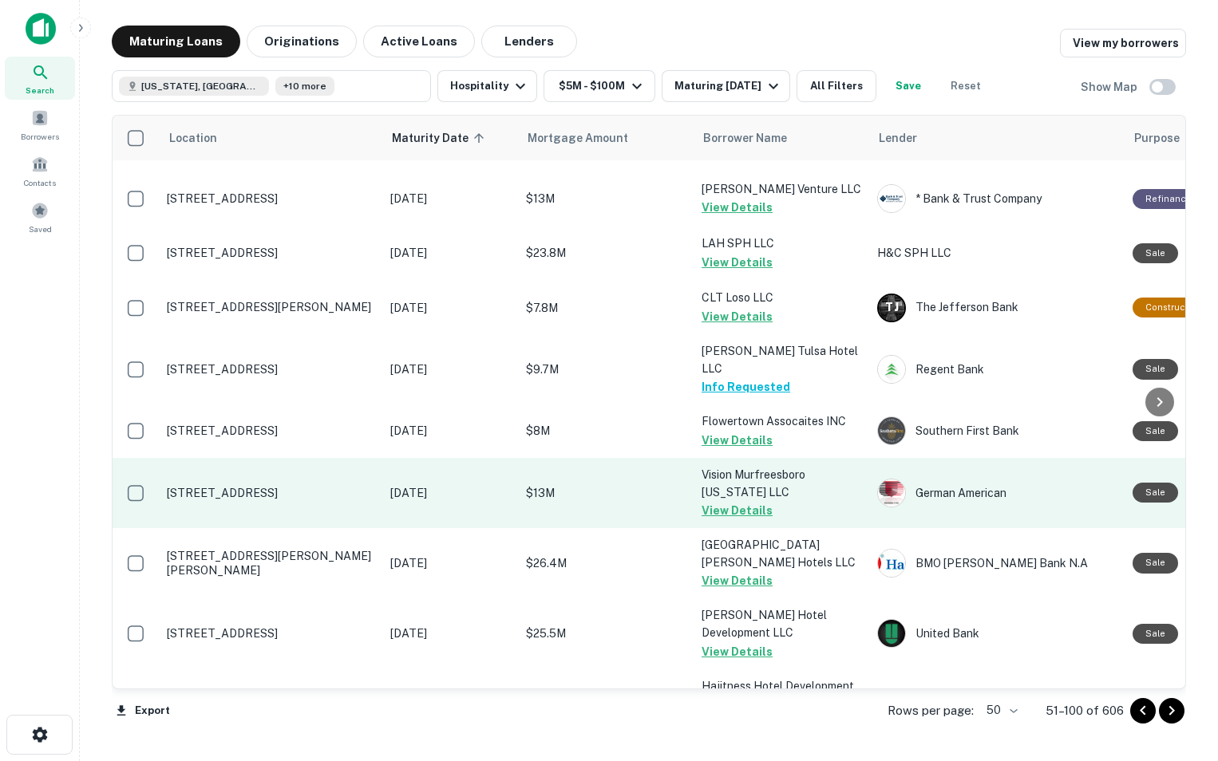
scroll to position [1236, 0]
click at [262, 485] on p "[STREET_ADDRESS]" at bounding box center [271, 492] width 208 height 14
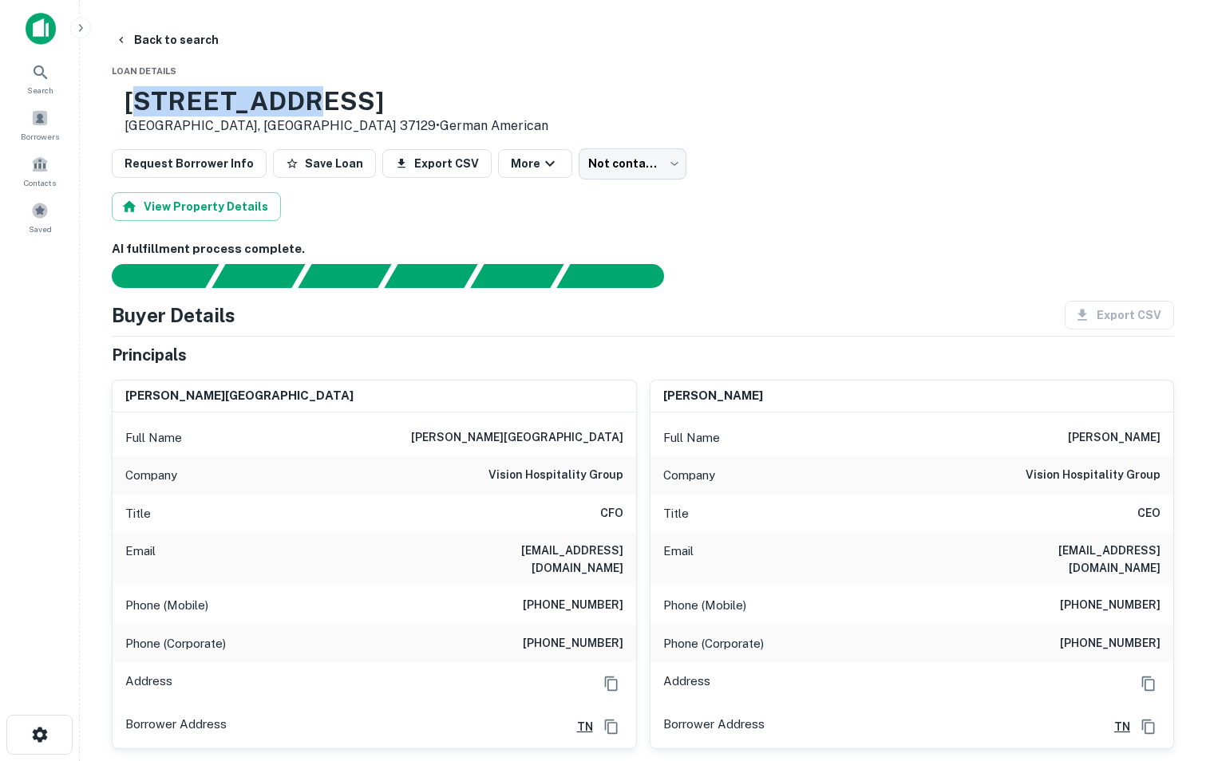
drag, startPoint x: 185, startPoint y: 99, endPoint x: 342, endPoint y: 89, distance: 156.7
click at [342, 89] on h3 "[STREET_ADDRESS]" at bounding box center [337, 101] width 424 height 30
drag, startPoint x: 342, startPoint y: 89, endPoint x: 204, endPoint y: 93, distance: 138.1
click at [204, 93] on h3 "[STREET_ADDRESS]" at bounding box center [337, 101] width 424 height 30
drag, startPoint x: 175, startPoint y: 100, endPoint x: 547, endPoint y: 82, distance: 372.3
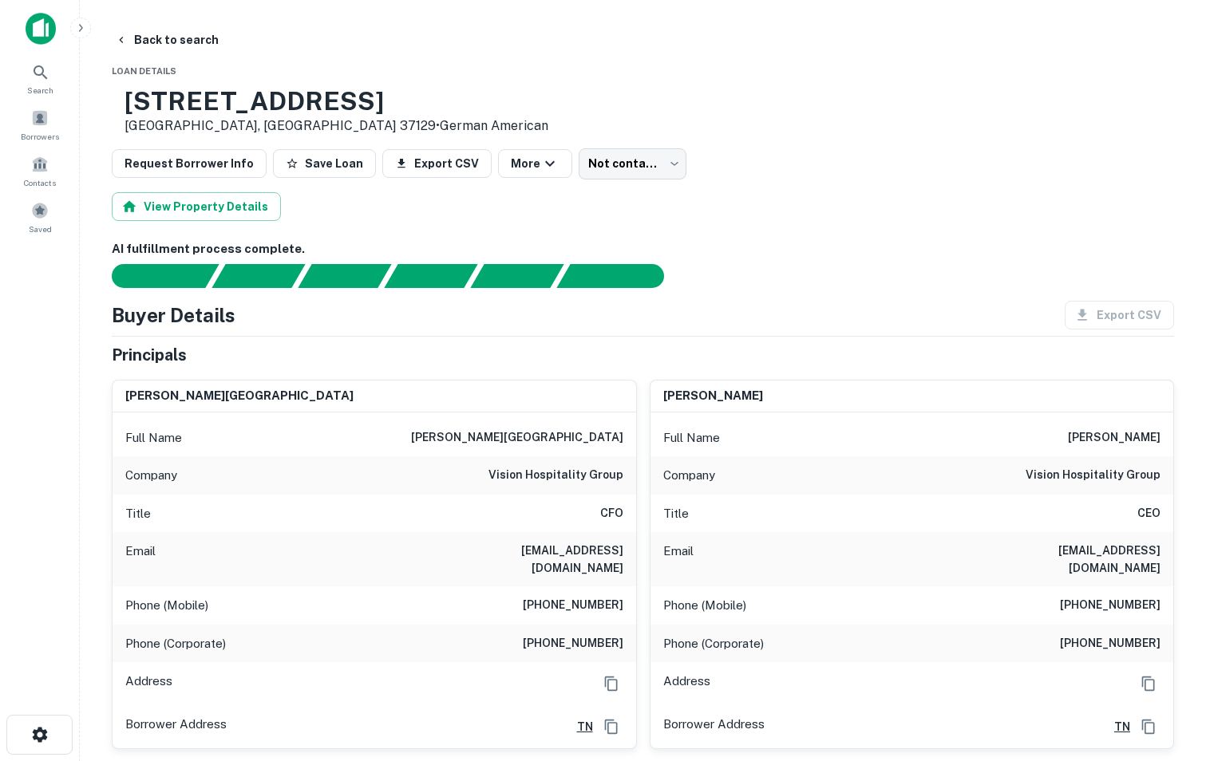
click at [148, 44] on button "Back to search" at bounding box center [167, 40] width 117 height 29
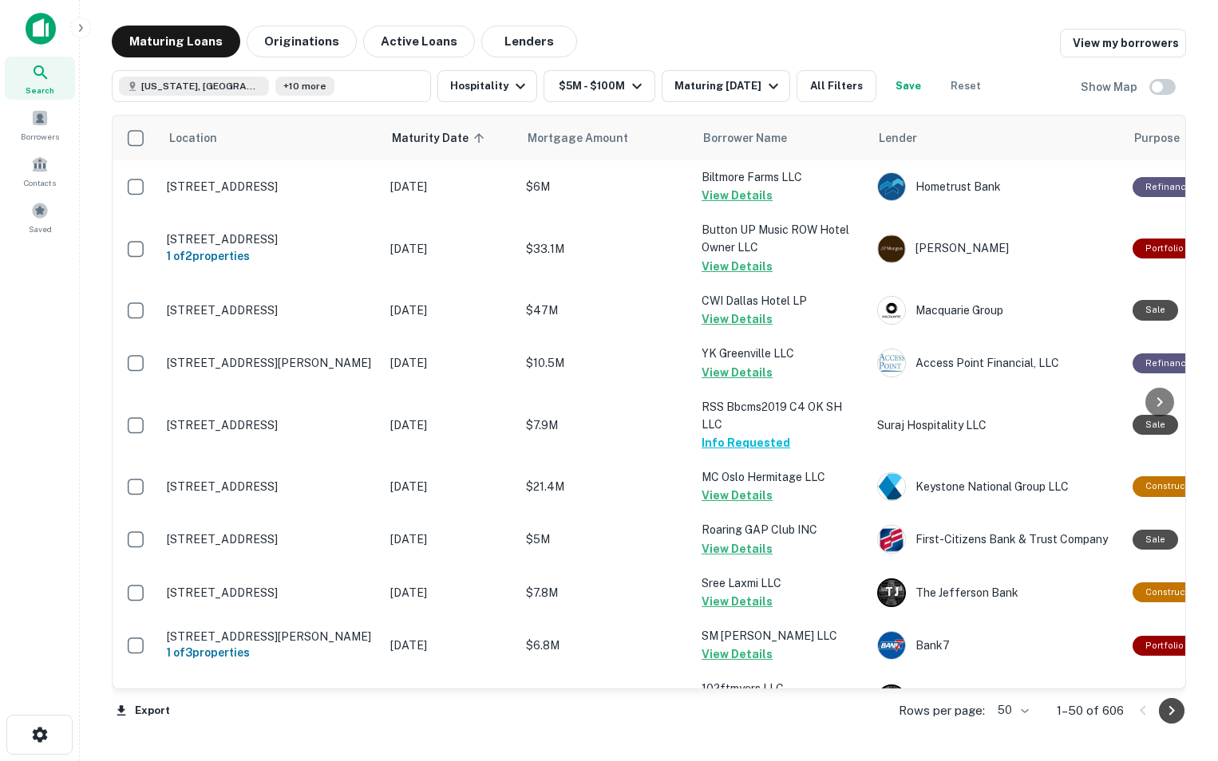
click at [1172, 709] on icon "Go to next page" at bounding box center [1172, 711] width 6 height 10
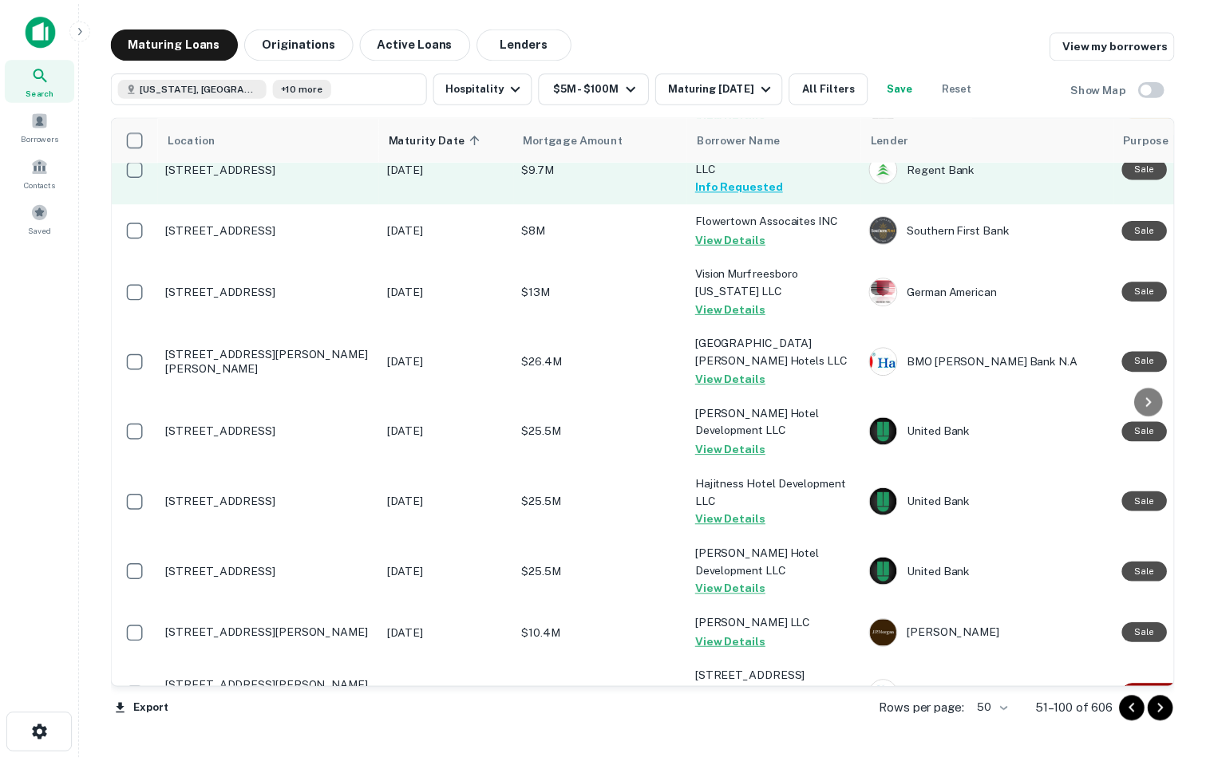
scroll to position [1437, 0]
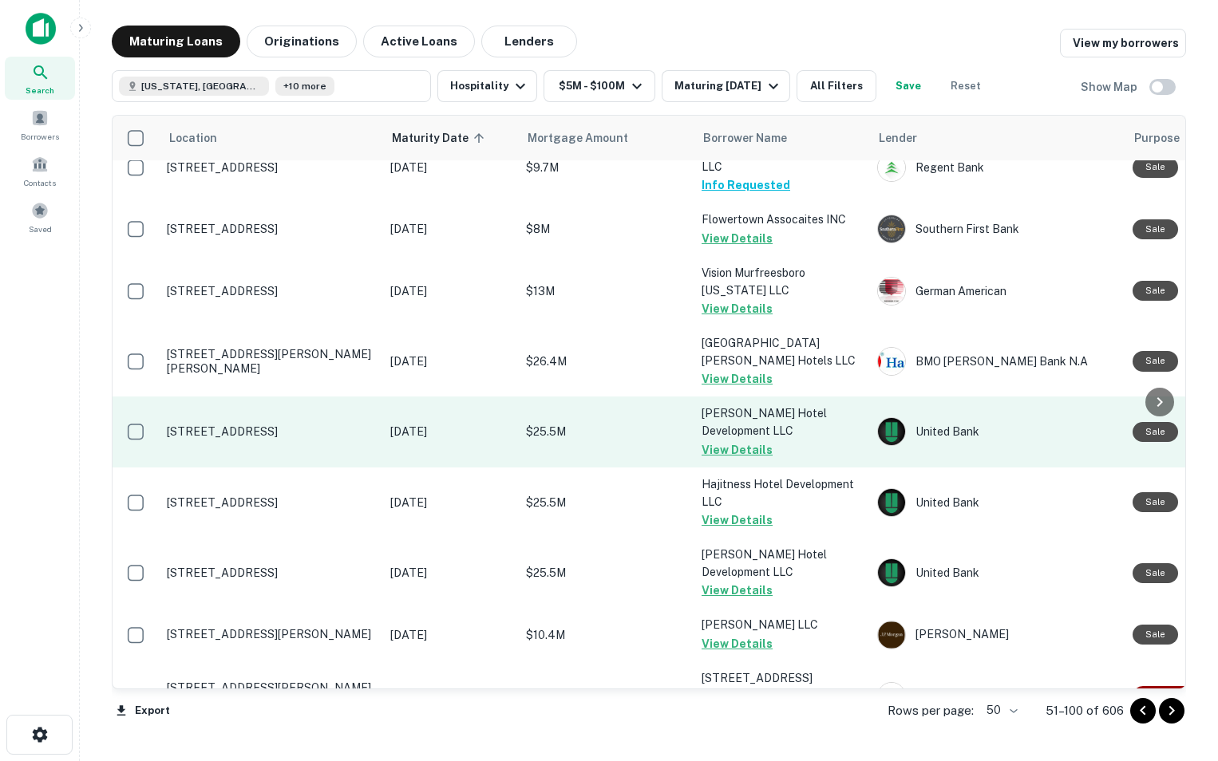
click at [311, 412] on td "[STREET_ADDRESS]" at bounding box center [270, 432] width 223 height 70
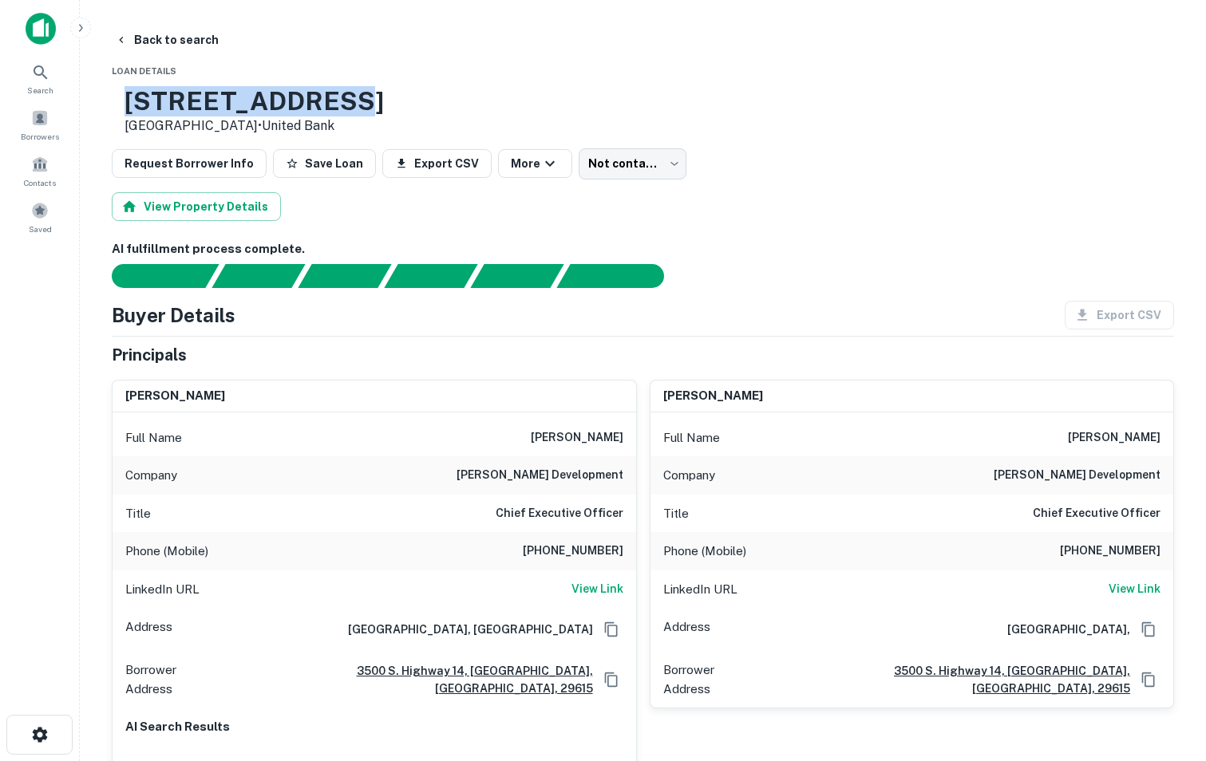
drag, startPoint x: 172, startPoint y: 97, endPoint x: 372, endPoint y: 99, distance: 199.5
click at [372, 99] on div "[STREET_ADDRESS] • United Bank" at bounding box center [248, 110] width 272 height 49
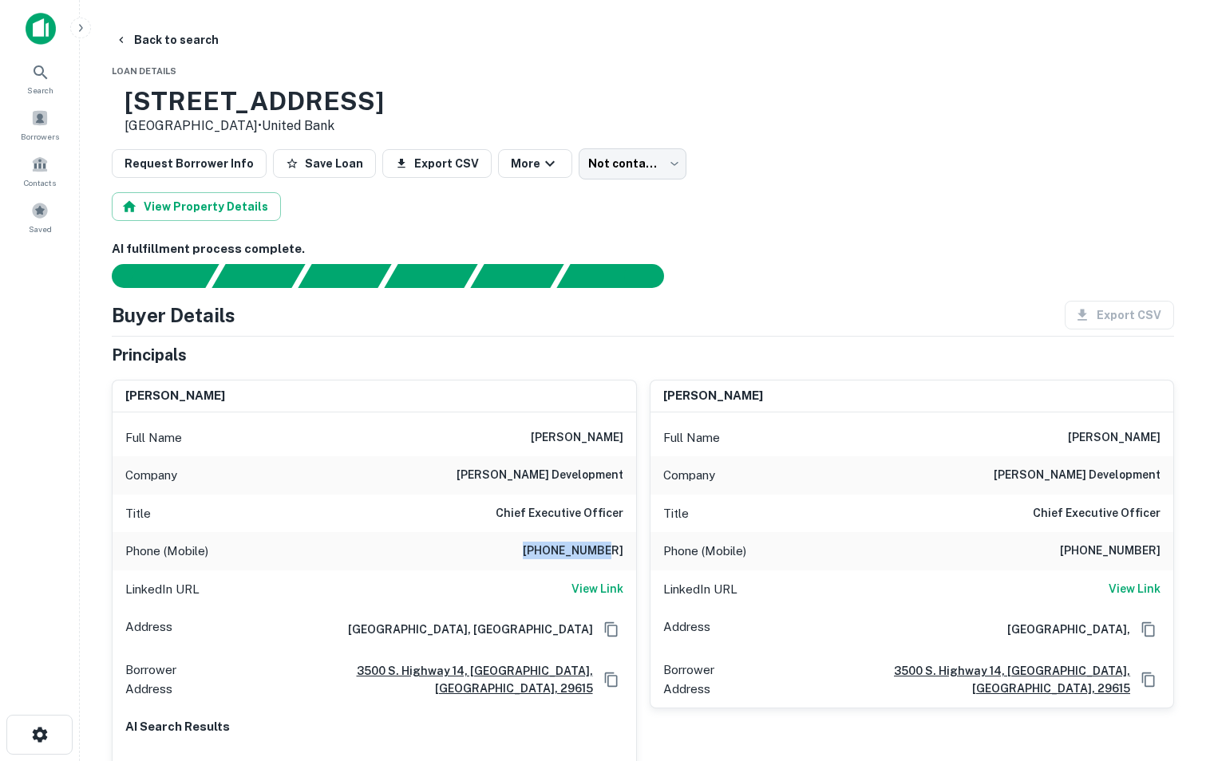
drag, startPoint x: 536, startPoint y: 545, endPoint x: 636, endPoint y: 541, distance: 100.6
click at [591, 587] on h6 "View Link" at bounding box center [597, 589] width 52 height 18
click at [157, 38] on button "Back to search" at bounding box center [167, 40] width 117 height 29
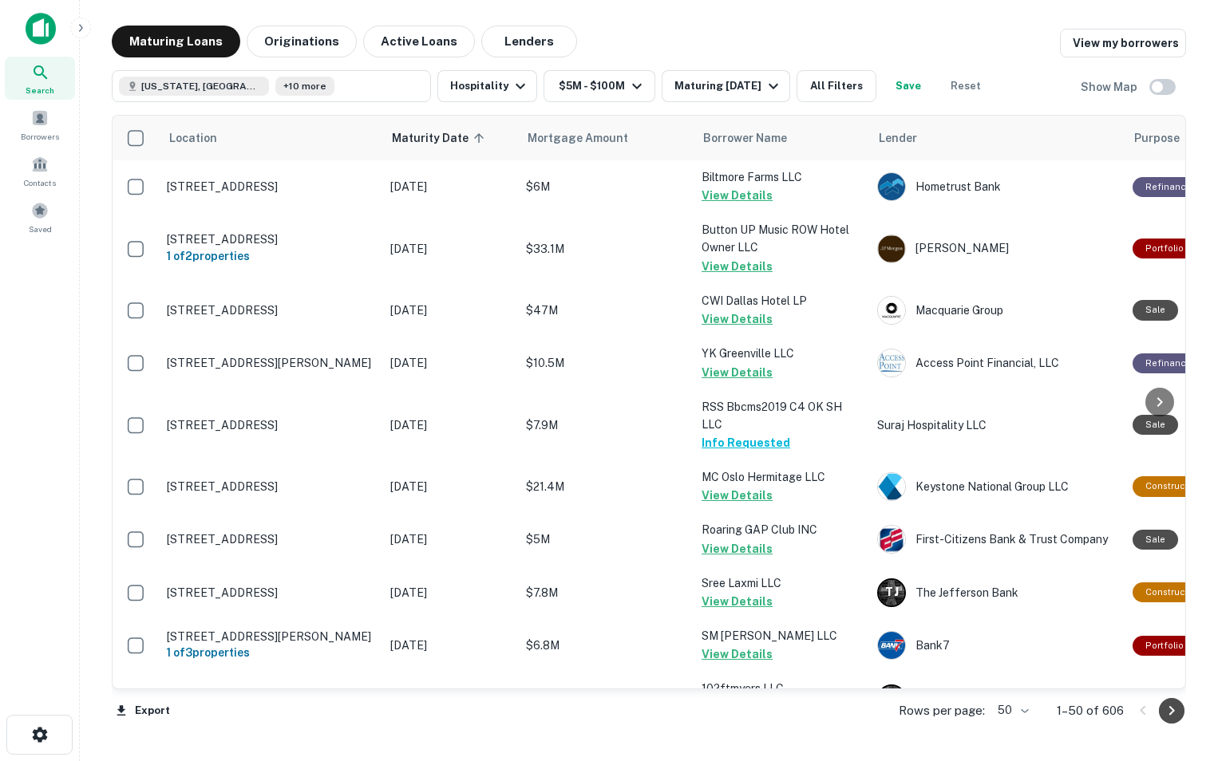
click at [1174, 722] on button "Go to next page" at bounding box center [1172, 711] width 26 height 26
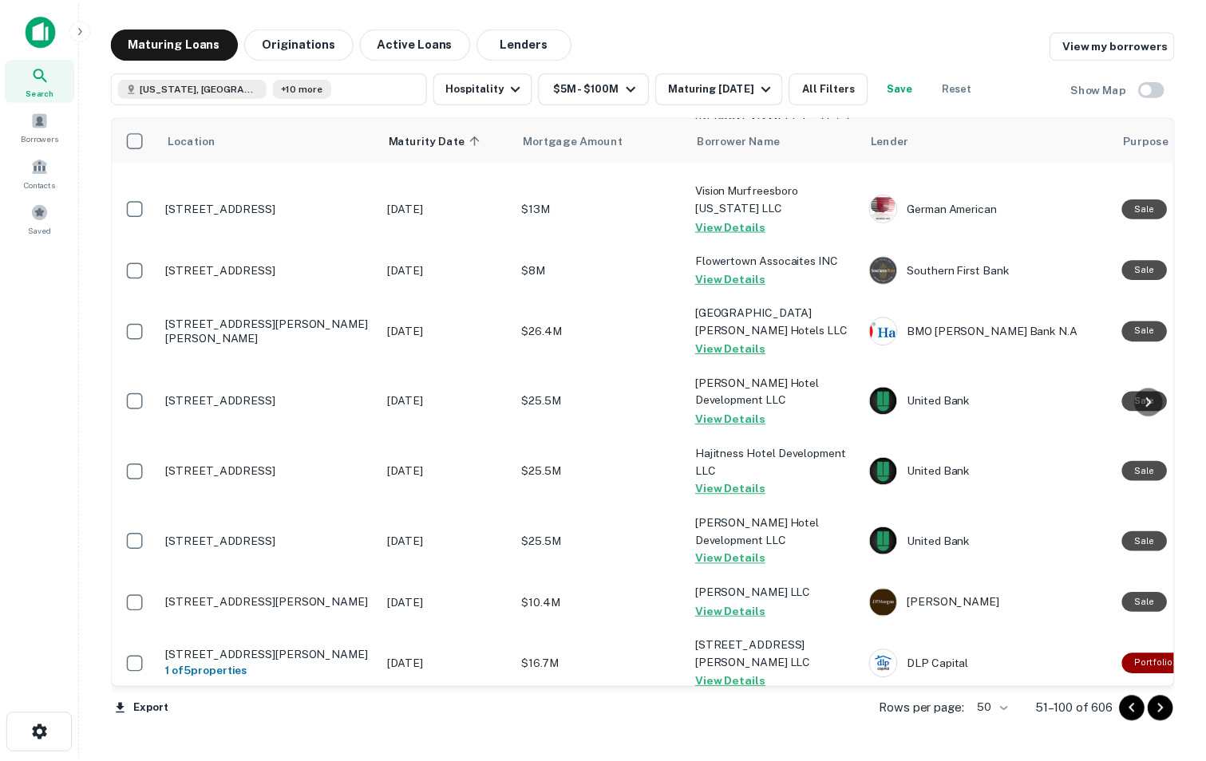
scroll to position [1467, 0]
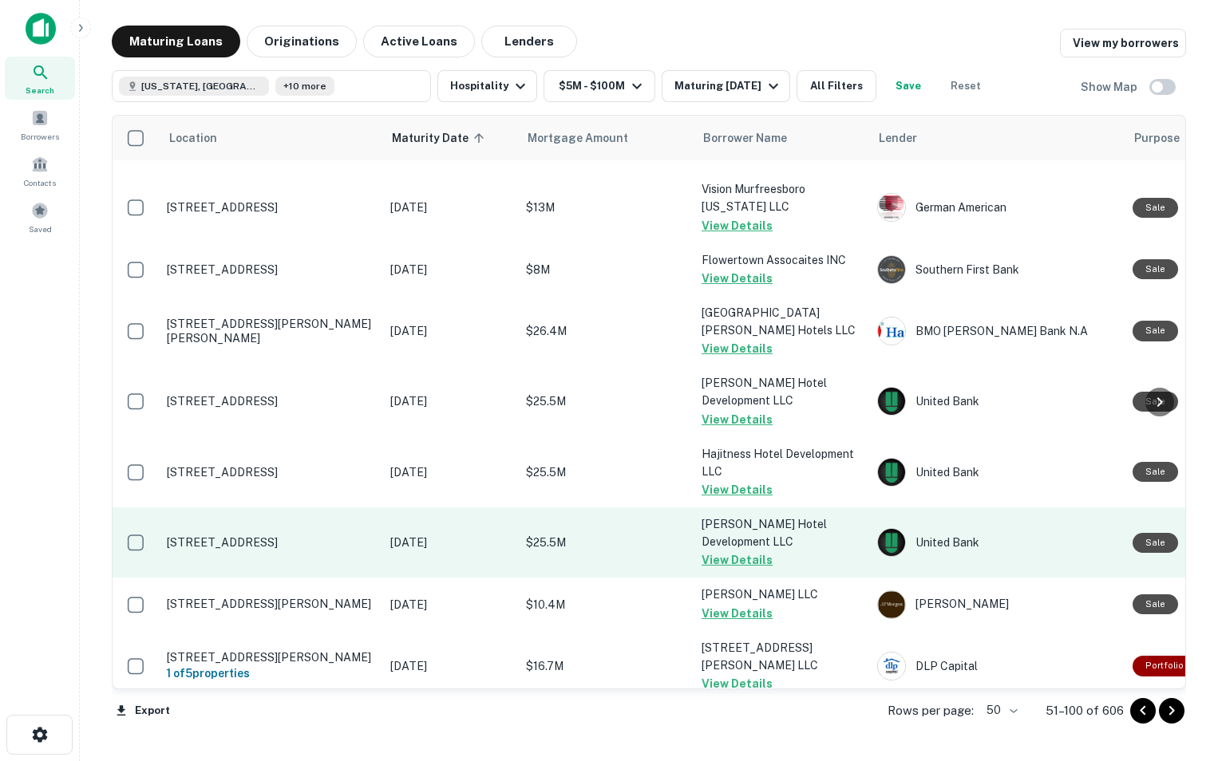
click at [270, 508] on td "[STREET_ADDRESS]" at bounding box center [270, 543] width 223 height 70
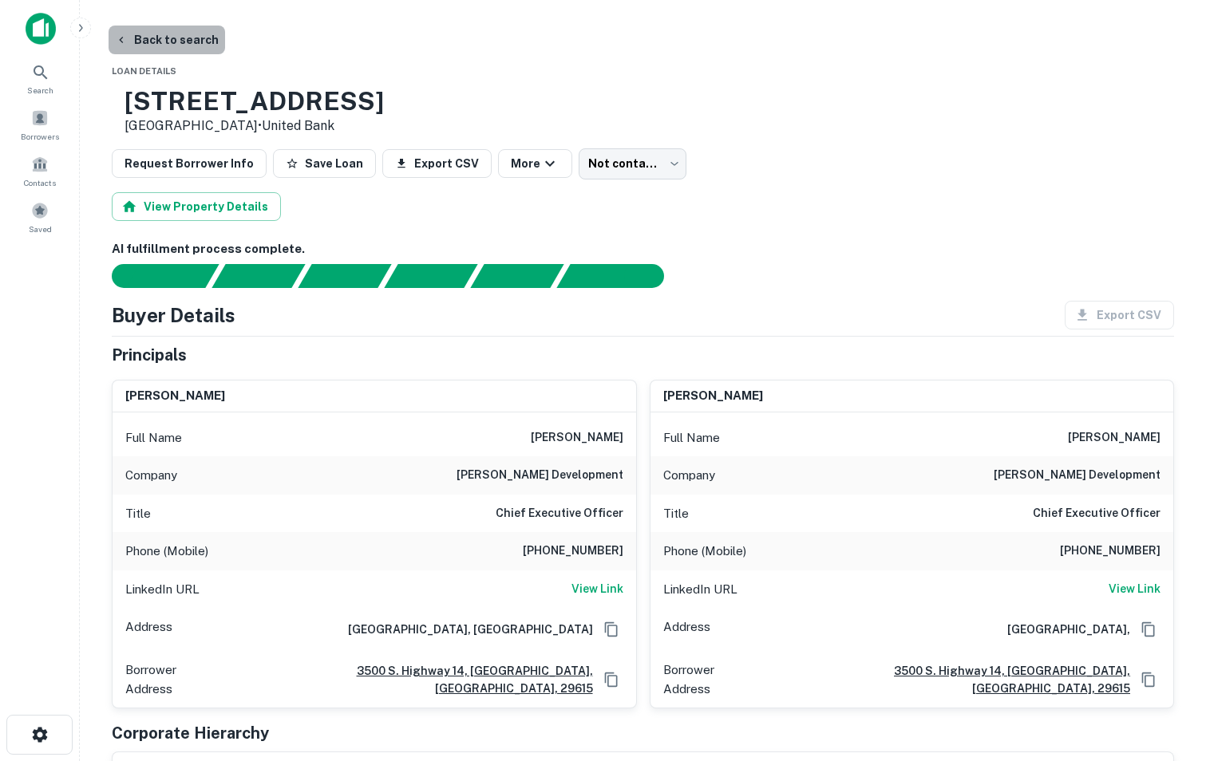
click at [175, 39] on button "Back to search" at bounding box center [167, 40] width 117 height 29
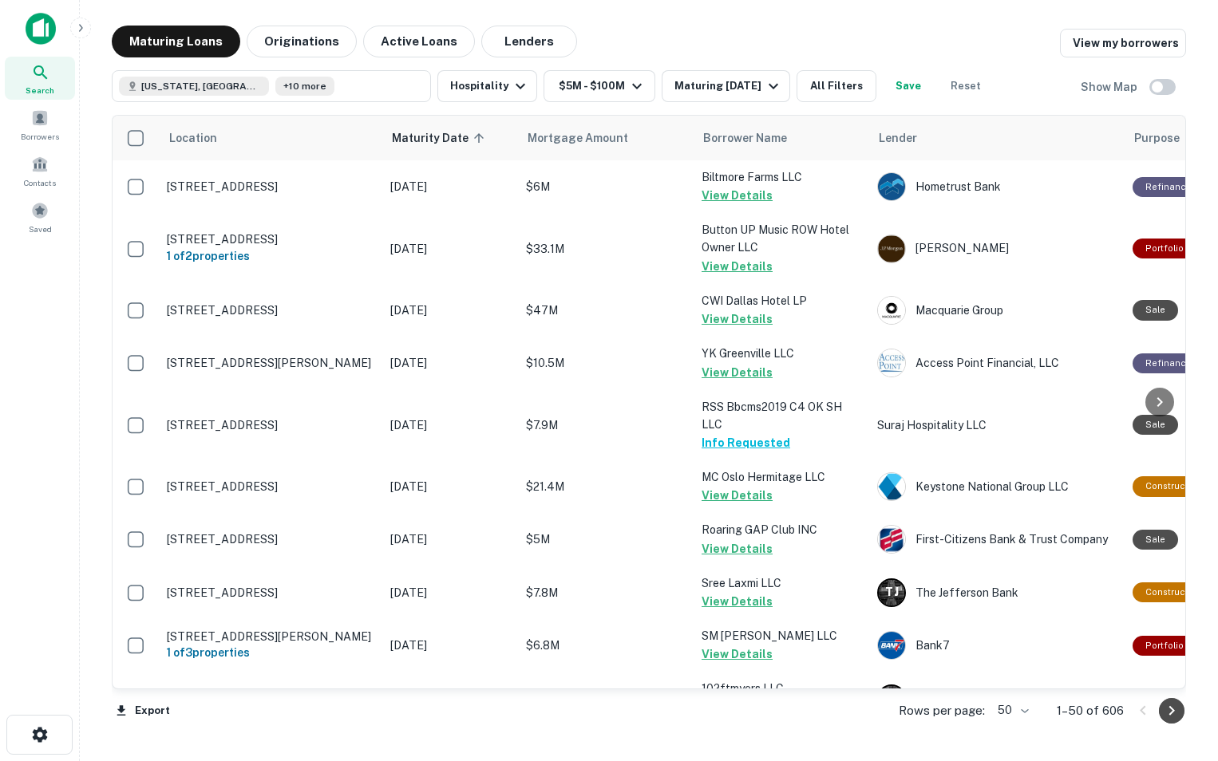
click at [1176, 715] on icon "Go to next page" at bounding box center [1171, 711] width 19 height 19
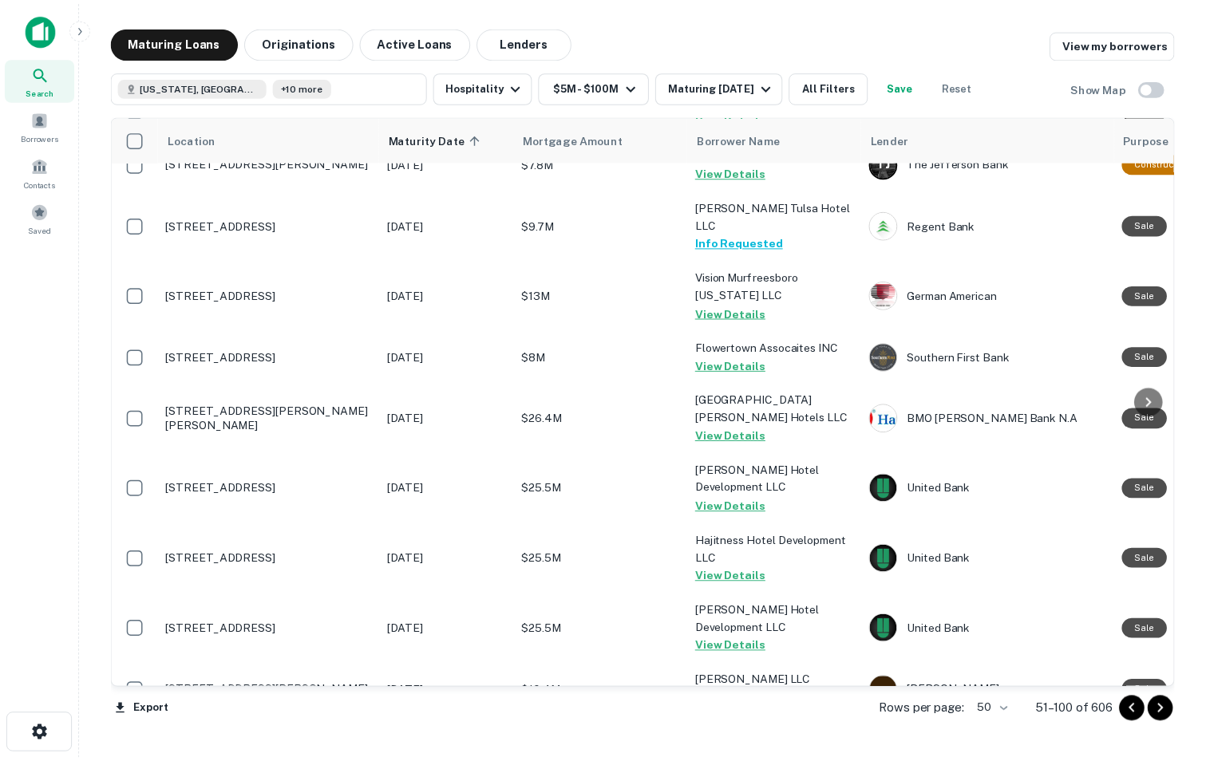
scroll to position [1380, 0]
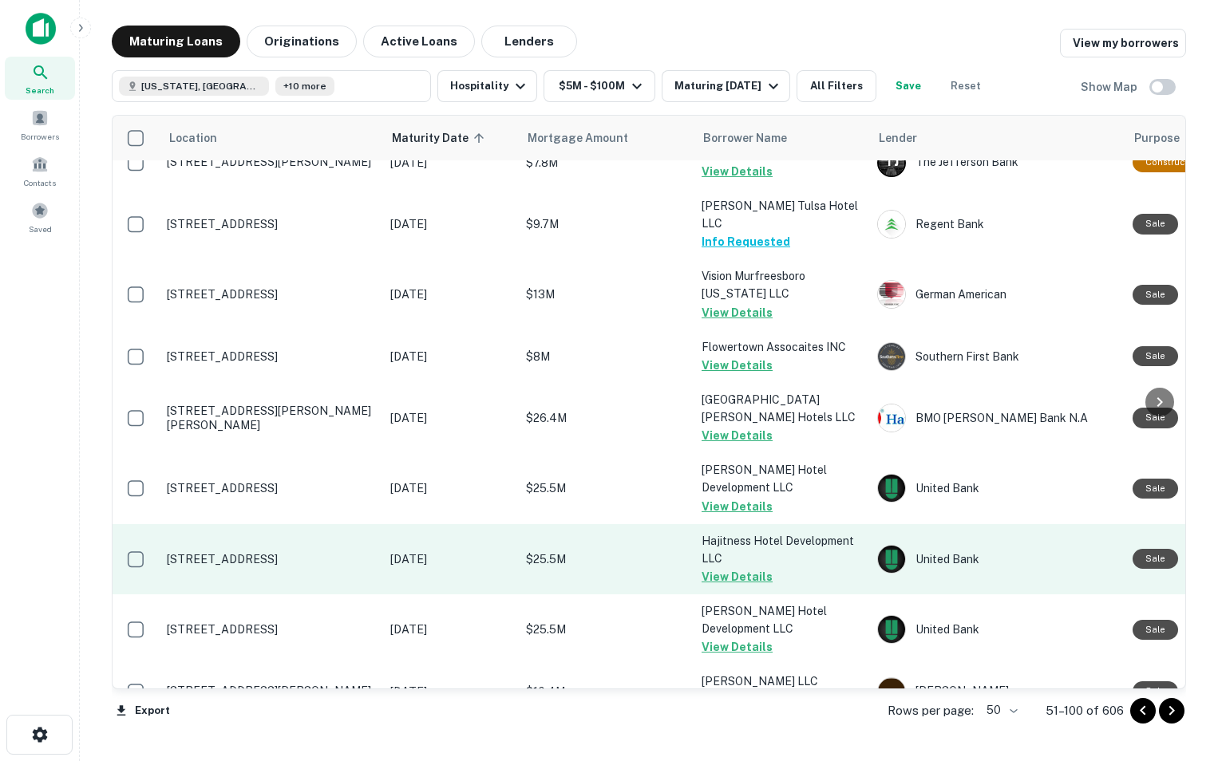
click at [231, 540] on td "[STREET_ADDRESS]" at bounding box center [270, 559] width 223 height 70
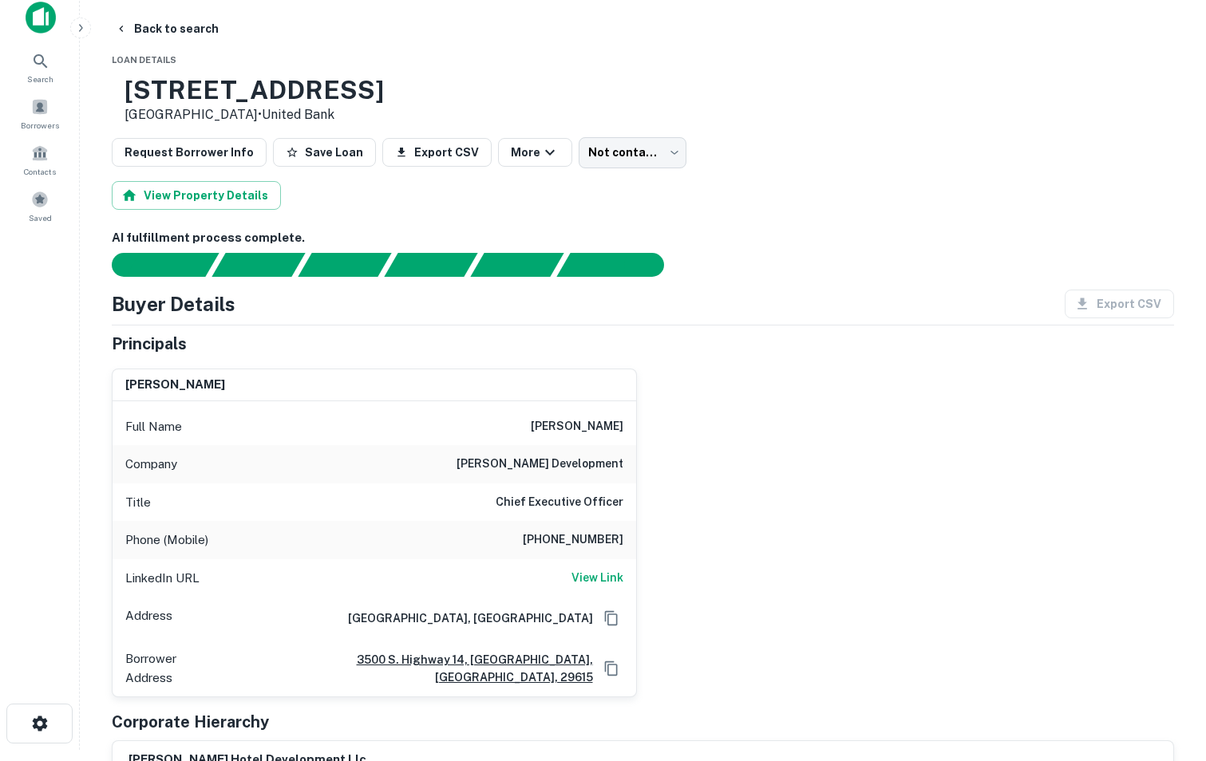
scroll to position [18, 0]
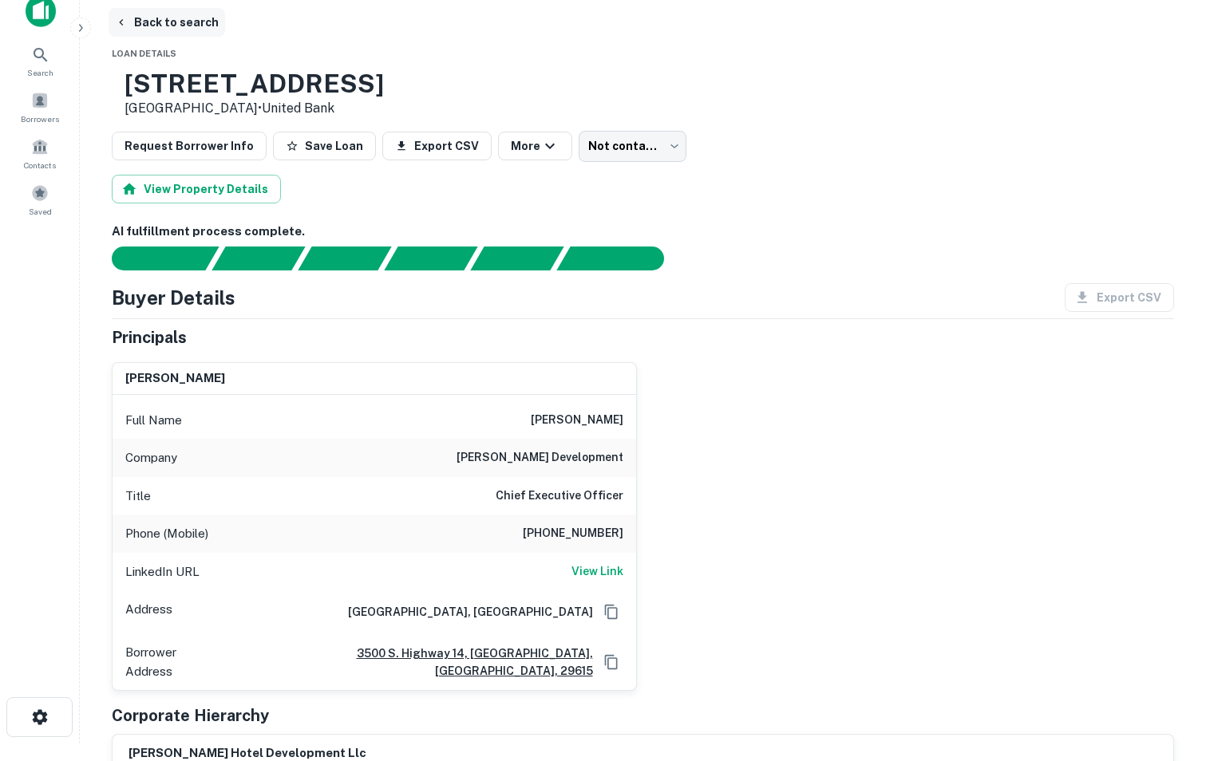
click at [170, 23] on button "Back to search" at bounding box center [167, 22] width 117 height 29
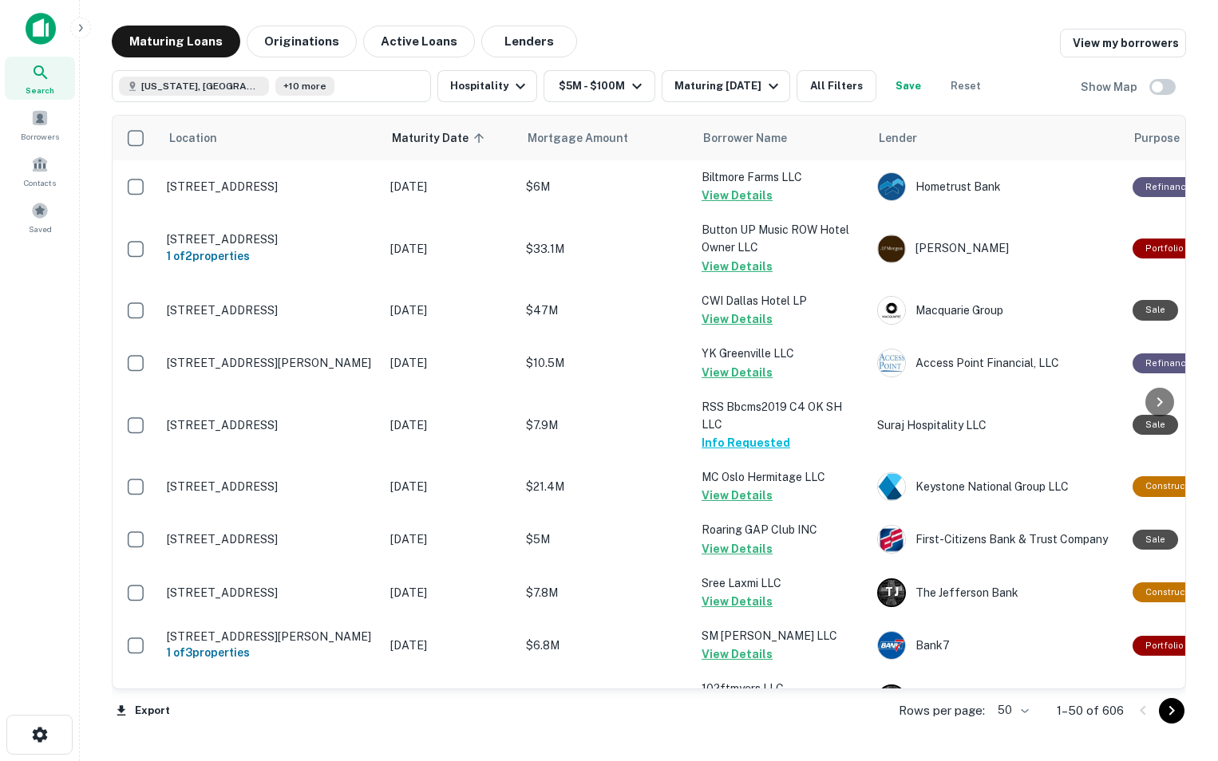
click at [1172, 708] on icon "Go to next page" at bounding box center [1172, 711] width 6 height 10
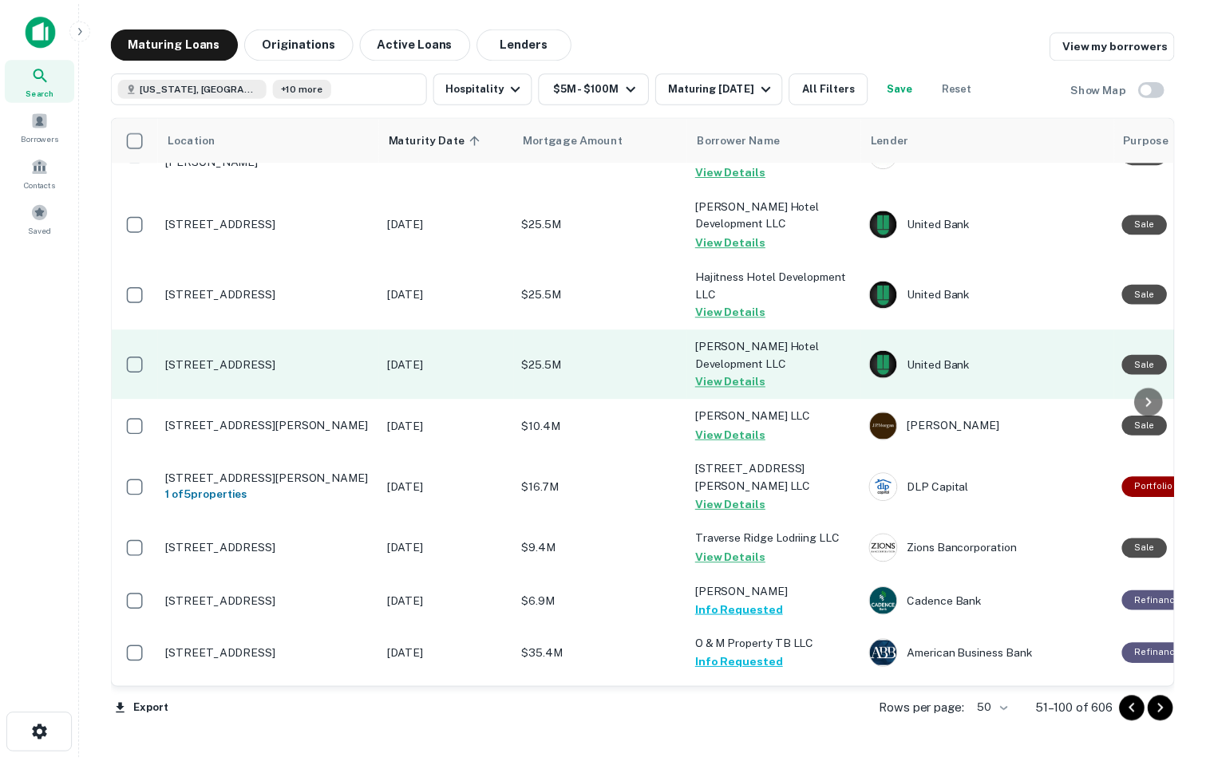
scroll to position [1649, 0]
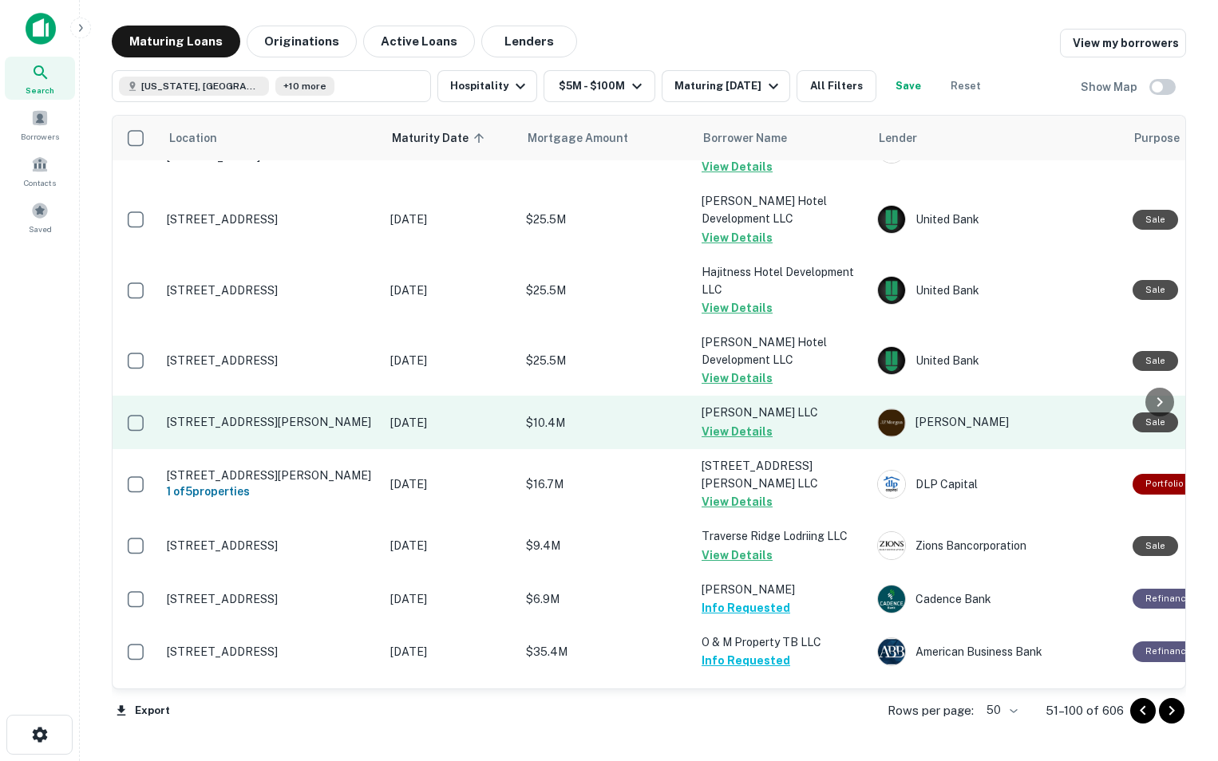
click at [330, 415] on p "[STREET_ADDRESS][PERSON_NAME]" at bounding box center [271, 422] width 208 height 14
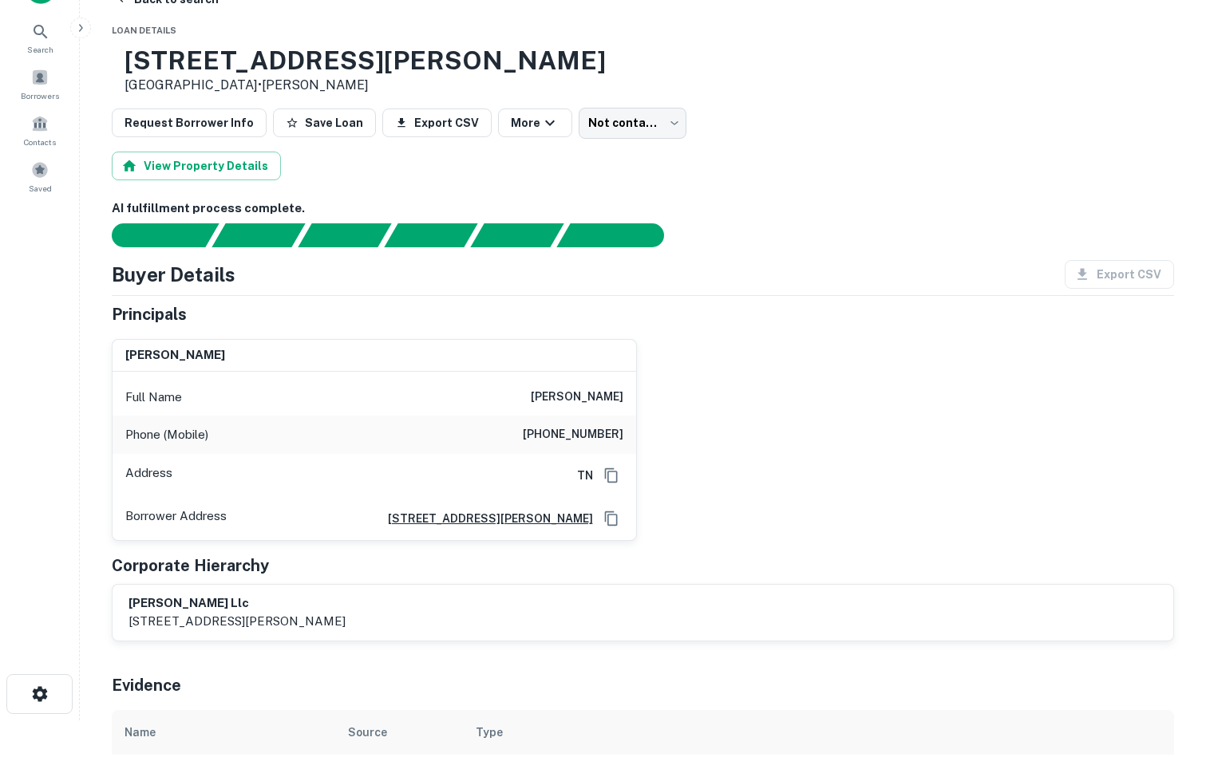
scroll to position [39, 0]
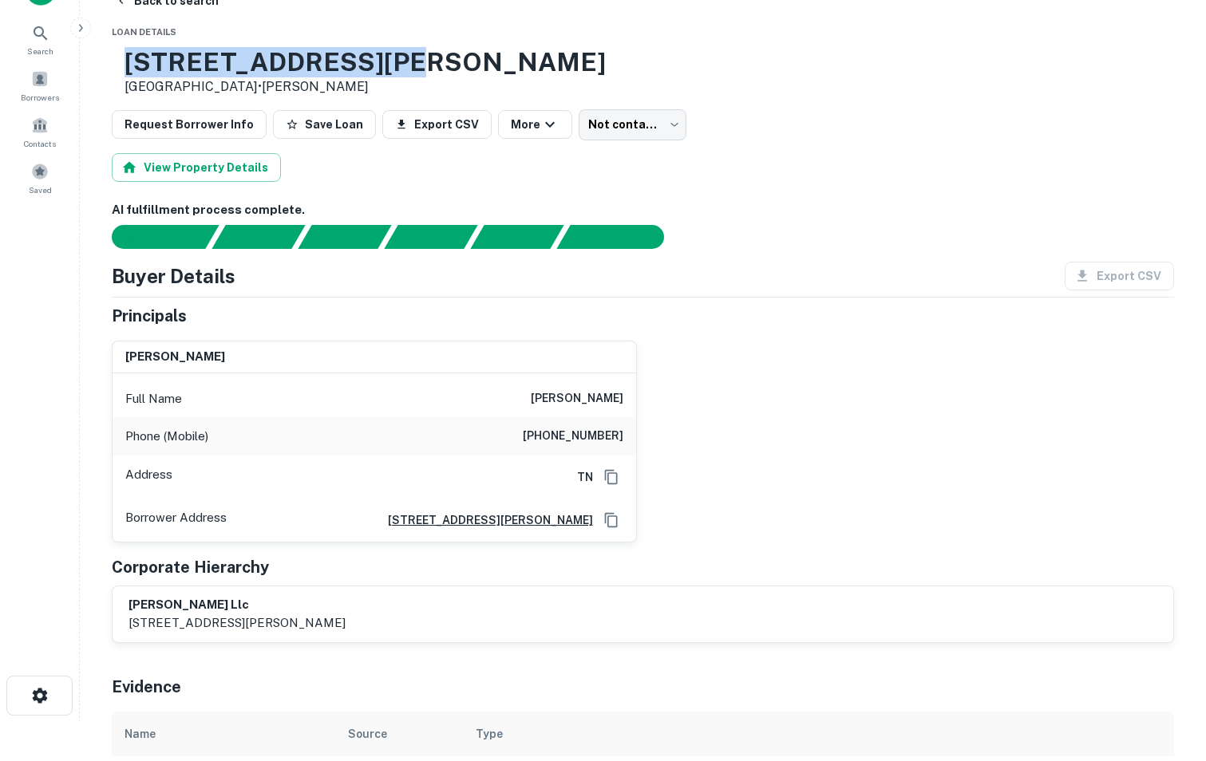
drag, startPoint x: 176, startPoint y: 22, endPoint x: 460, endPoint y: 57, distance: 286.3
click at [460, 57] on div "[STREET_ADDRESS][PERSON_NAME] • [PERSON_NAME]" at bounding box center [643, 71] width 1062 height 49
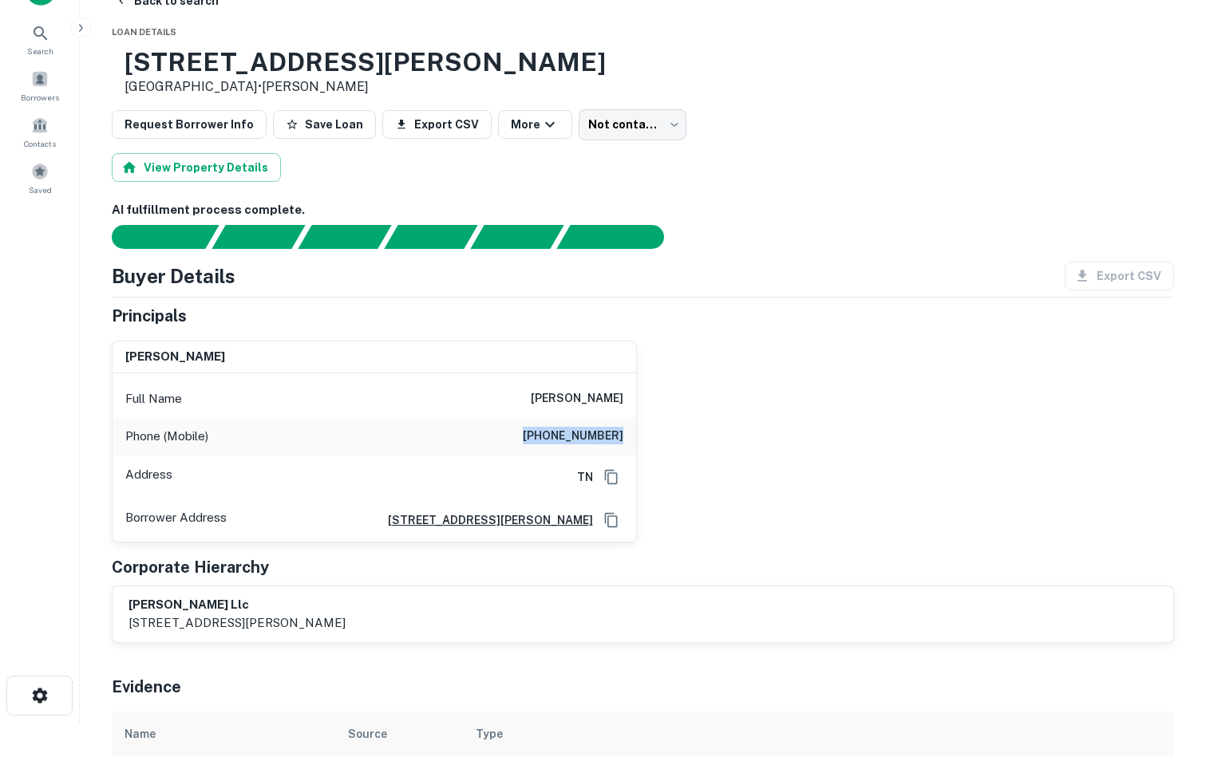
drag, startPoint x: 521, startPoint y: 440, endPoint x: 651, endPoint y: 444, distance: 130.2
click at [651, 444] on div "[PERSON_NAME] Full Name [PERSON_NAME] Phone (Mobile) [PHONE_NUMBER] Address TN …" at bounding box center [636, 435] width 1075 height 215
drag, startPoint x: 504, startPoint y: 393, endPoint x: 640, endPoint y: 383, distance: 136.9
click at [640, 383] on div "[PERSON_NAME] Full Name [PERSON_NAME] Phone (Mobile) [PHONE_NUMBER] Address TN …" at bounding box center [636, 435] width 1075 height 215
click at [143, 31] on span "Loan Details" at bounding box center [144, 32] width 65 height 10
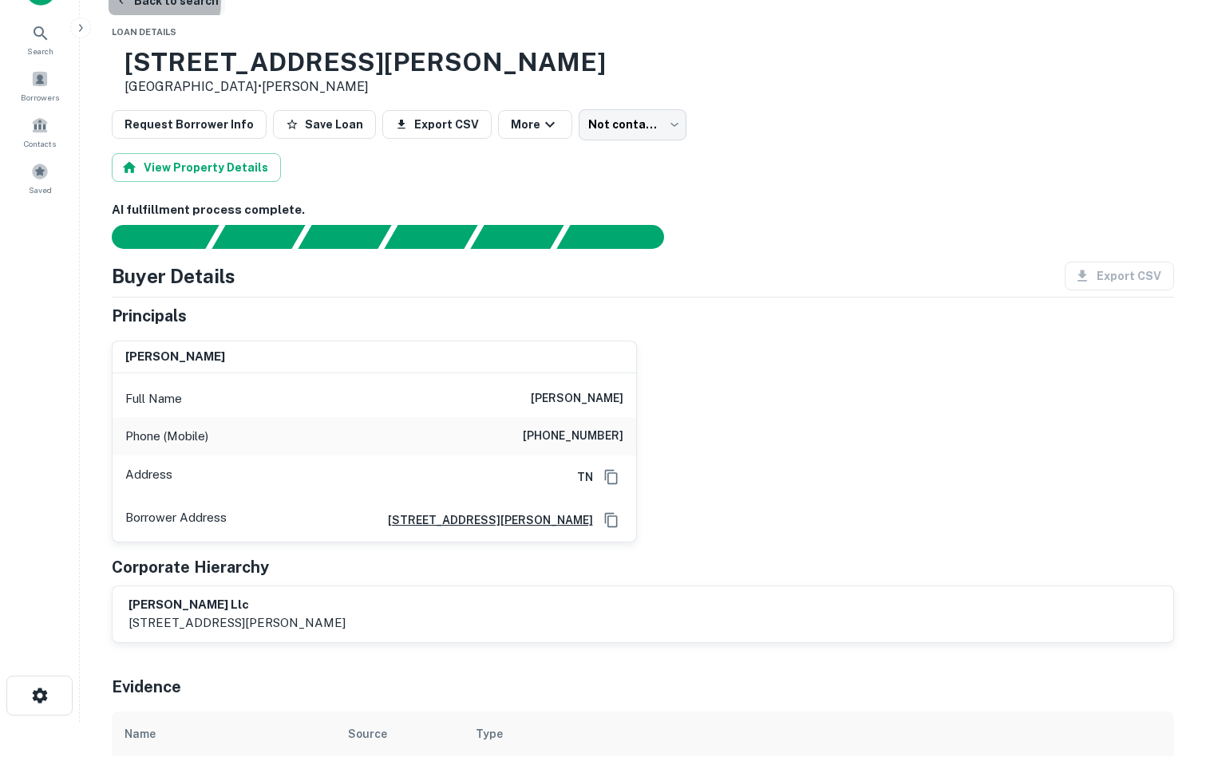
click at [147, 2] on button "Back to search" at bounding box center [167, 0] width 117 height 29
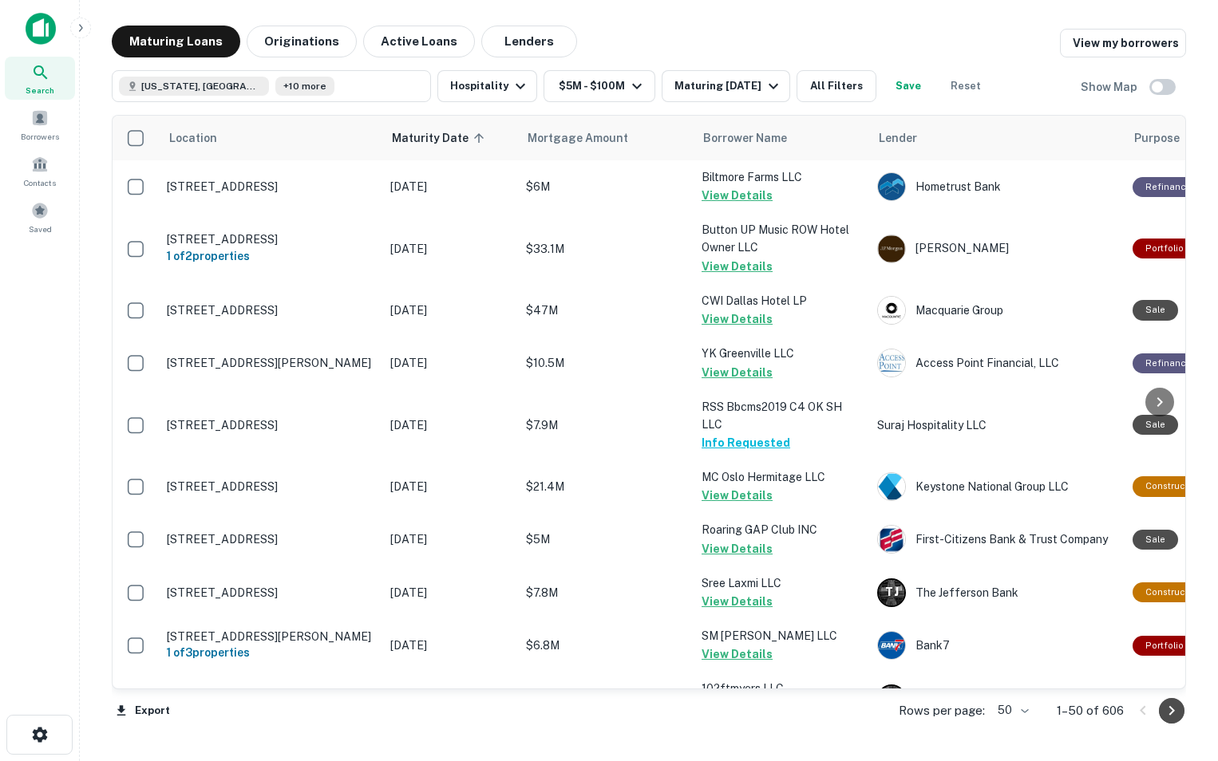
click at [1172, 713] on icon "Go to next page" at bounding box center [1172, 711] width 6 height 10
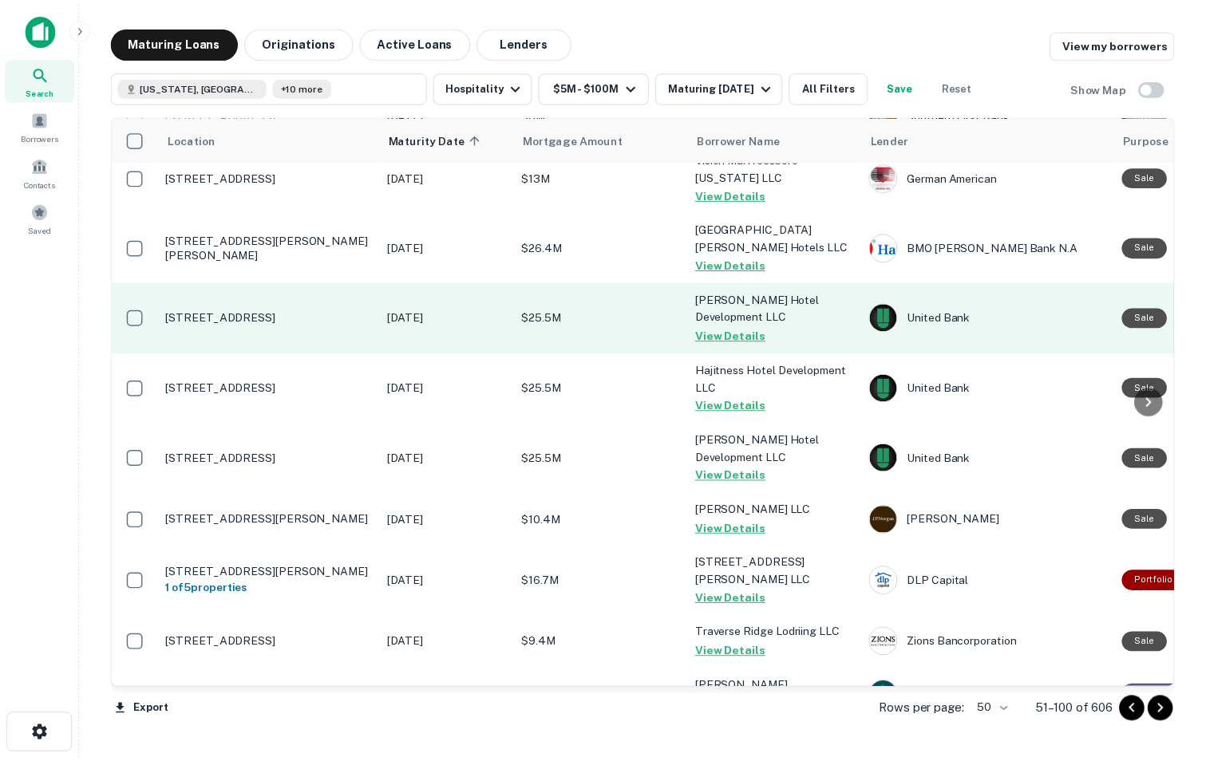
scroll to position [1560, 0]
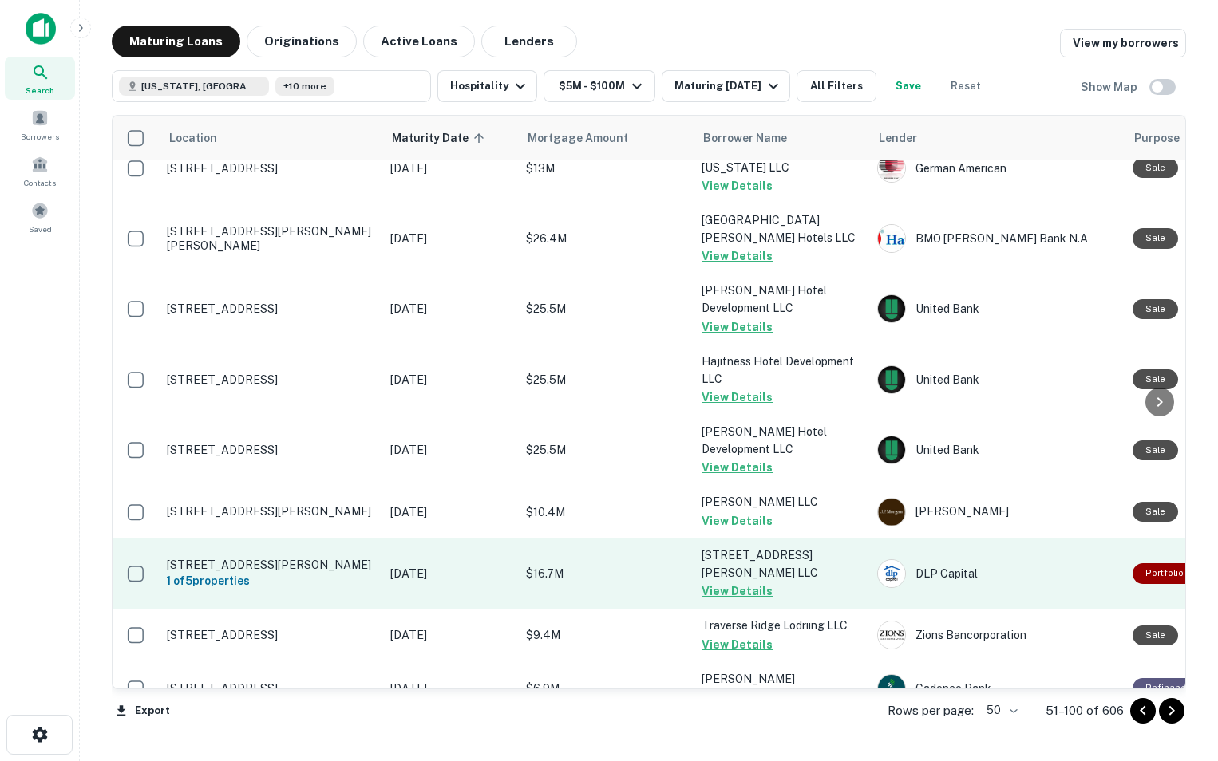
click at [320, 539] on td "[STREET_ADDRESS][PERSON_NAME] 1 of 5 properties" at bounding box center [270, 574] width 223 height 70
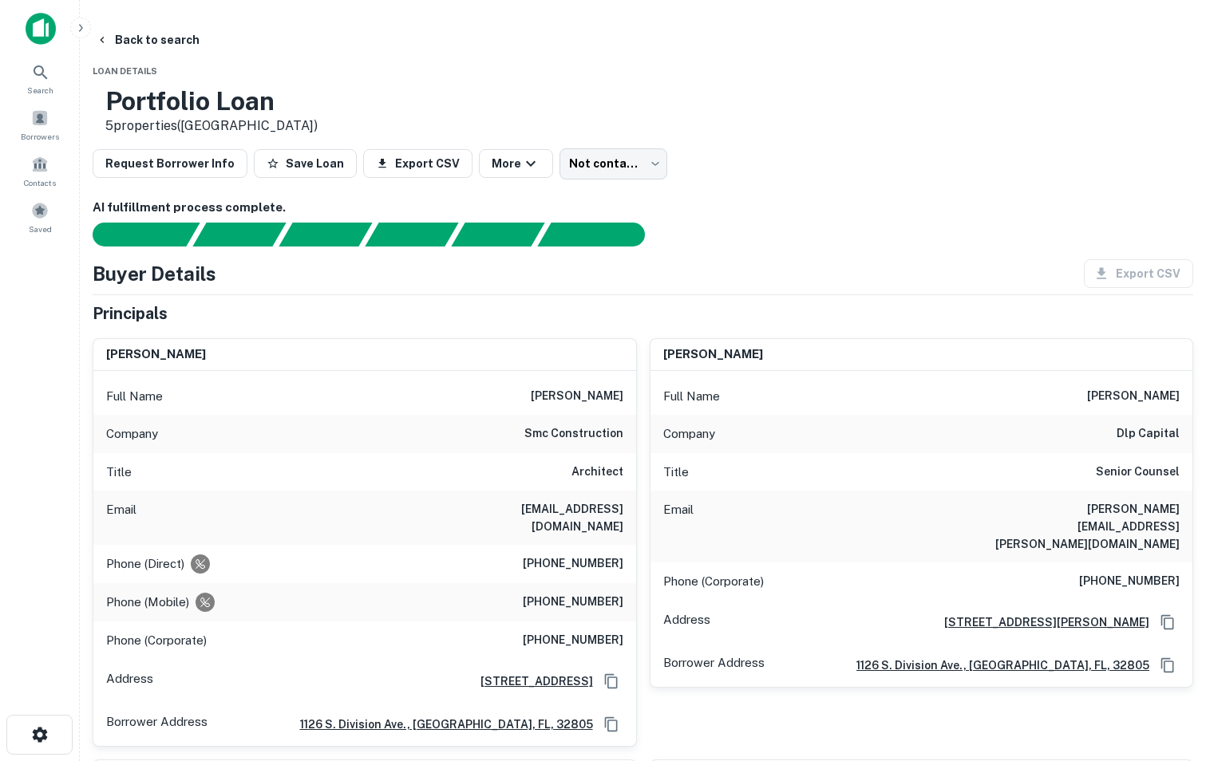
click at [151, 74] on span "Loan Details" at bounding box center [125, 71] width 65 height 10
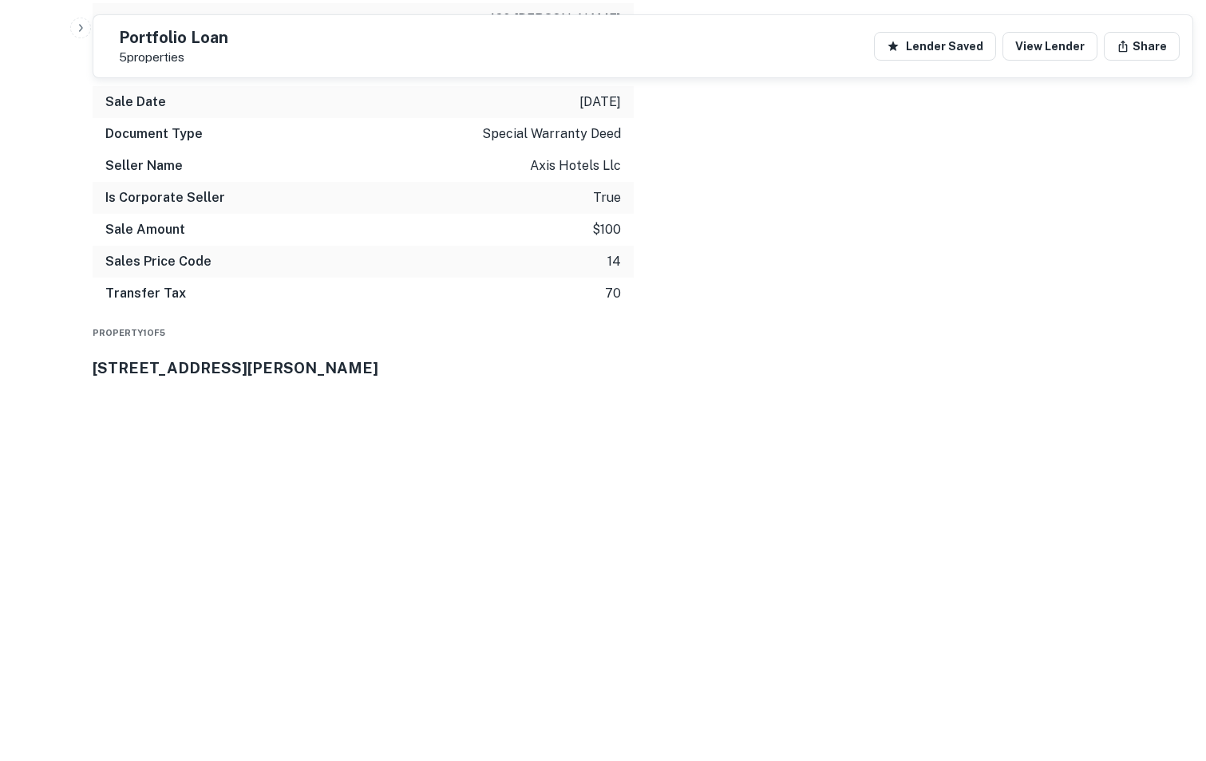
scroll to position [2600, 0]
drag, startPoint x: 100, startPoint y: 334, endPoint x: 302, endPoint y: 346, distance: 202.3
drag, startPoint x: 288, startPoint y: 346, endPoint x: 214, endPoint y: 366, distance: 76.9
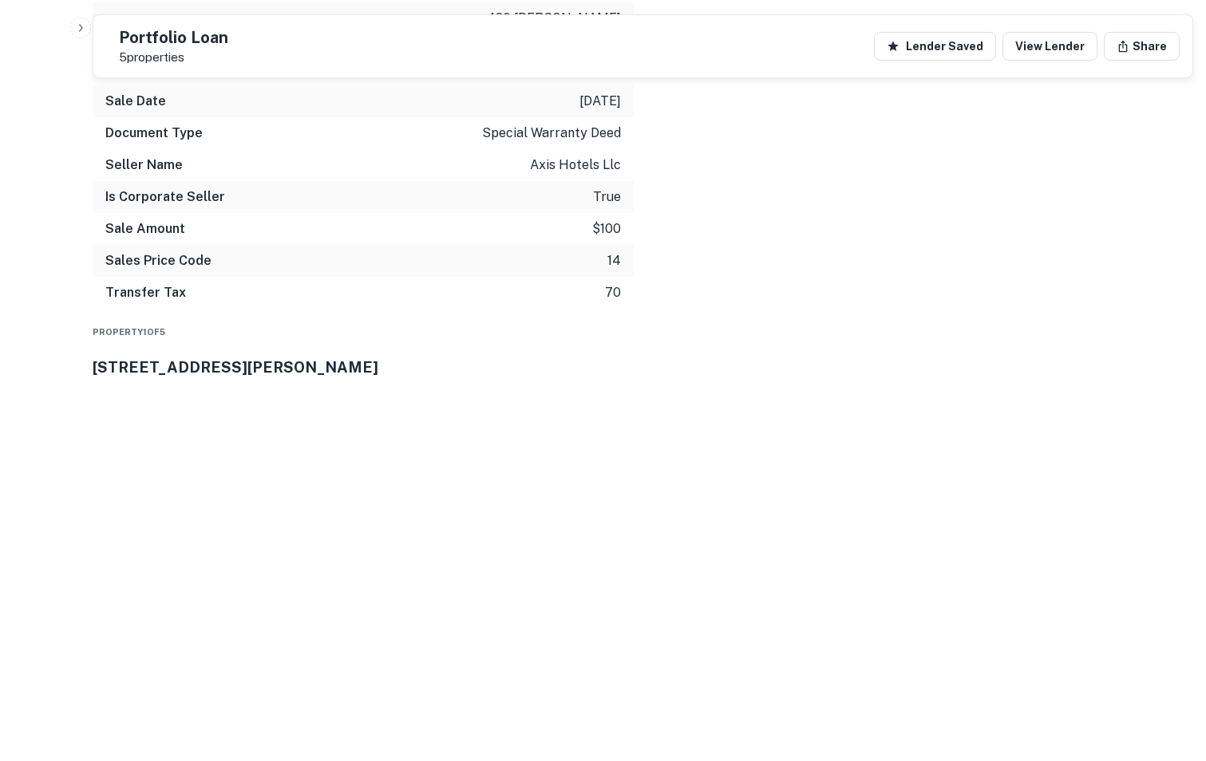
drag, startPoint x: 536, startPoint y: 546, endPoint x: 629, endPoint y: 551, distance: 93.5
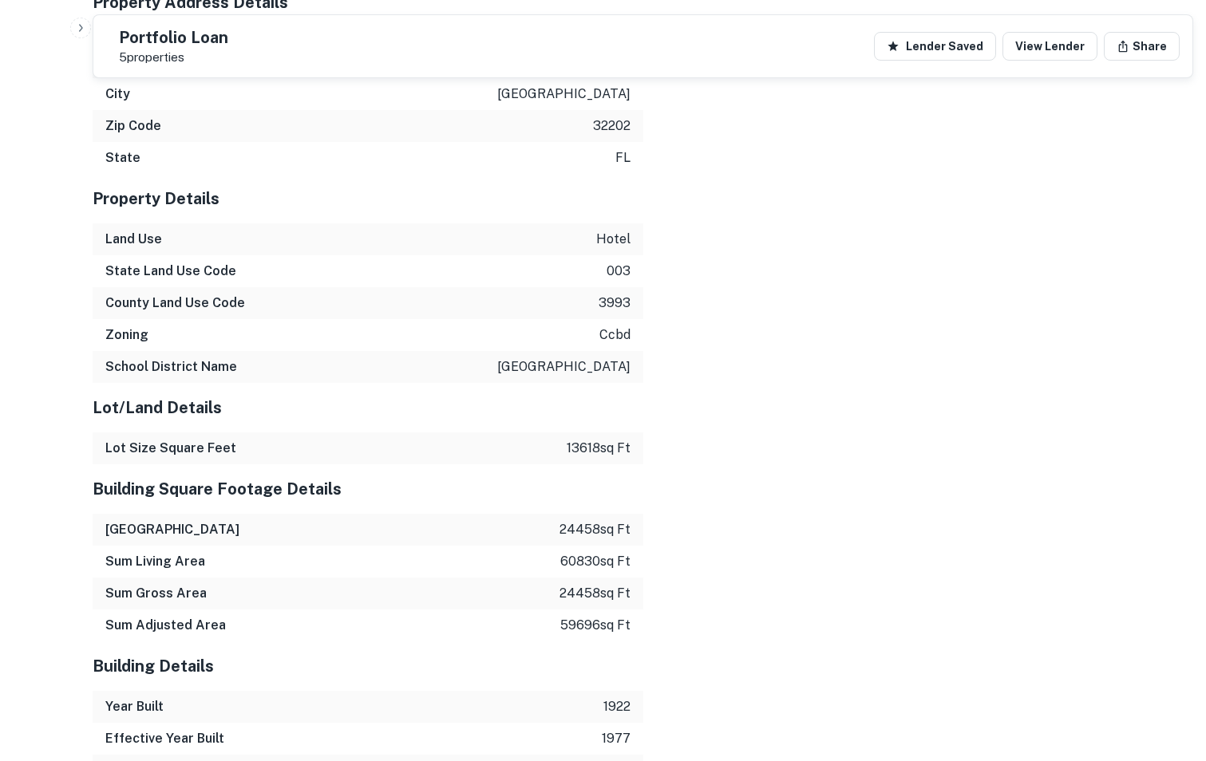
scroll to position [4268, 0]
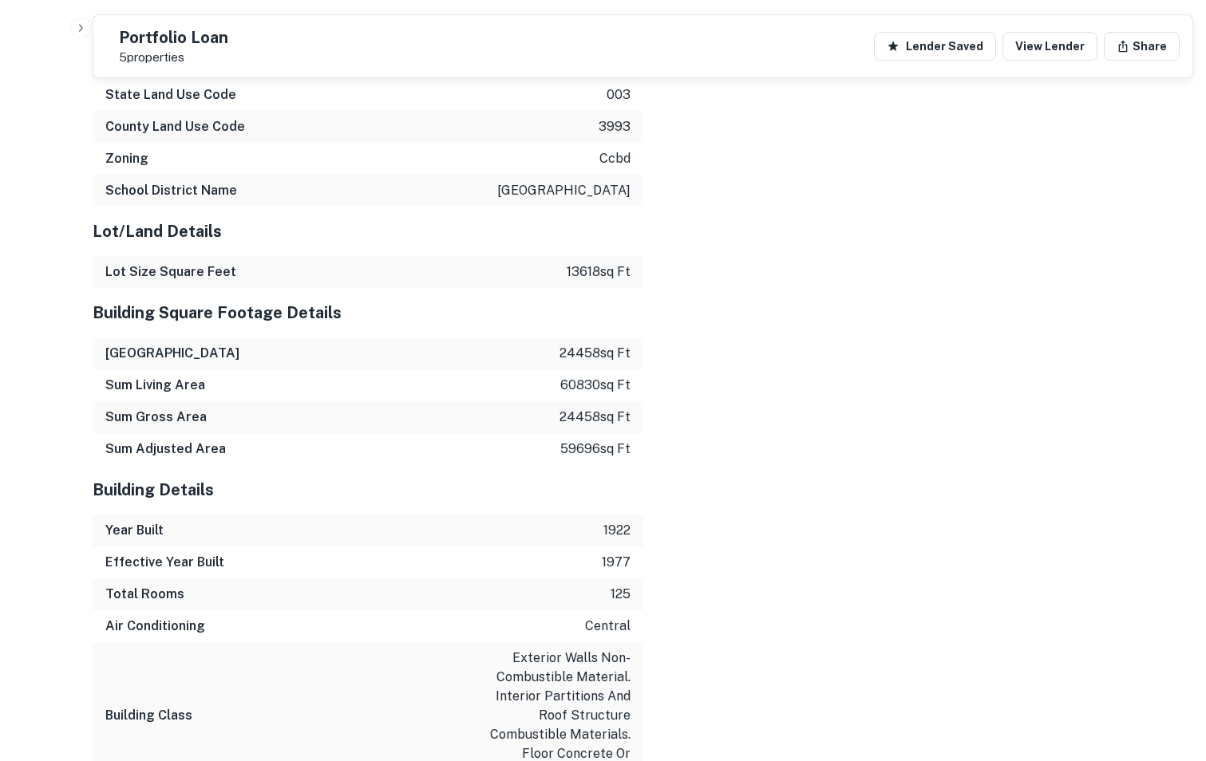
scroll to position [4413, 0]
drag, startPoint x: 519, startPoint y: 525, endPoint x: 607, endPoint y: 536, distance: 89.3
drag, startPoint x: 607, startPoint y: 536, endPoint x: 524, endPoint y: 529, distance: 83.3
drag, startPoint x: 524, startPoint y: 529, endPoint x: 623, endPoint y: 528, distance: 98.2
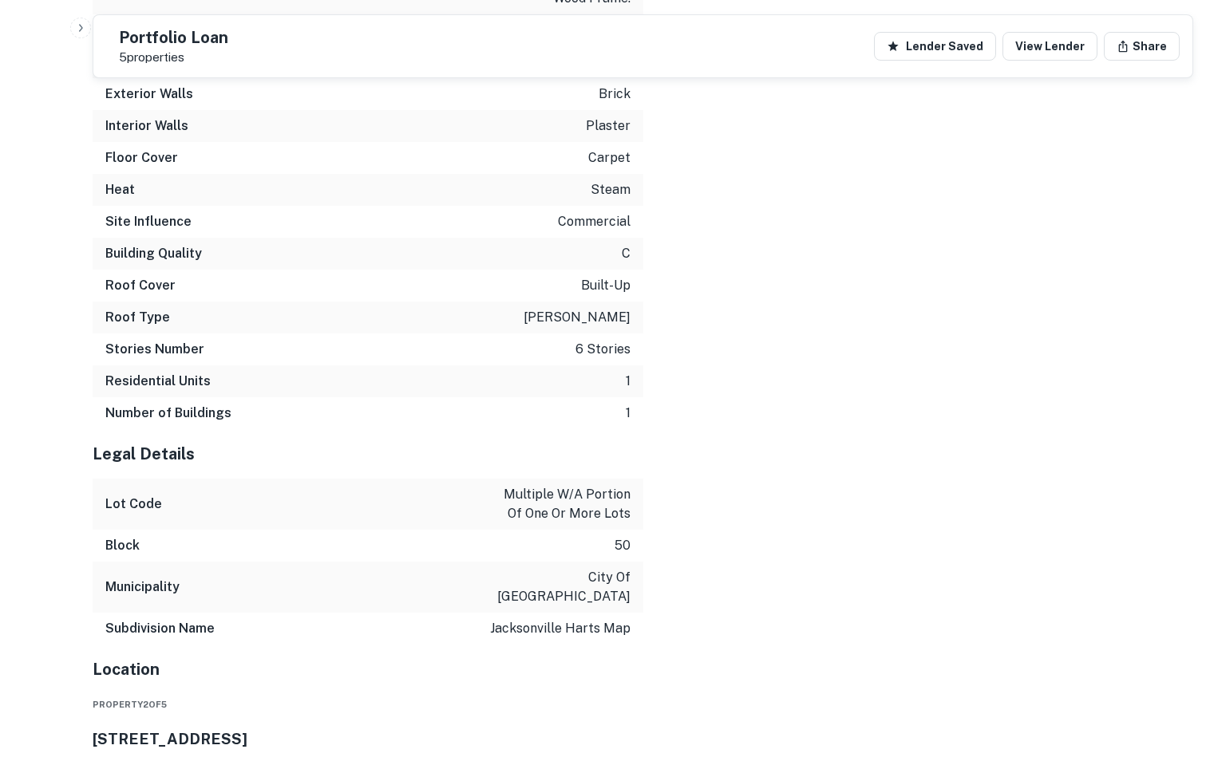
scroll to position [5217, 0]
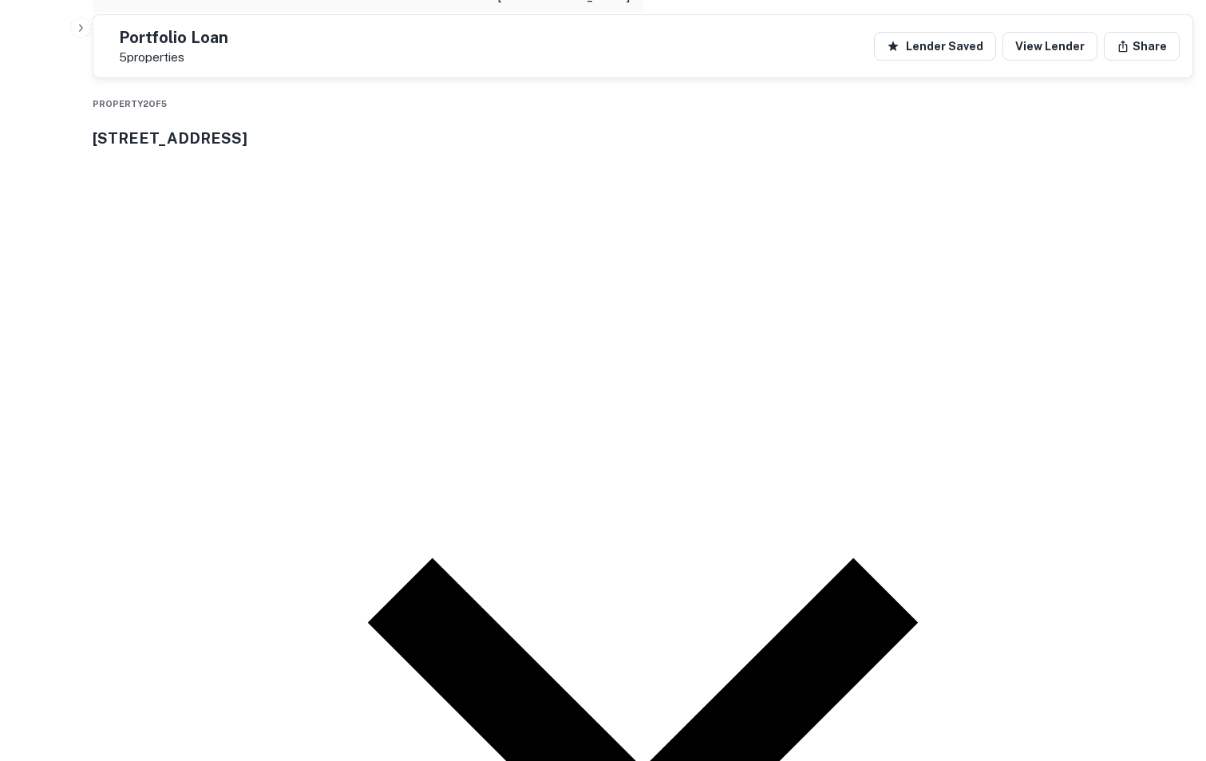
scroll to position [5789, 0]
drag, startPoint x: 540, startPoint y: 228, endPoint x: 631, endPoint y: 226, distance: 90.2
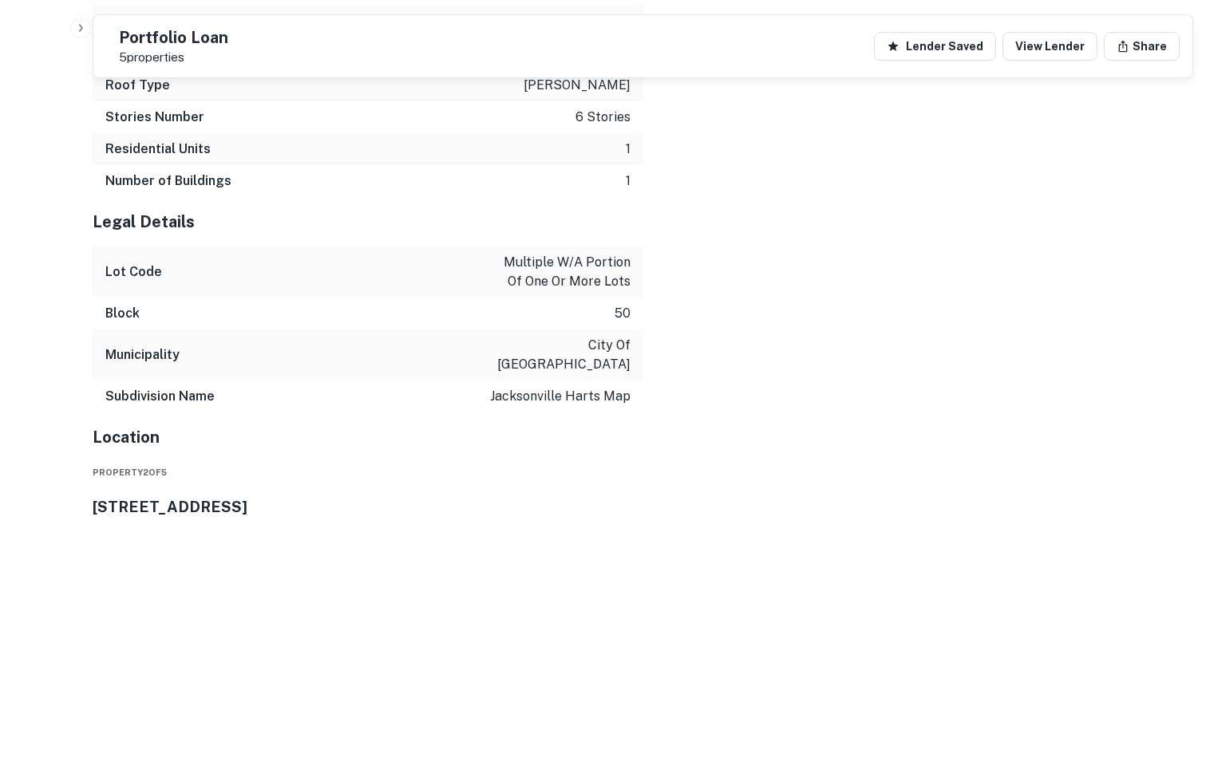
scroll to position [5419, 0]
drag, startPoint x: 104, startPoint y: 330, endPoint x: 228, endPoint y: 330, distance: 124.5
drag, startPoint x: 546, startPoint y: 535, endPoint x: 628, endPoint y: 533, distance: 82.2
